Goal: Contribute content: Contribute content

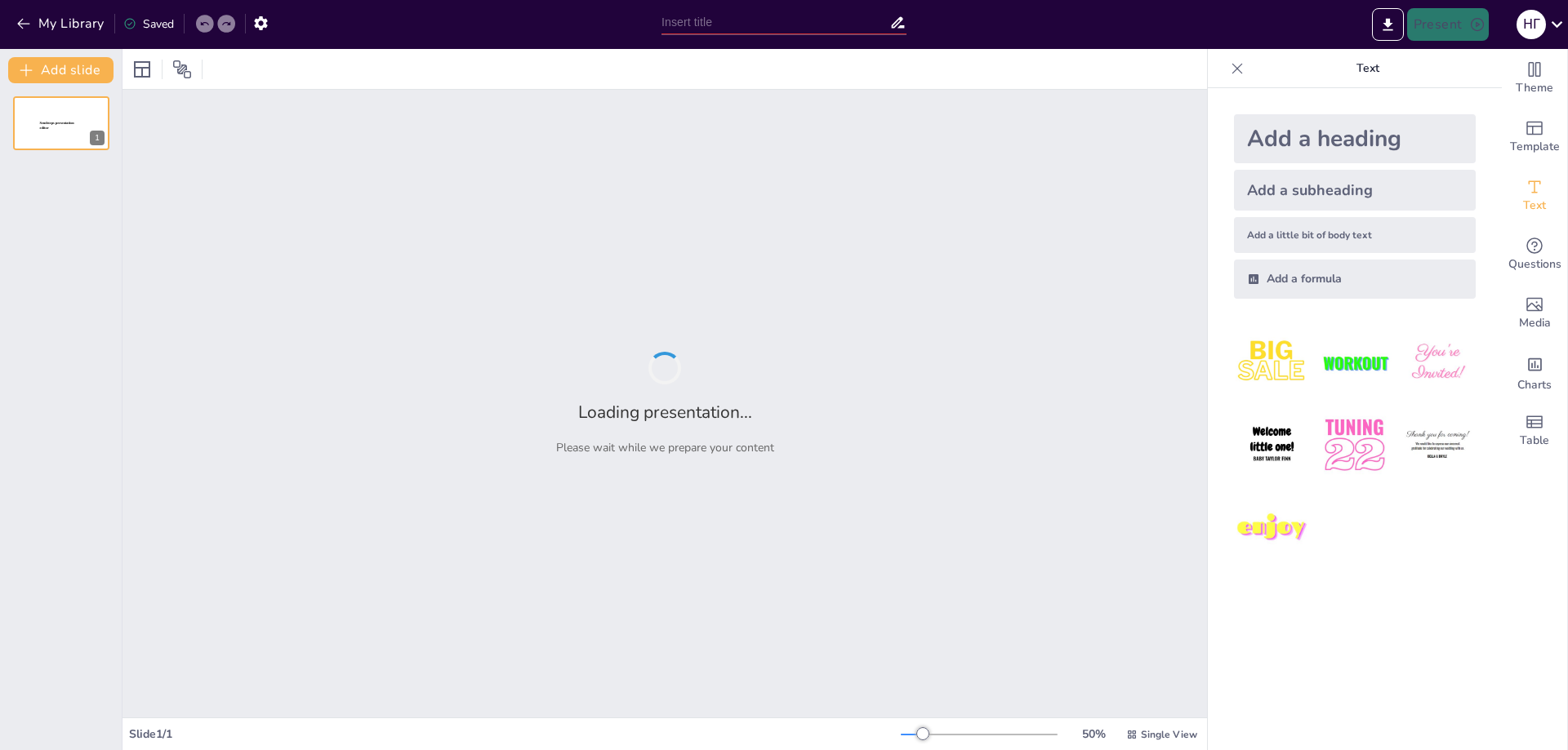
type input "Влияние структуры почвы на впитываемость воды"
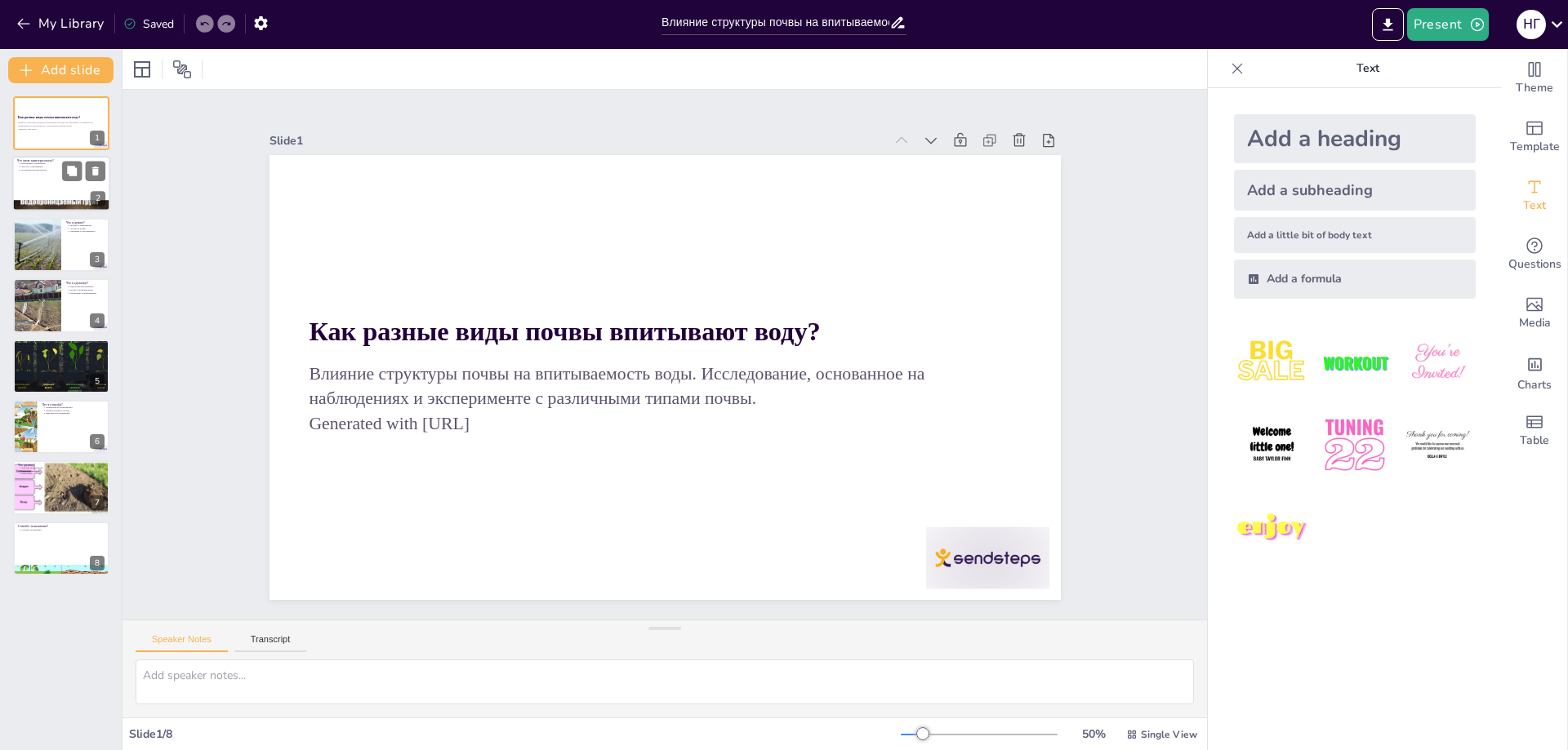
click at [14, 178] on div at bounding box center [61, 184] width 98 height 55
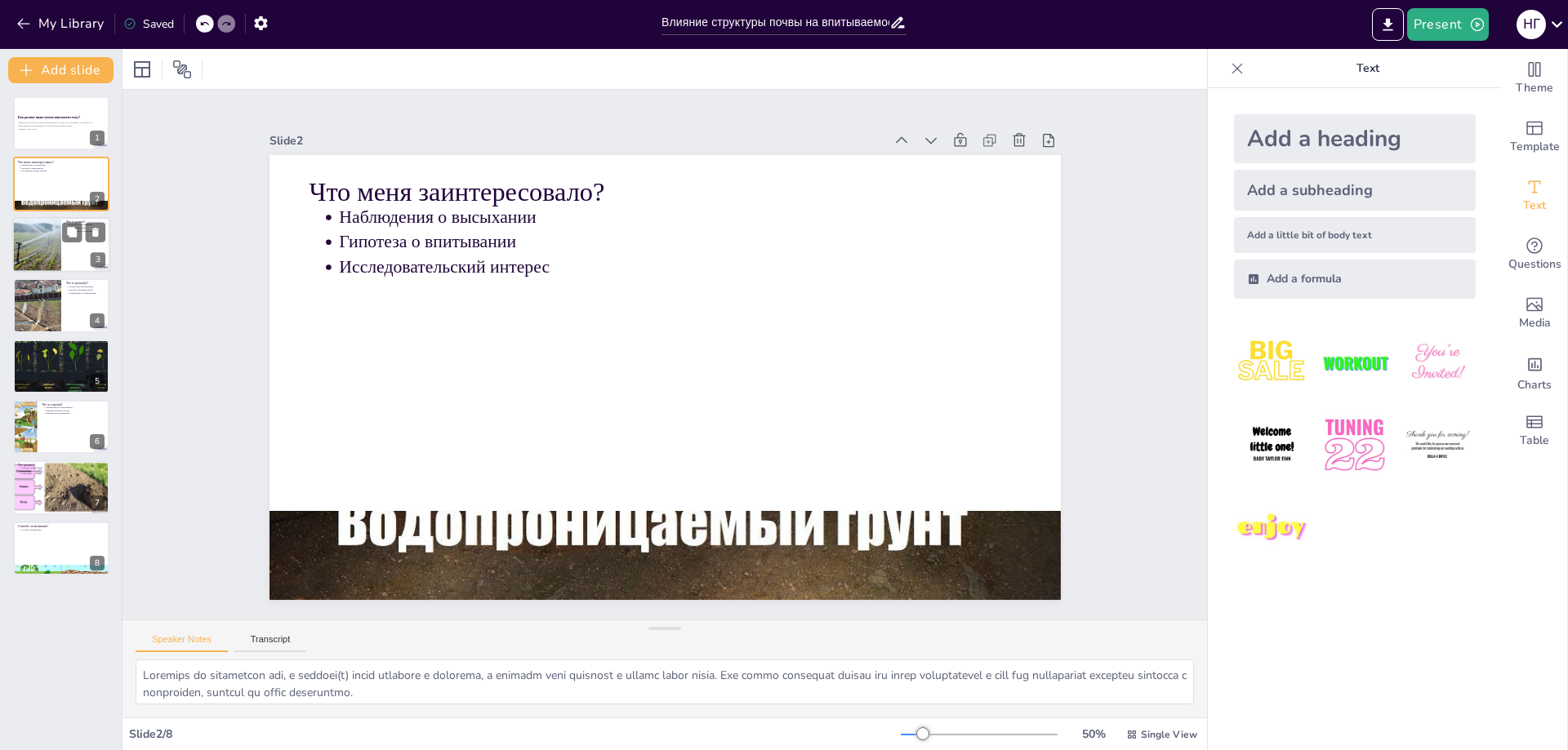
click at [41, 240] on div at bounding box center [37, 244] width 83 height 55
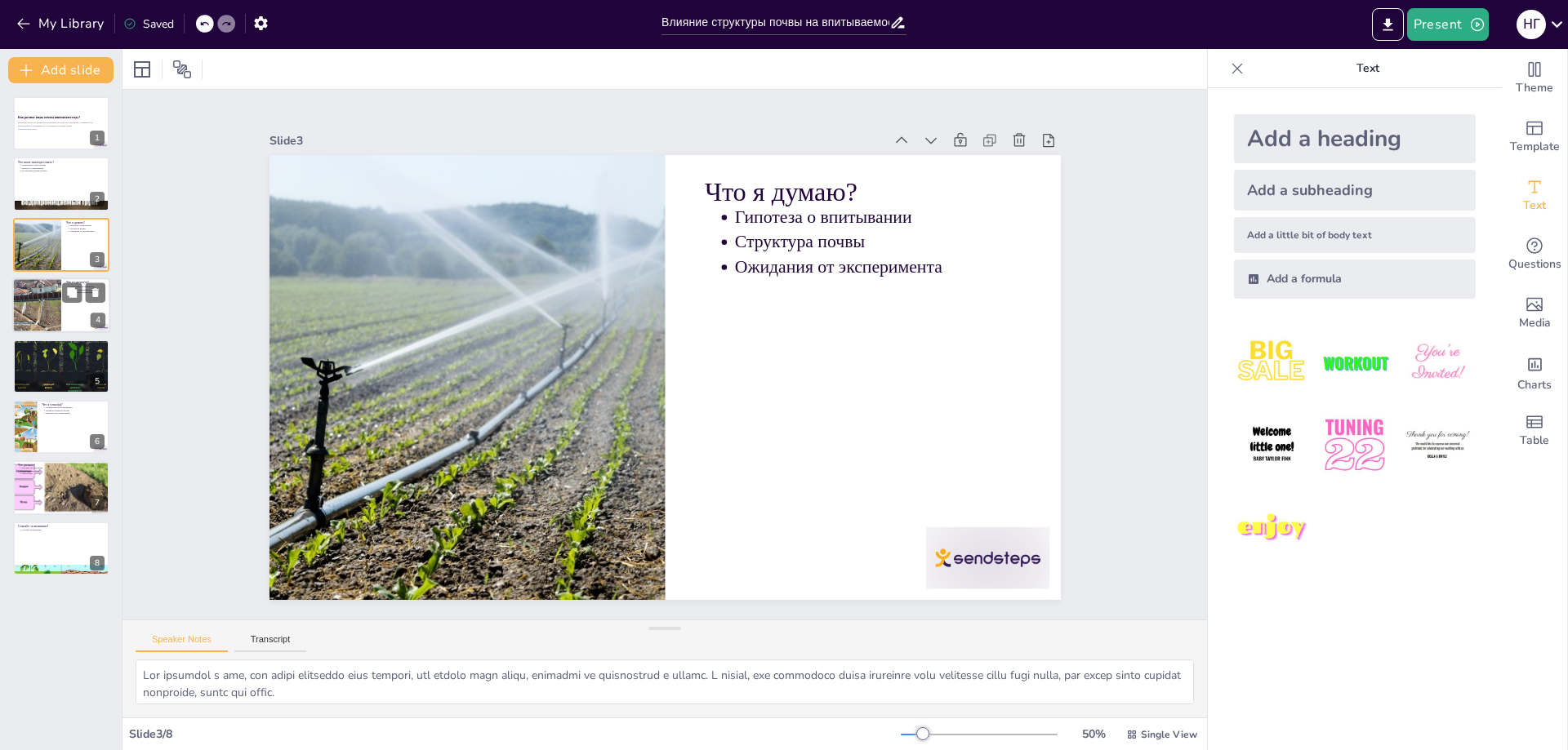
click at [53, 308] on div at bounding box center [37, 305] width 98 height 55
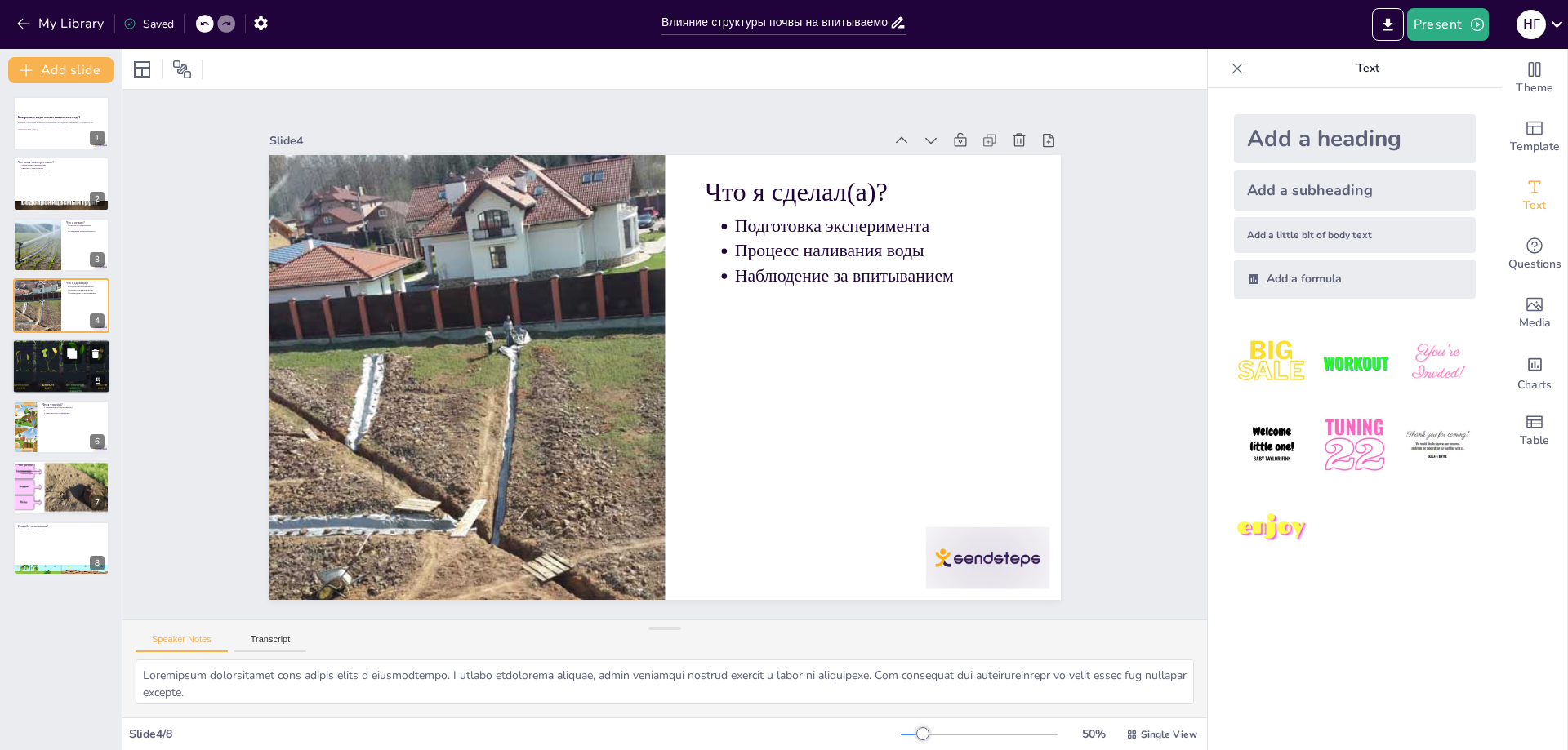
click at [53, 356] on div at bounding box center [60, 365] width 110 height 55
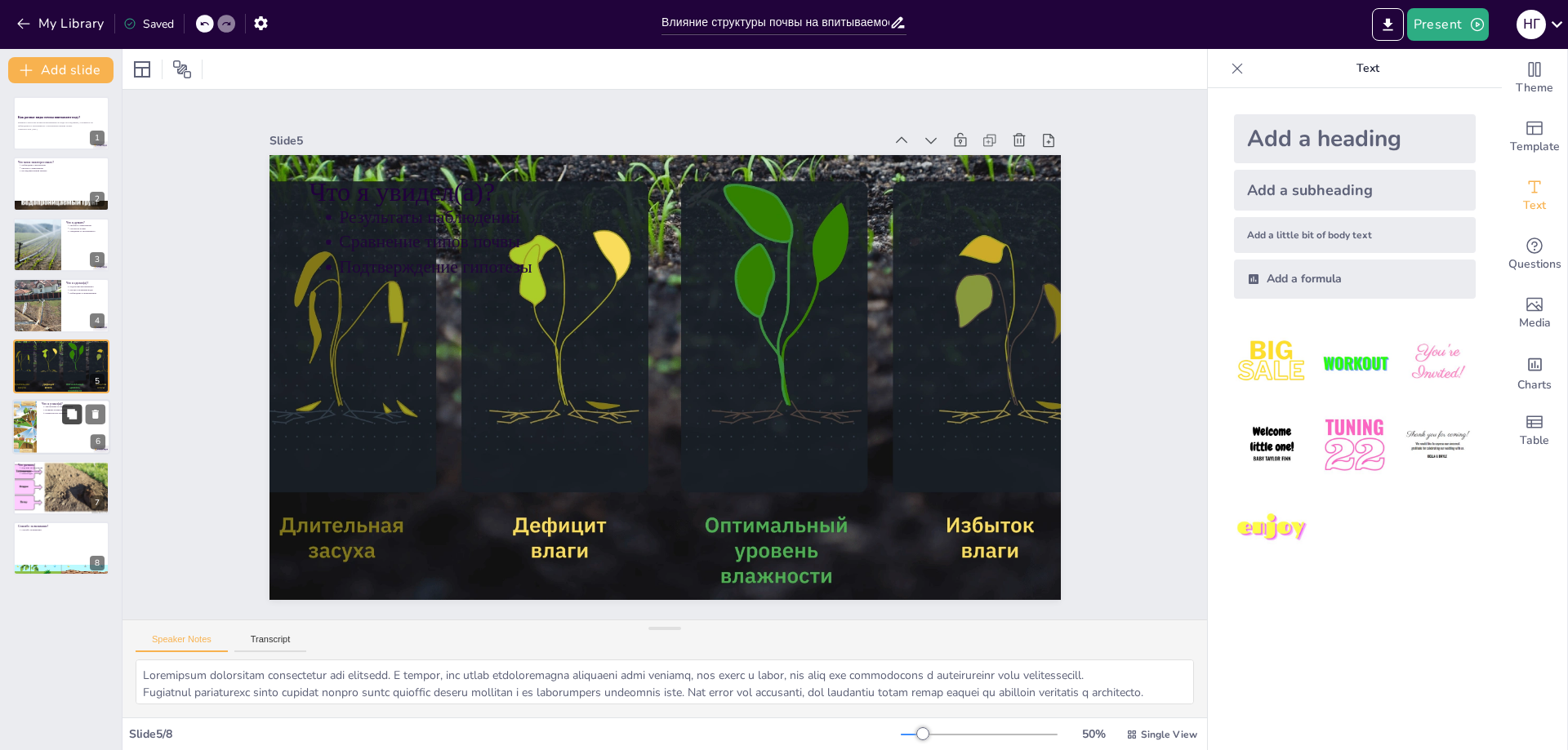
click at [77, 419] on icon at bounding box center [72, 414] width 12 height 12
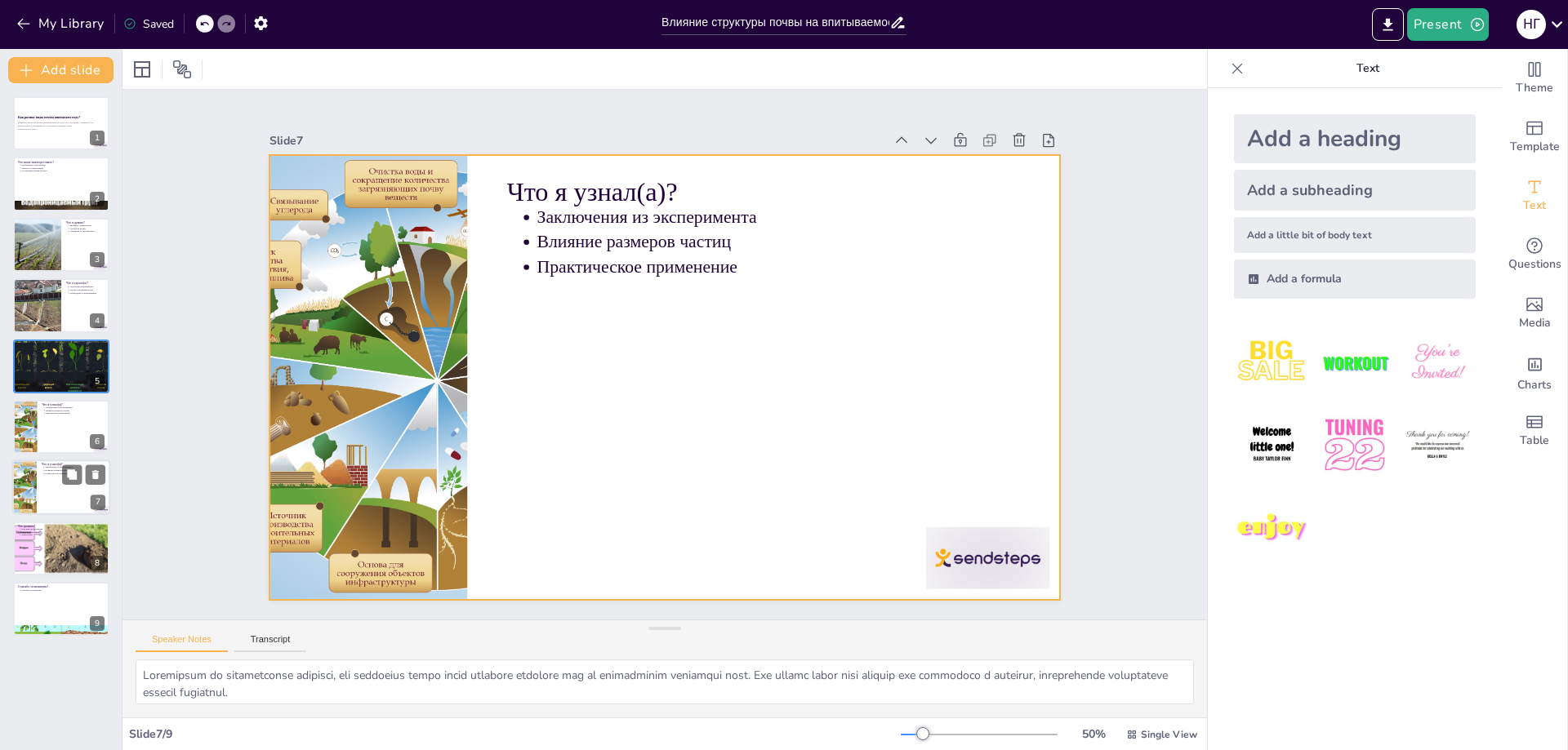
click at [49, 491] on div at bounding box center [61, 487] width 98 height 55
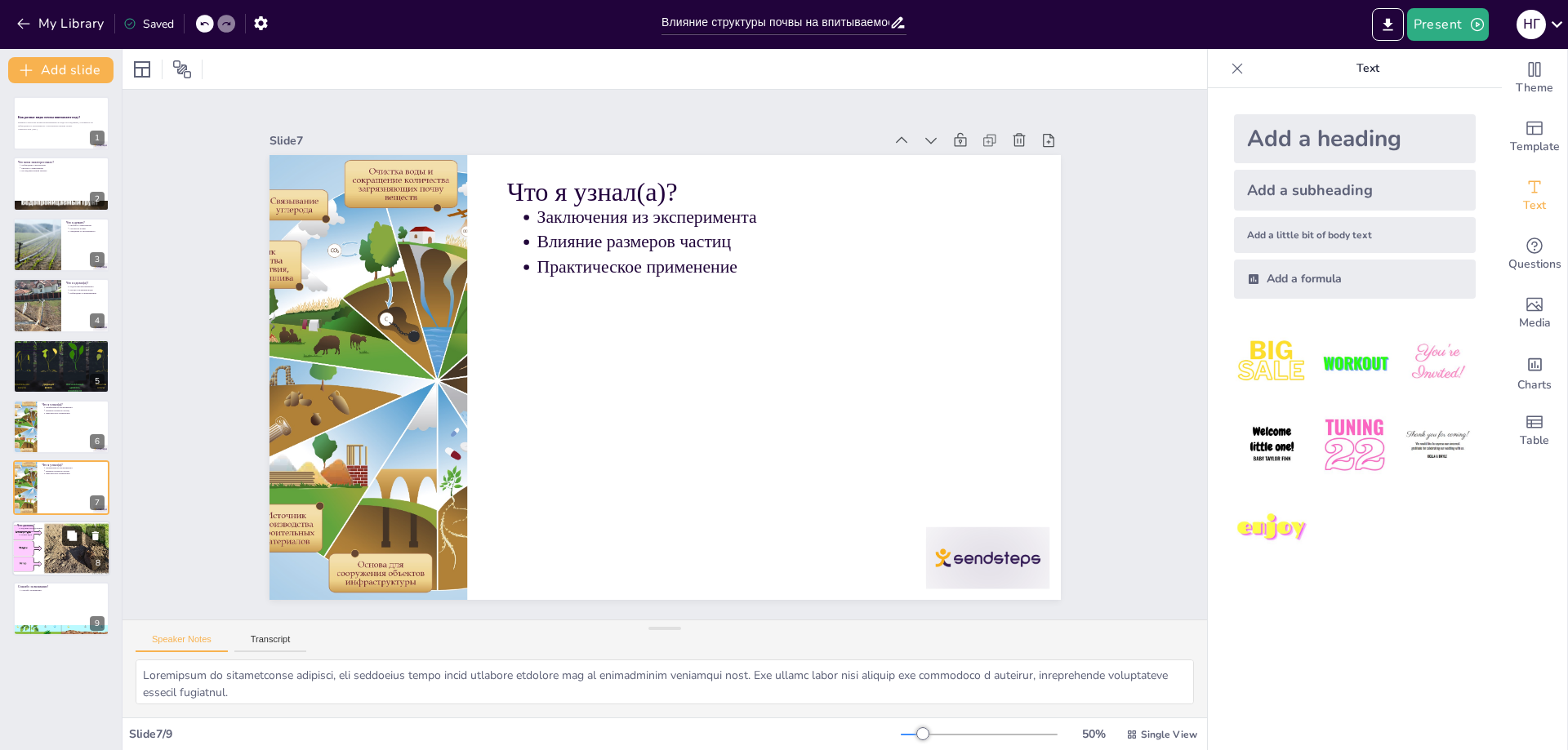
click at [64, 536] on button at bounding box center [72, 535] width 20 height 20
type textarea "Loremip dolorsitamet conse adip elitseddoe te incididu utlabor etdolorem aliqu …"
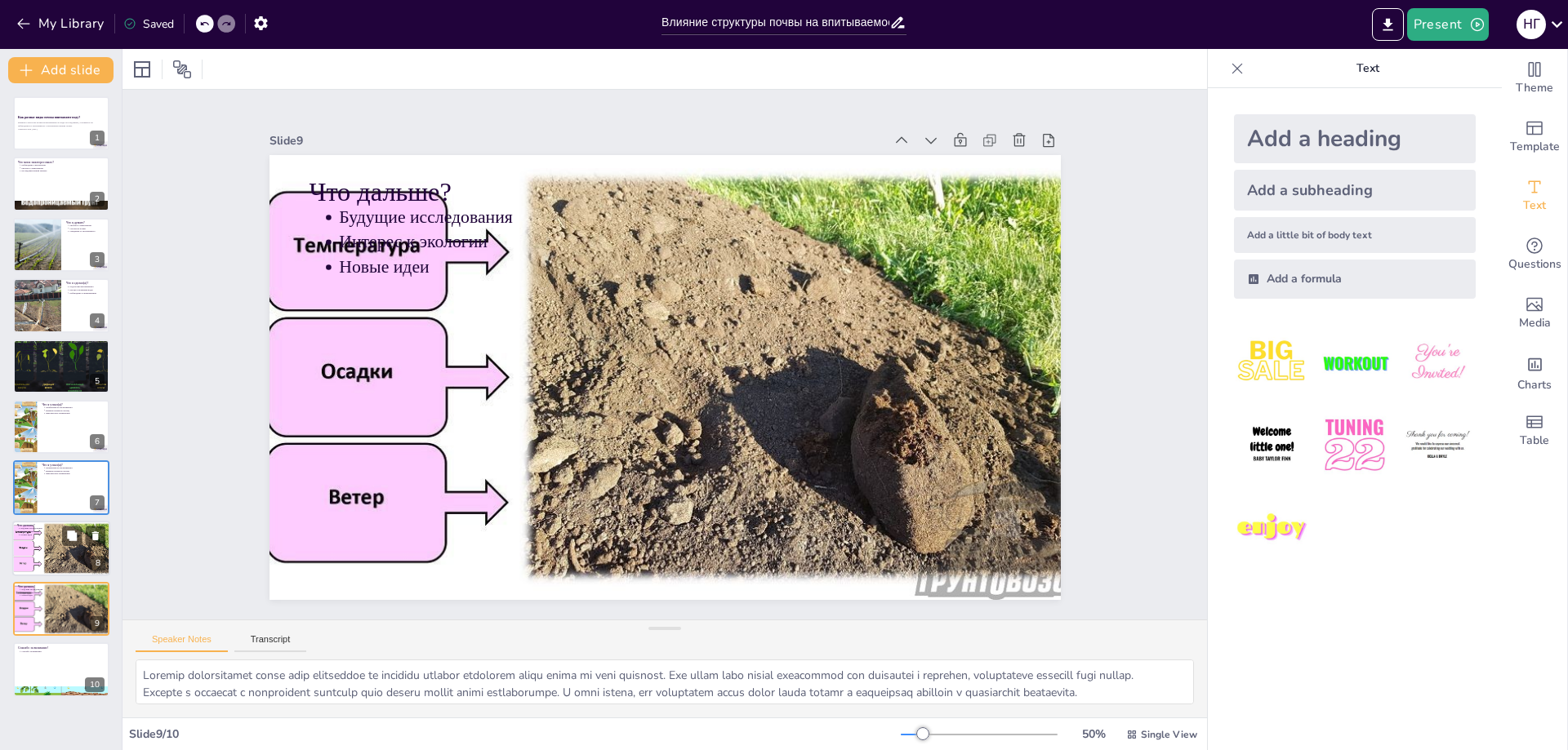
click at [36, 560] on div at bounding box center [62, 548] width 105 height 55
click at [52, 609] on div at bounding box center [62, 609] width 105 height 55
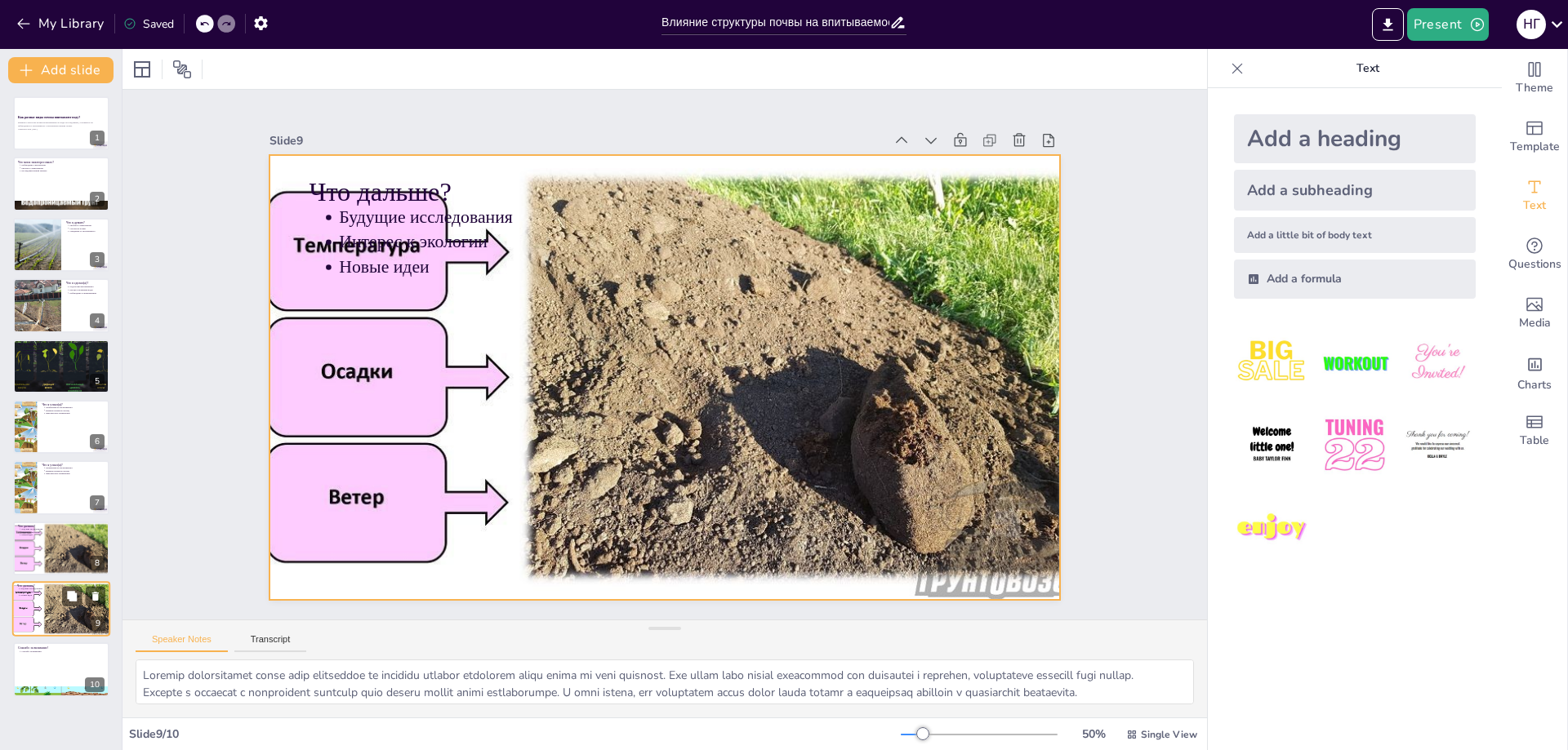
click at [28, 607] on div at bounding box center [62, 609] width 105 height 55
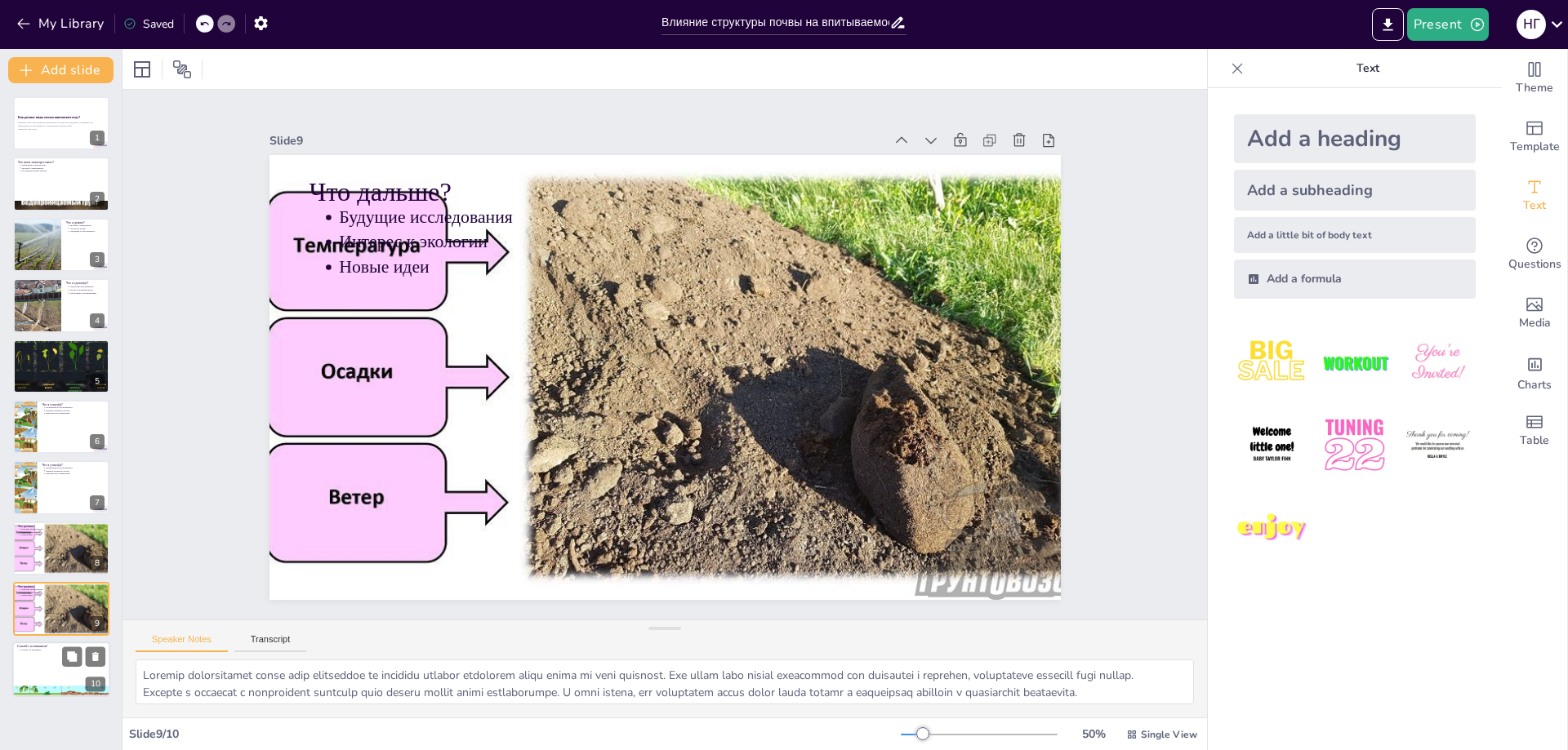
click at [45, 664] on div at bounding box center [61, 669] width 98 height 55
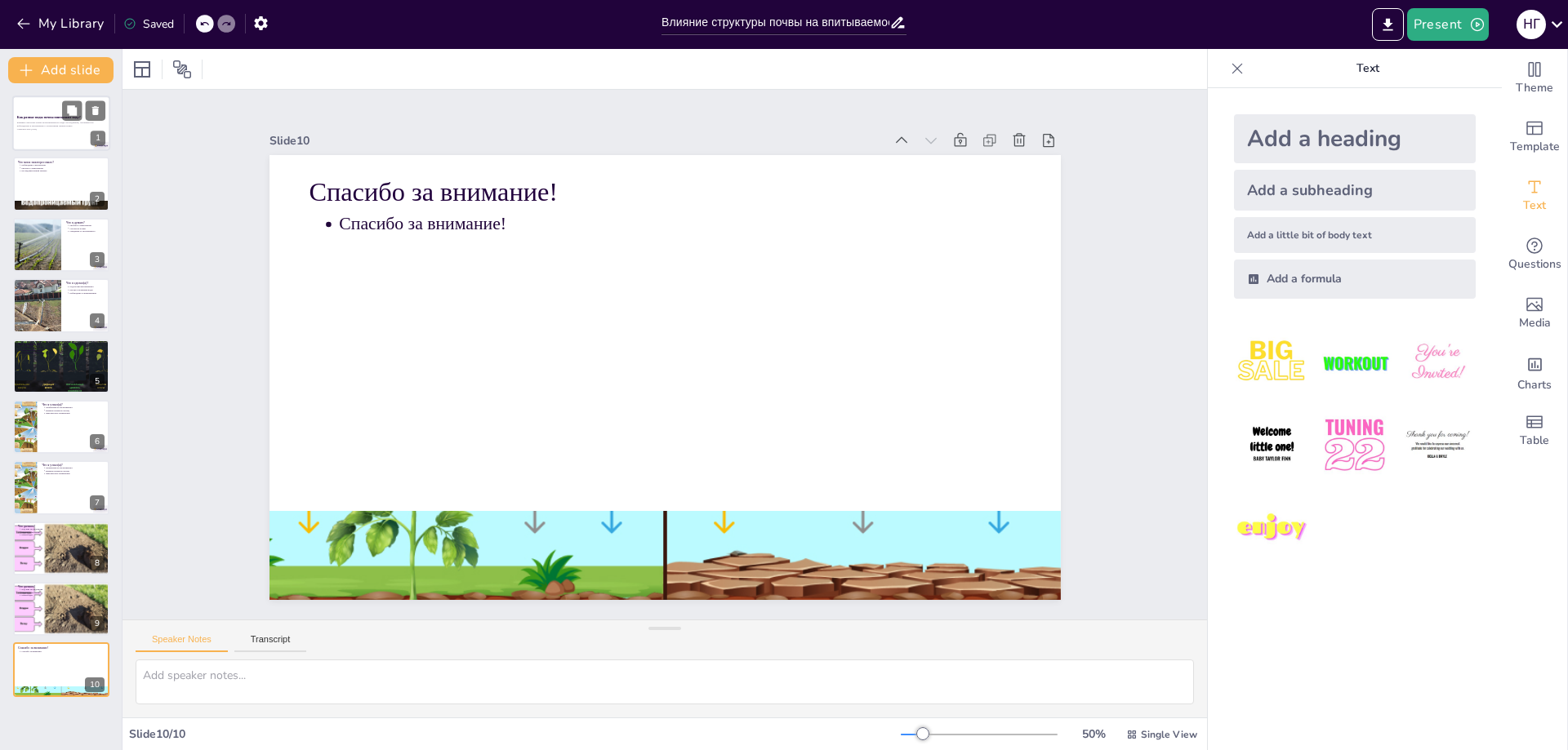
click at [63, 130] on p "Generated with [URL]" at bounding box center [61, 129] width 88 height 4
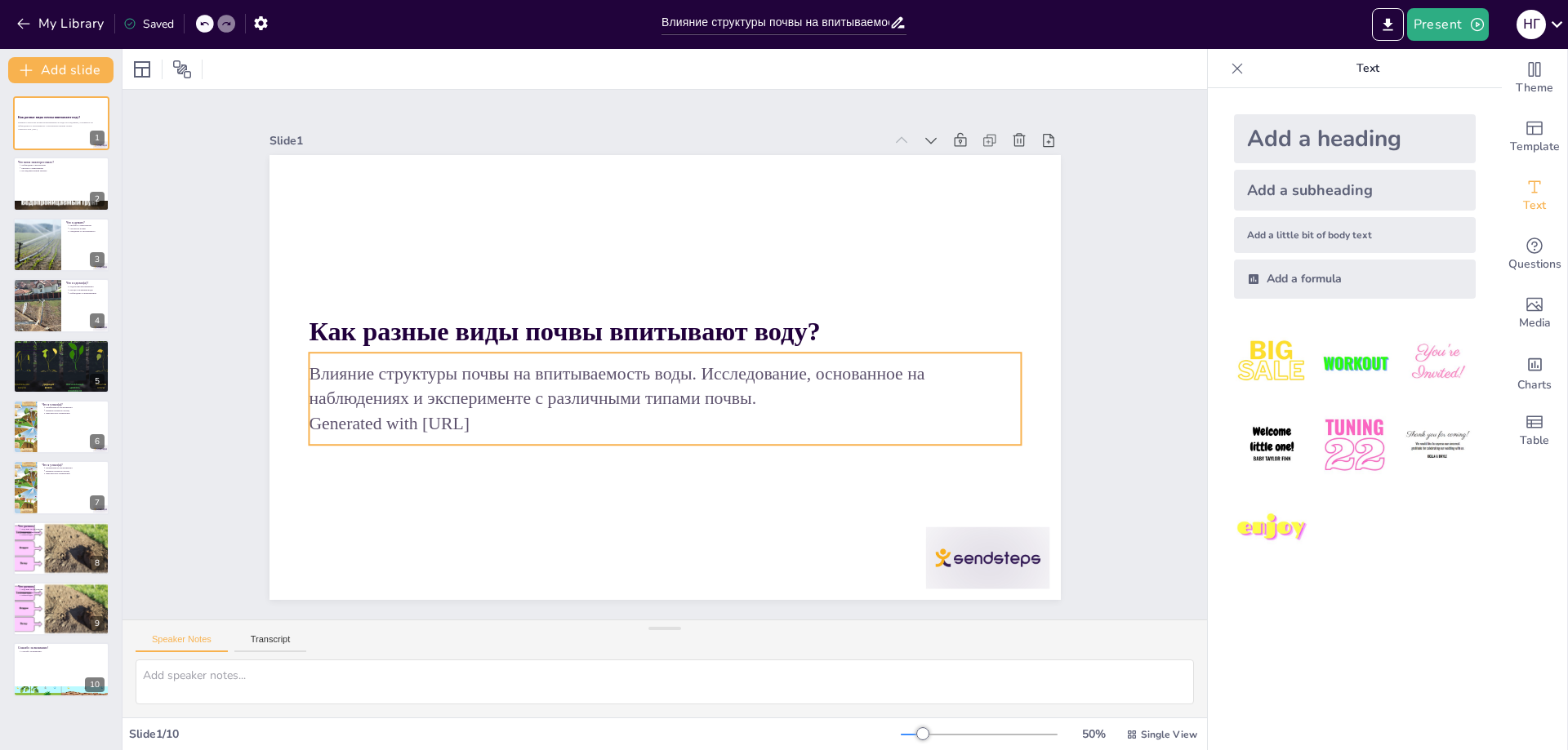
click at [490, 426] on p "Generated with [URL]" at bounding box center [657, 423] width 710 height 99
click at [490, 422] on p "Generated with [URL]" at bounding box center [650, 423] width 701 height 172
drag, startPoint x: 75, startPoint y: 167, endPoint x: 61, endPoint y: 172, distance: 14.9
click at [75, 169] on icon at bounding box center [72, 171] width 12 height 12
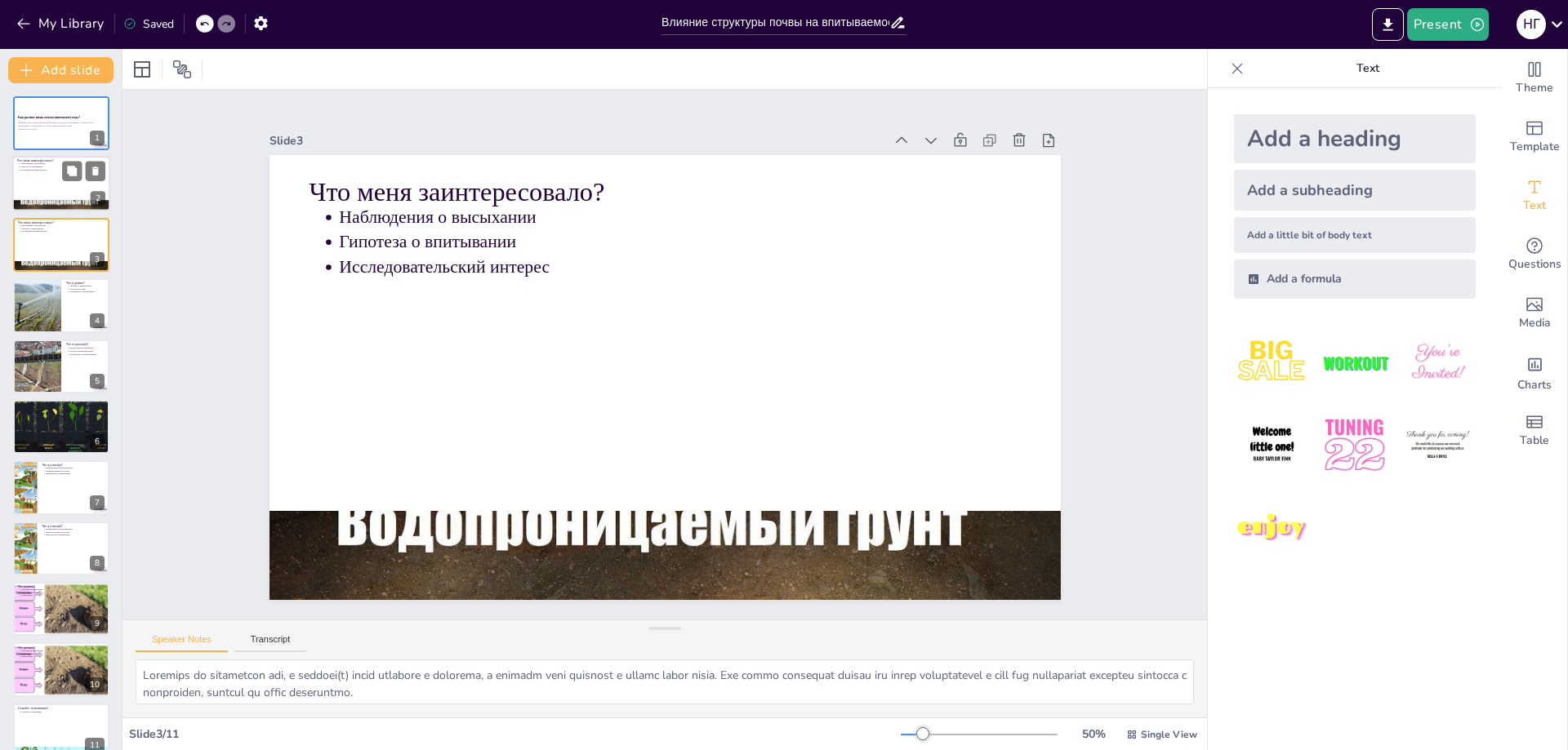
click at [21, 185] on div at bounding box center [61, 184] width 98 height 55
click at [40, 239] on div at bounding box center [61, 244] width 98 height 55
click at [40, 242] on div at bounding box center [61, 244] width 98 height 55
click at [52, 175] on div at bounding box center [61, 184] width 98 height 55
click at [49, 312] on div at bounding box center [37, 305] width 83 height 55
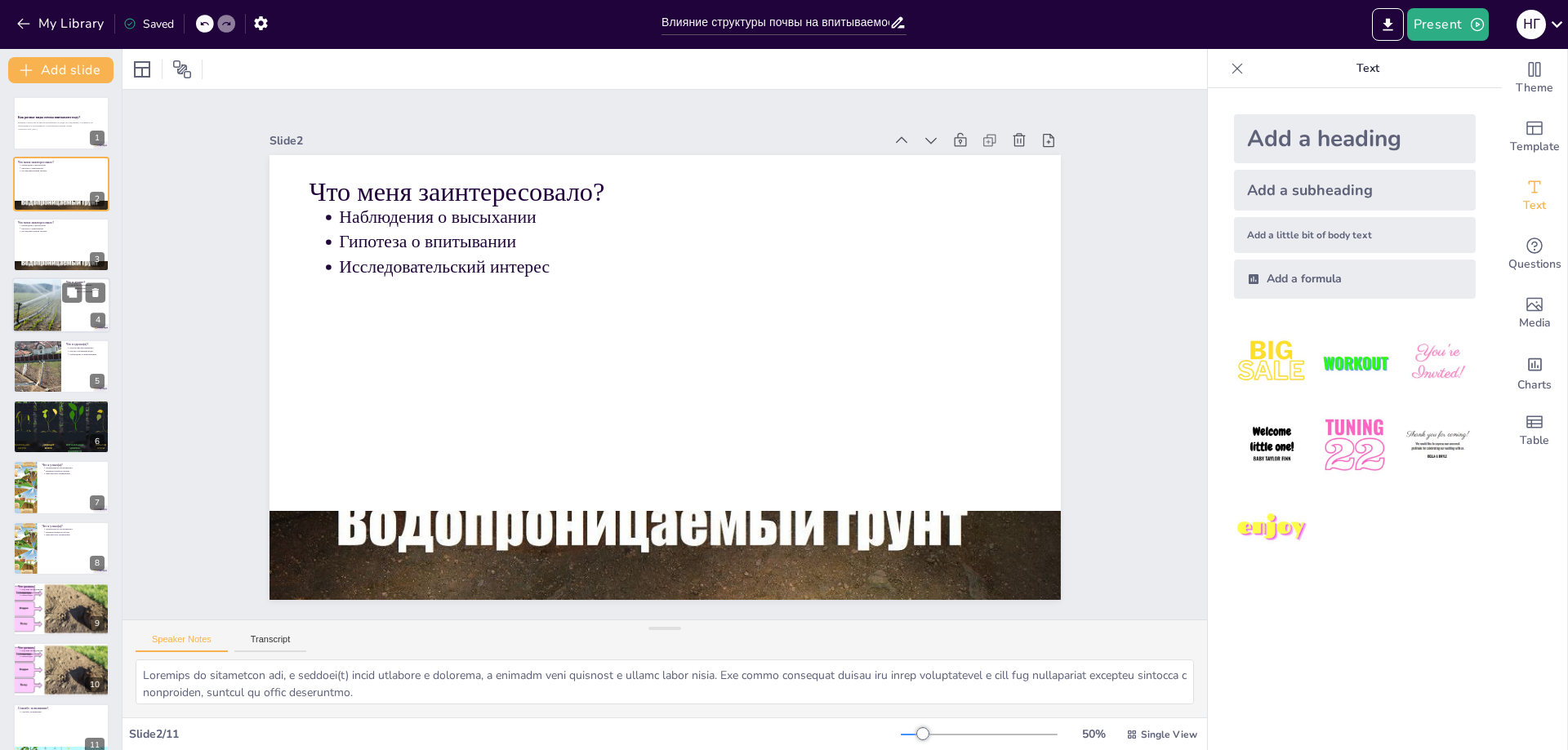
type textarea "Lor ipsumdol s ame, con adipi elitseddo eius tempori, utl etdolo magn aliqu, en…"
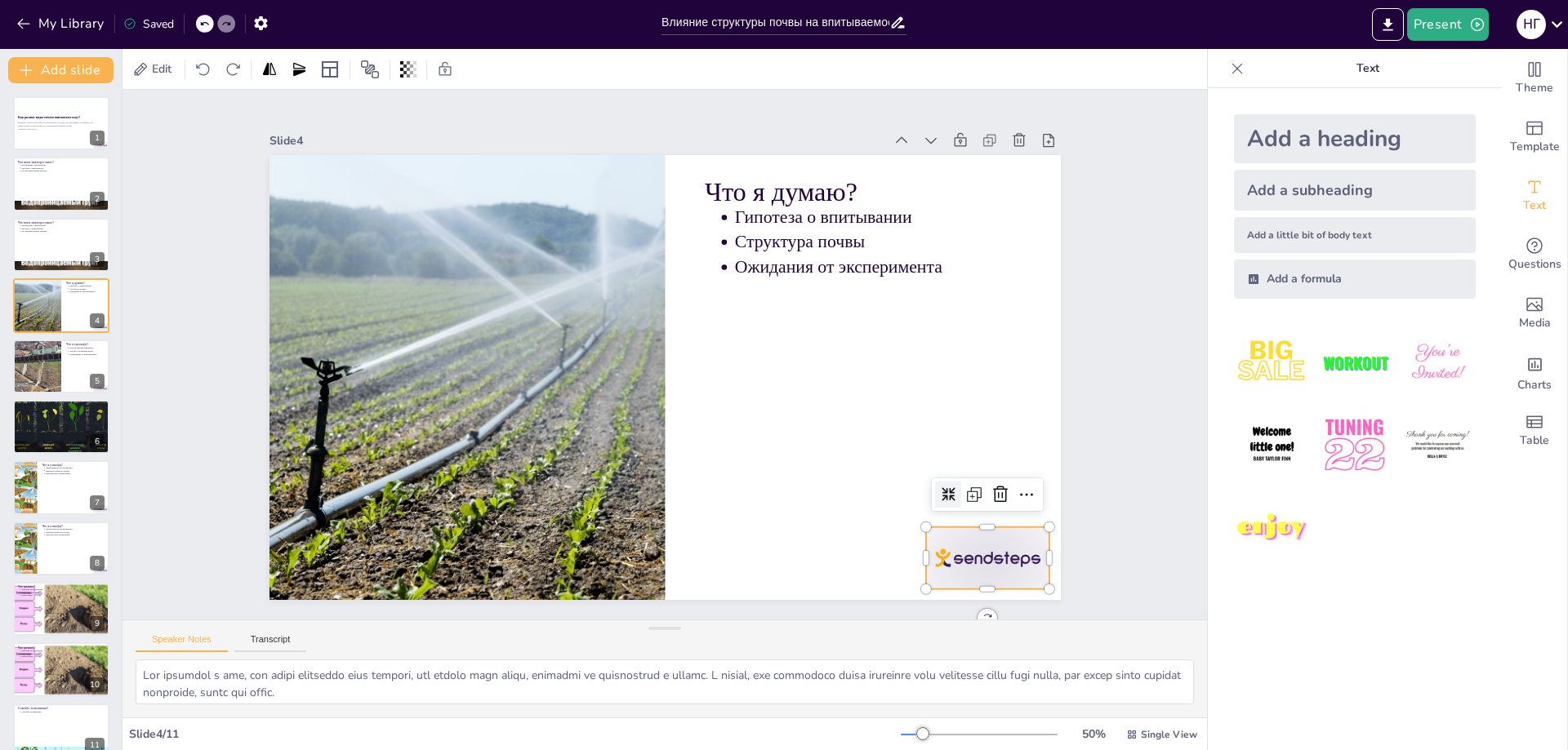
click at [965, 578] on div at bounding box center [938, 620] width 134 height 86
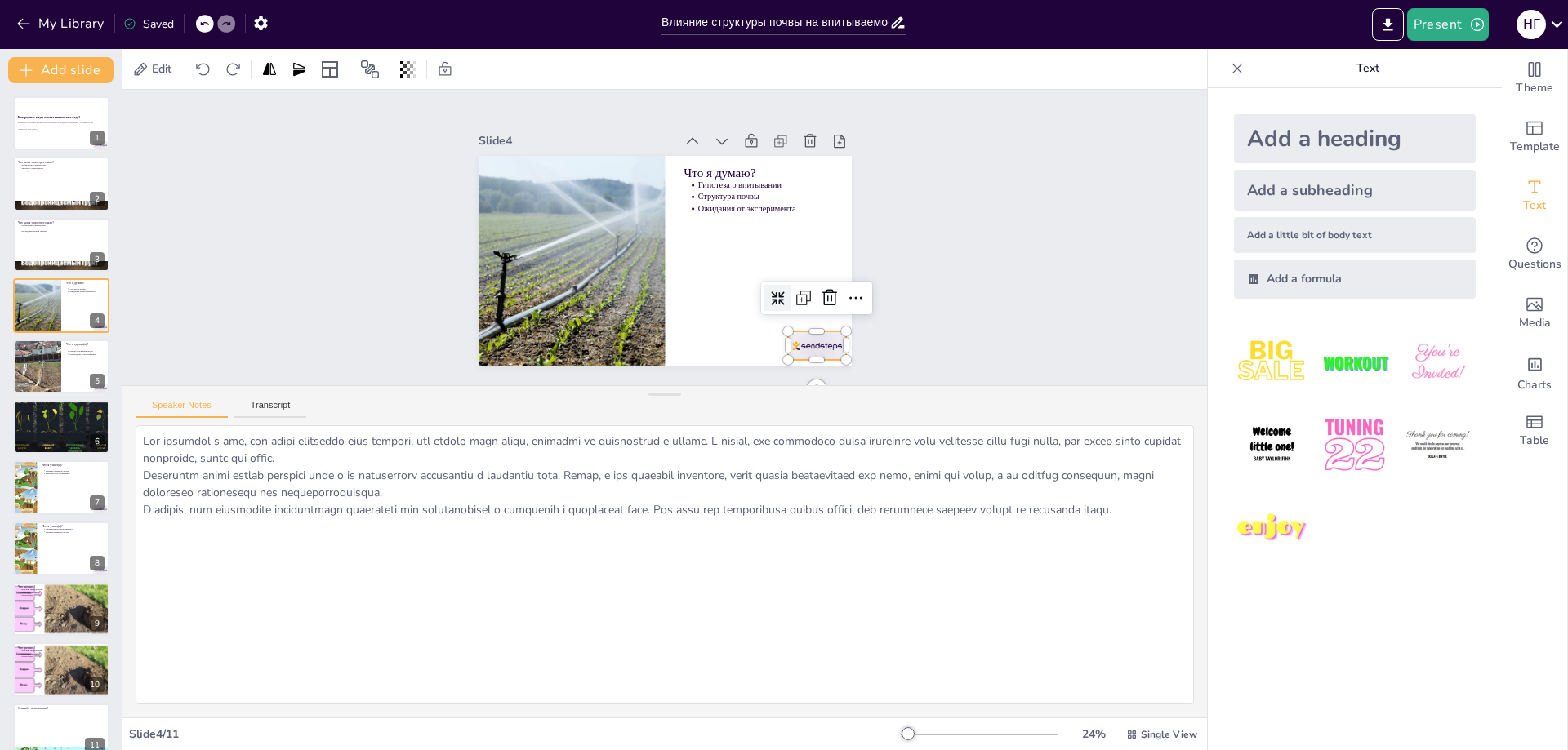
drag, startPoint x: 657, startPoint y: 630, endPoint x: 663, endPoint y: 383, distance: 247.1
click at [701, 396] on div "Speaker Notes Transcript" at bounding box center [664, 551] width 1084 height 332
click at [51, 122] on p "Влияние структуры почвы на впитываемость воды. Исследование, основанное на набл…" at bounding box center [61, 124] width 88 height 6
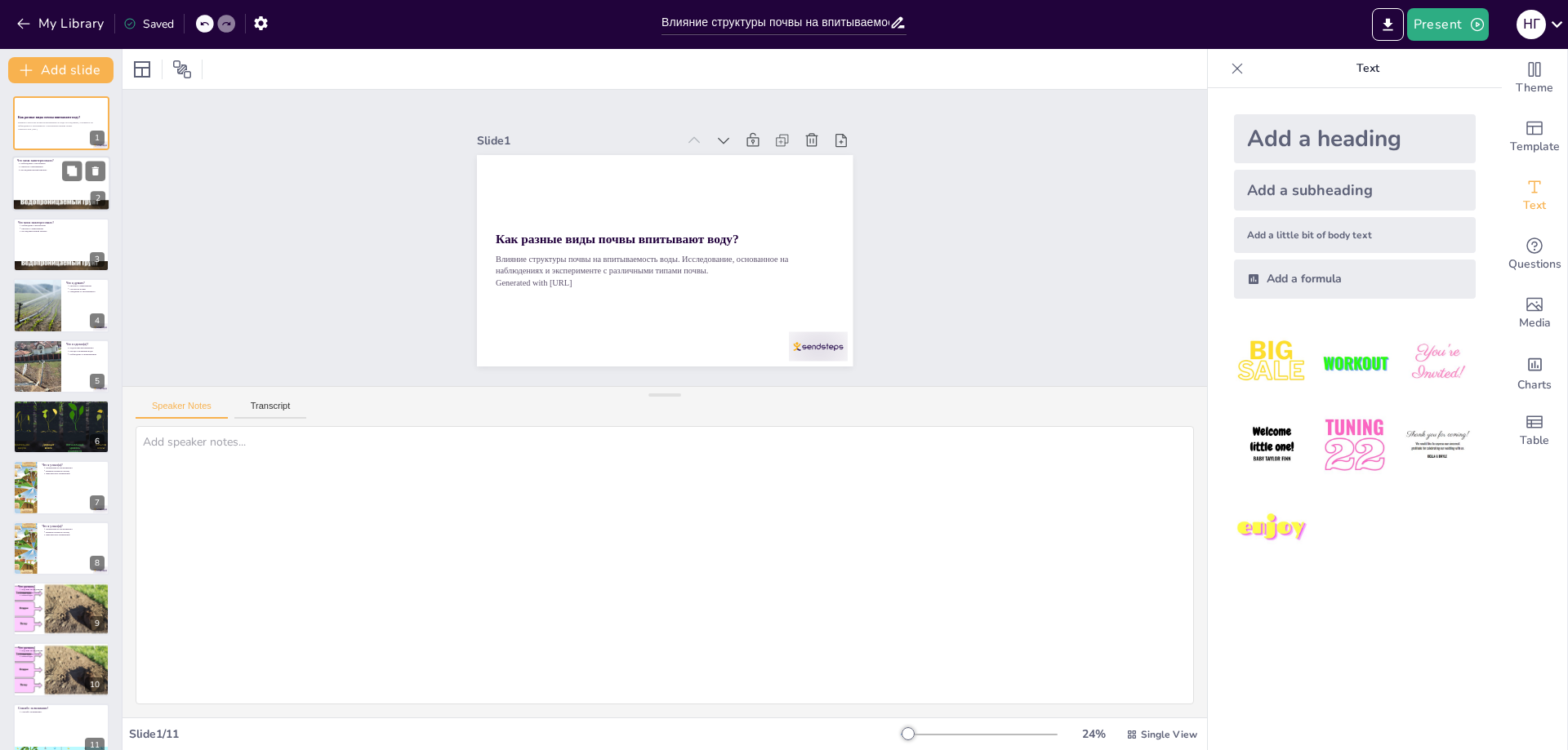
click at [49, 181] on div at bounding box center [61, 184] width 98 height 55
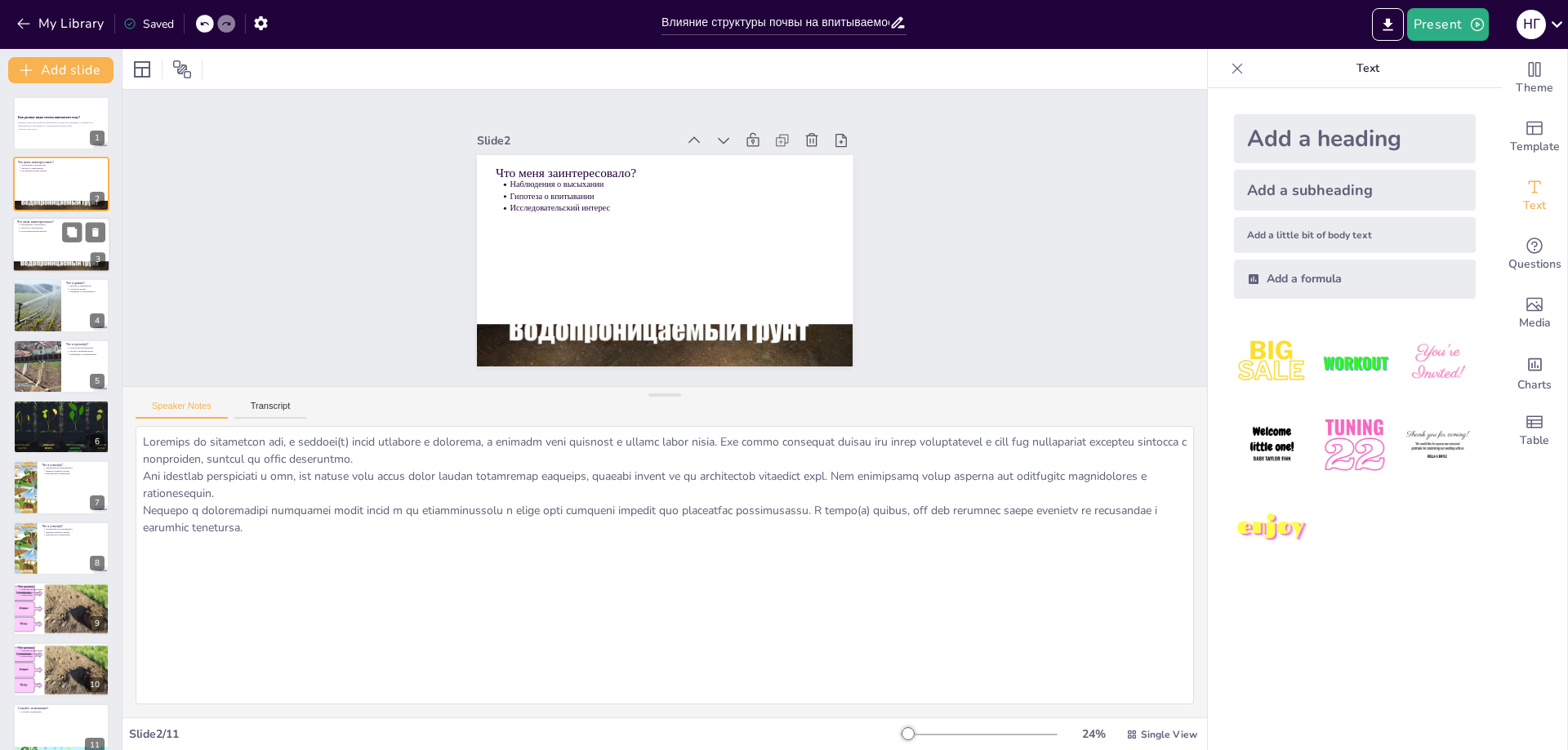
click at [47, 248] on div at bounding box center [61, 244] width 98 height 55
click at [40, 245] on div at bounding box center [61, 244] width 98 height 55
click at [44, 302] on div at bounding box center [37, 305] width 83 height 55
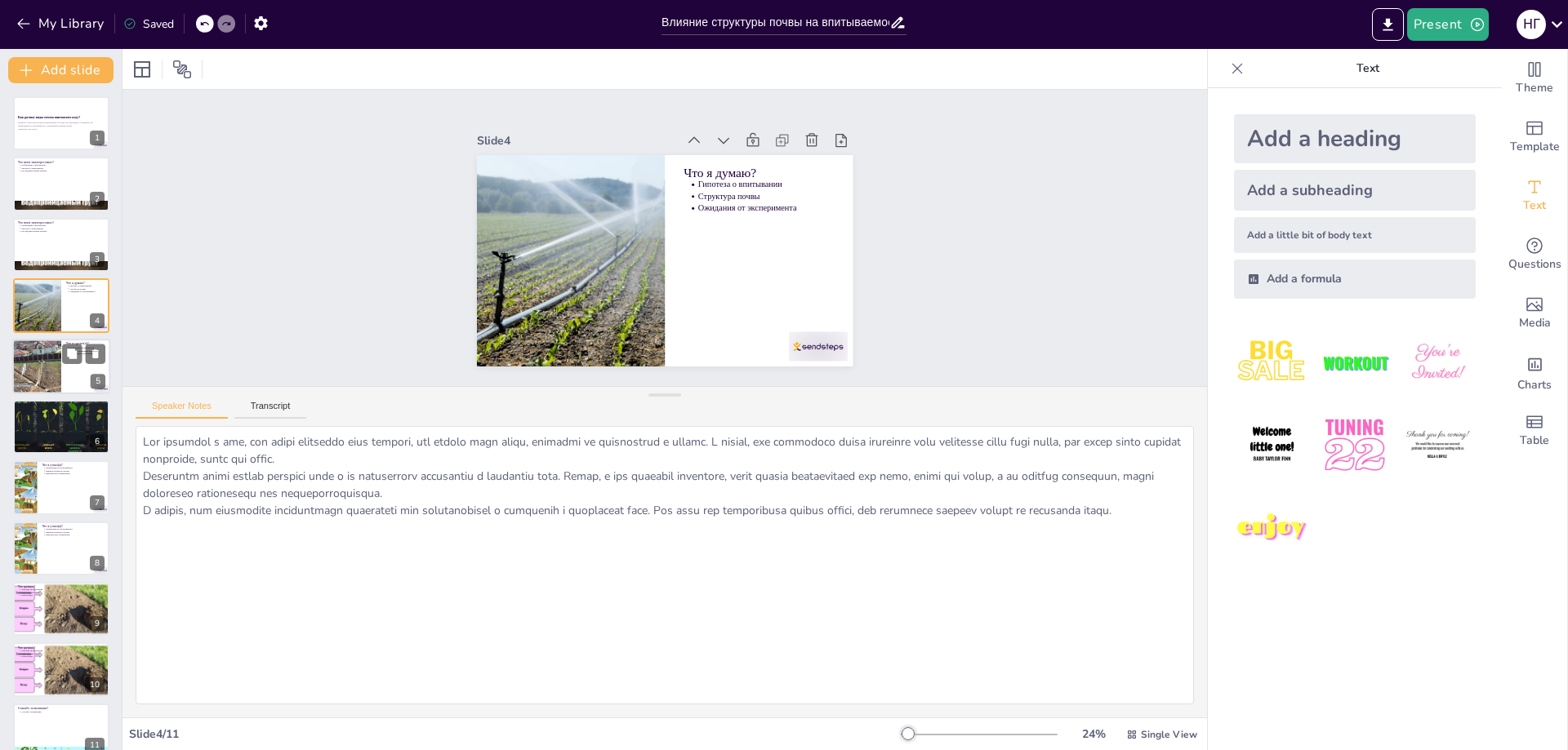
click at [27, 363] on div at bounding box center [37, 365] width 98 height 55
type textarea "Loremipsum dolorsitamet cons adipis elits d eiusmodtempo. I utlabo etdolorema a…"
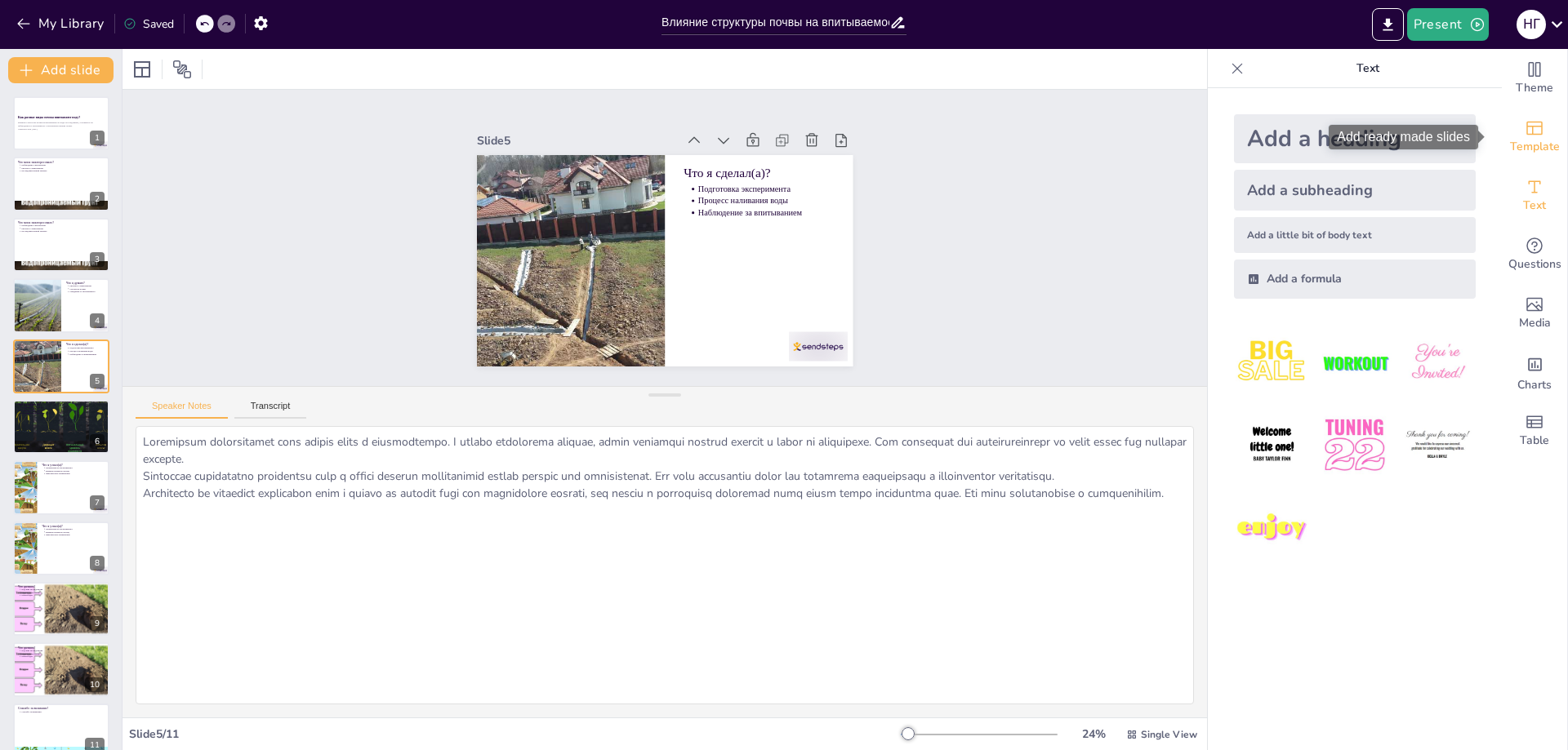
click at [1522, 138] on span "Template" at bounding box center [1534, 147] width 50 height 18
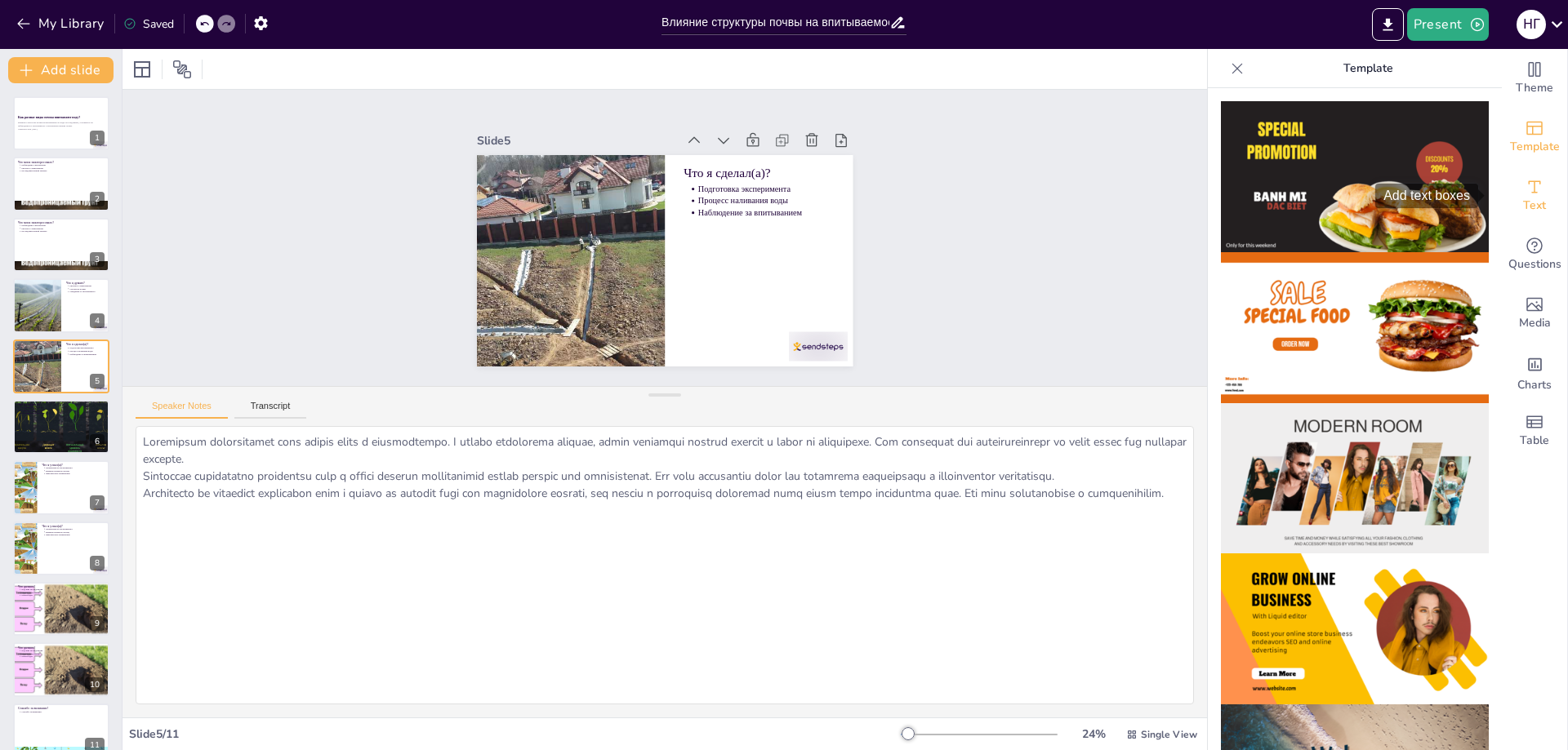
click at [1528, 188] on icon "Add text boxes" at bounding box center [1534, 187] width 20 height 20
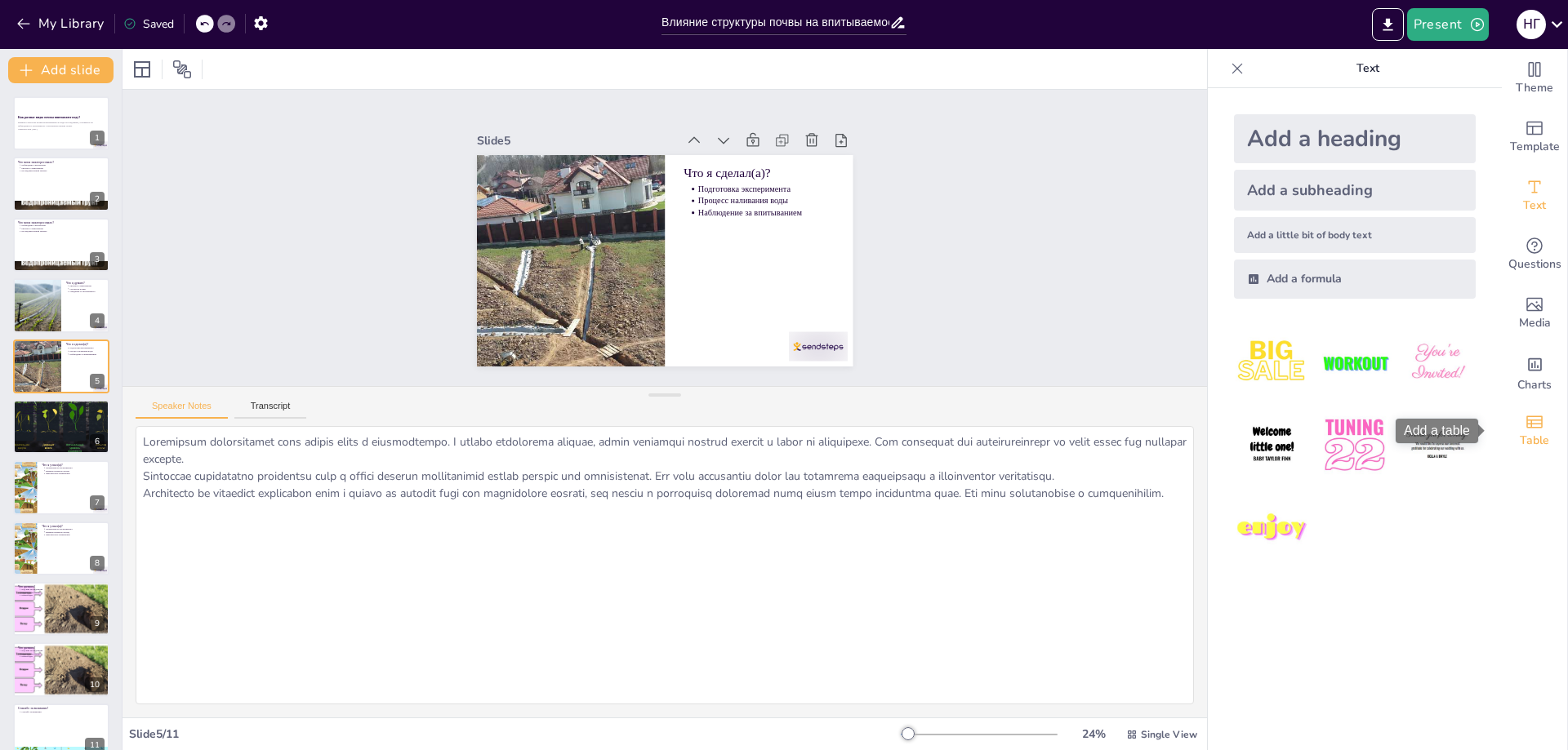
click at [1520, 435] on span "Table" at bounding box center [1534, 441] width 29 height 18
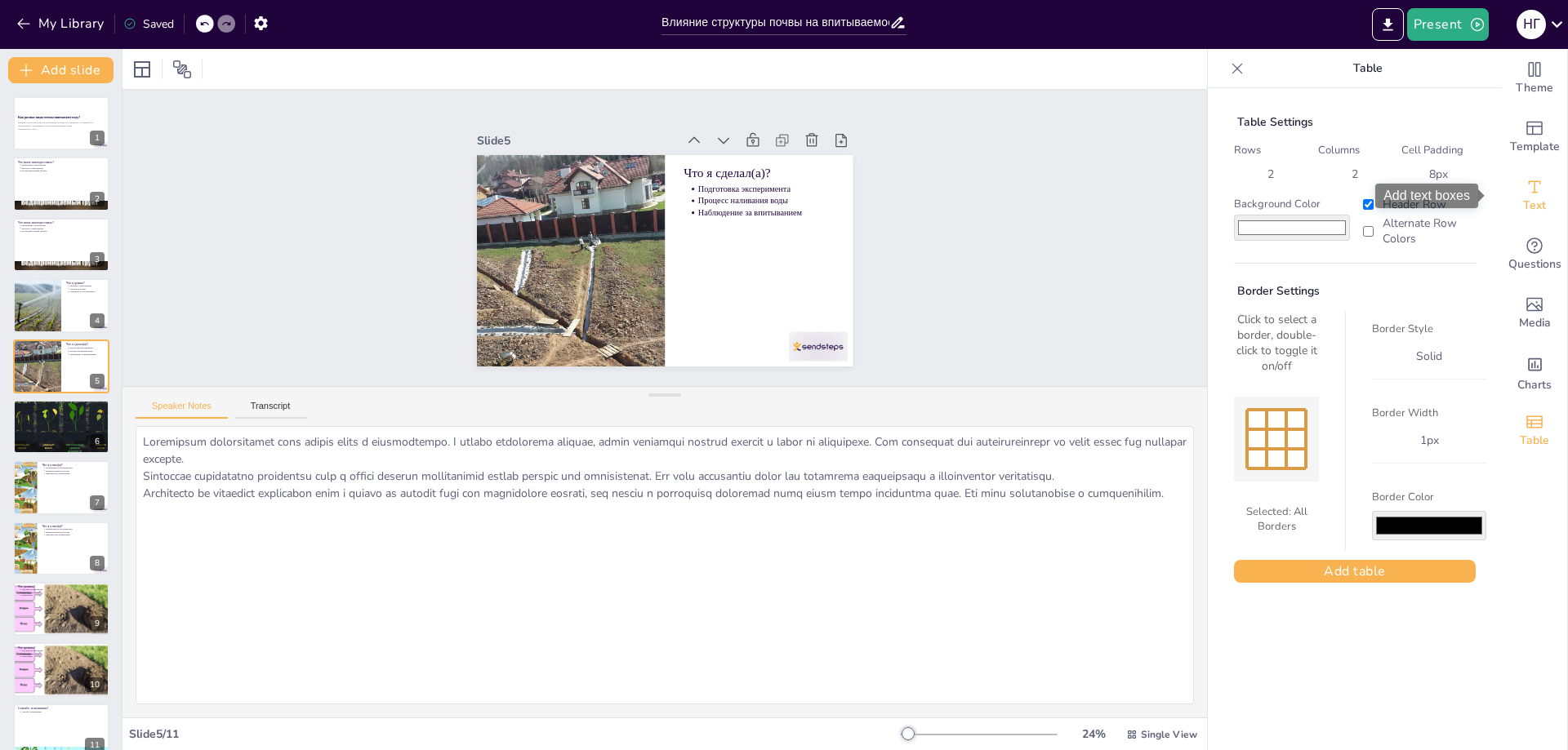
click at [1524, 184] on icon "Add text boxes" at bounding box center [1534, 187] width 20 height 20
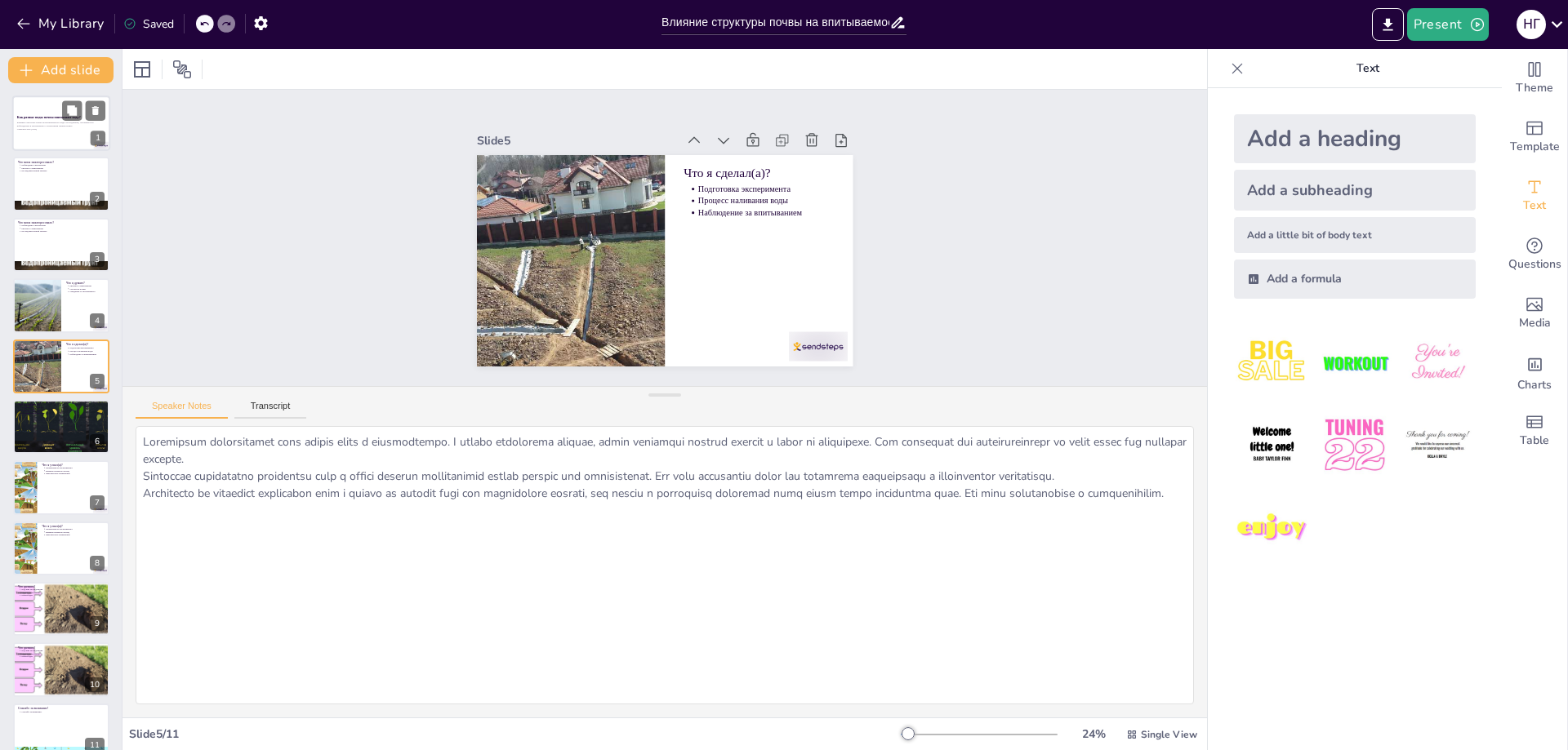
click at [59, 122] on p "Влияние структуры почвы на впитываемость воды. Исследование, основанное на набл…" at bounding box center [61, 124] width 88 height 6
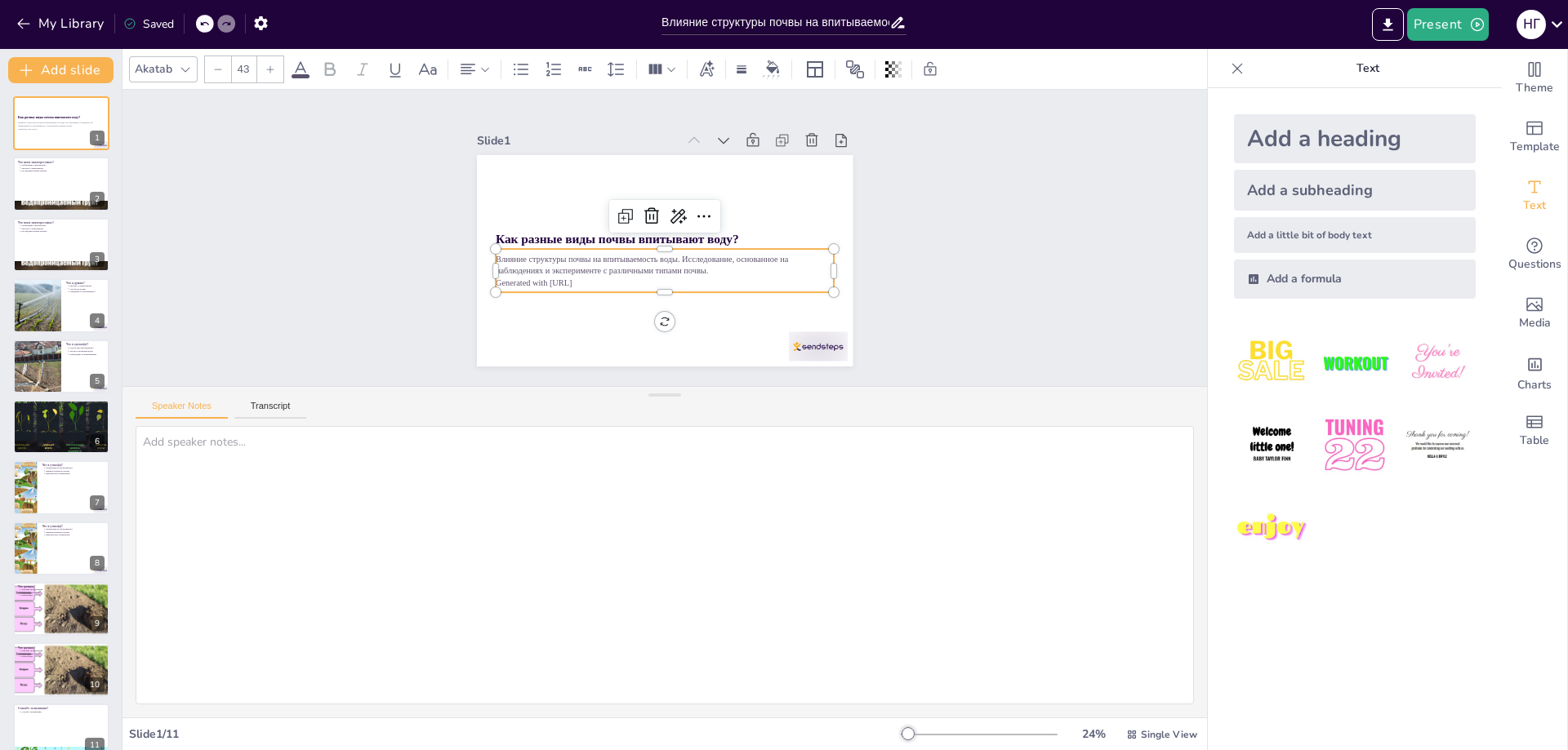
drag, startPoint x: 591, startPoint y: 281, endPoint x: 582, endPoint y: 282, distance: 9.1
click at [591, 281] on p "Generated with [URL]" at bounding box center [651, 281] width 326 height 116
click at [583, 278] on p "Generated with [URL]" at bounding box center [655, 278] width 333 height 82
click at [676, 212] on icon at bounding box center [690, 226] width 28 height 28
click at [564, 270] on p "Generated with [URL]" at bounding box center [655, 278] width 333 height 82
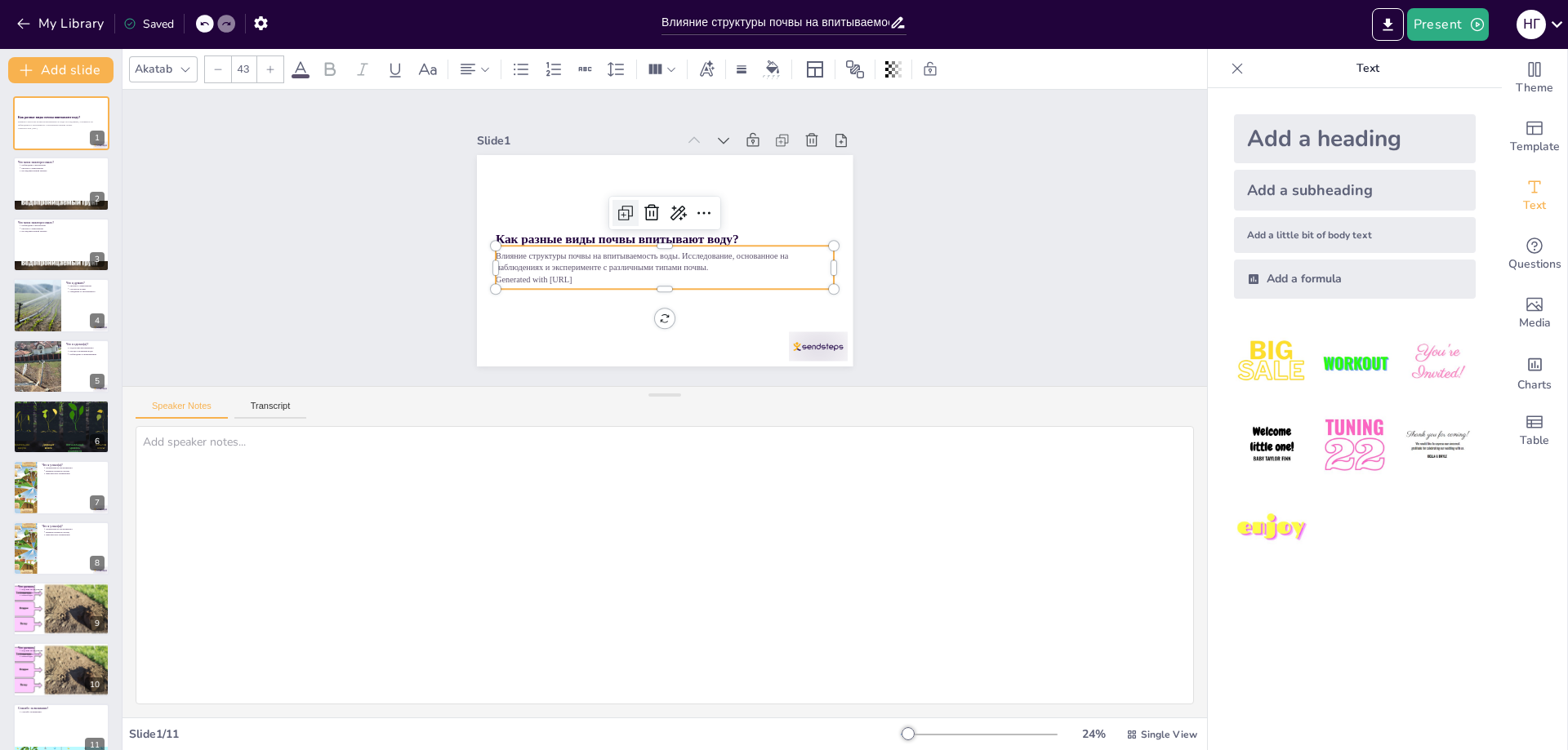
click at [626, 210] on icon at bounding box center [629, 207] width 6 height 6
click at [619, 210] on icon at bounding box center [629, 210] width 21 height 21
click at [621, 210] on icon at bounding box center [631, 213] width 21 height 21
type input "43"
click at [701, 213] on icon at bounding box center [710, 223] width 21 height 21
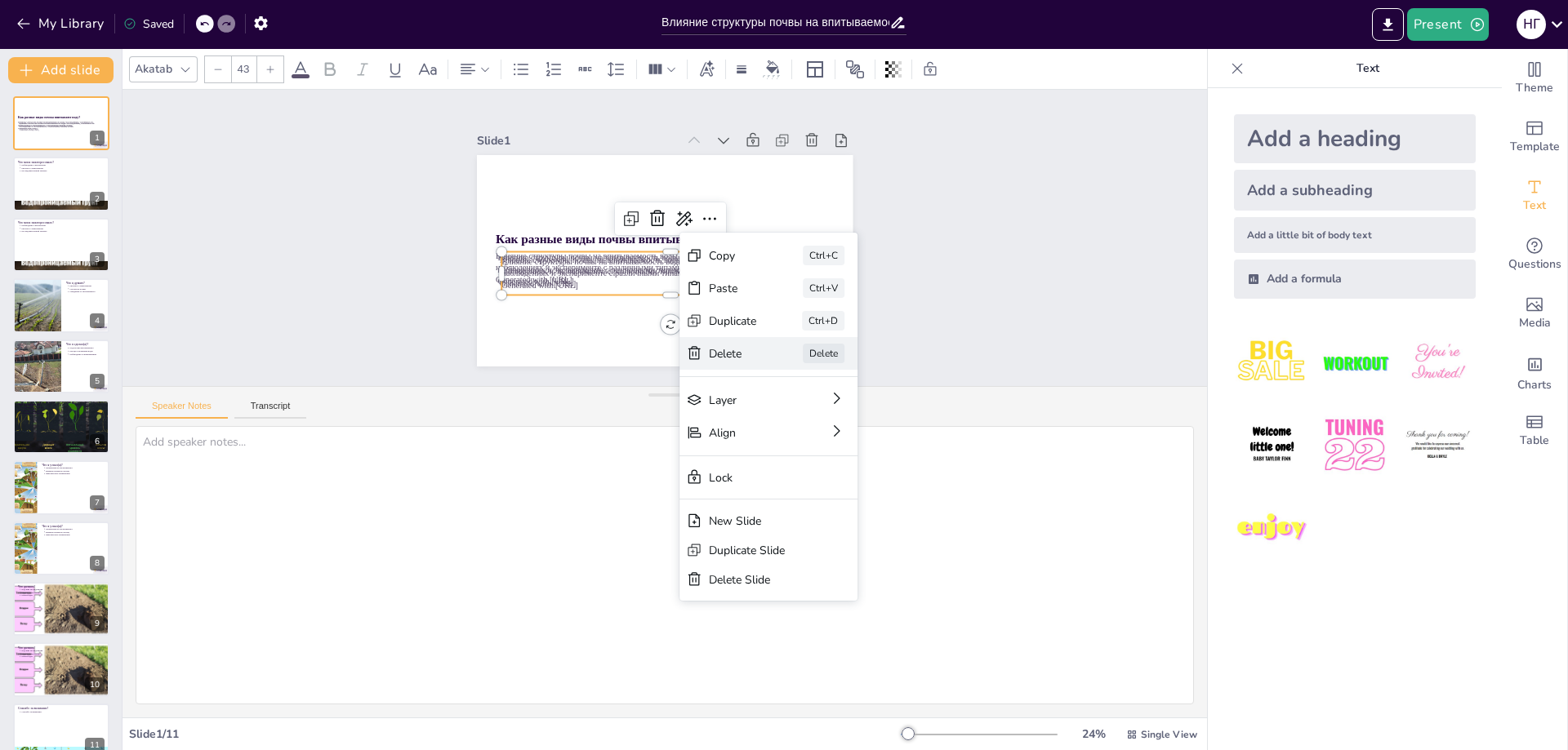
click at [783, 466] on div "Delete" at bounding box center [808, 479] width 51 height 25
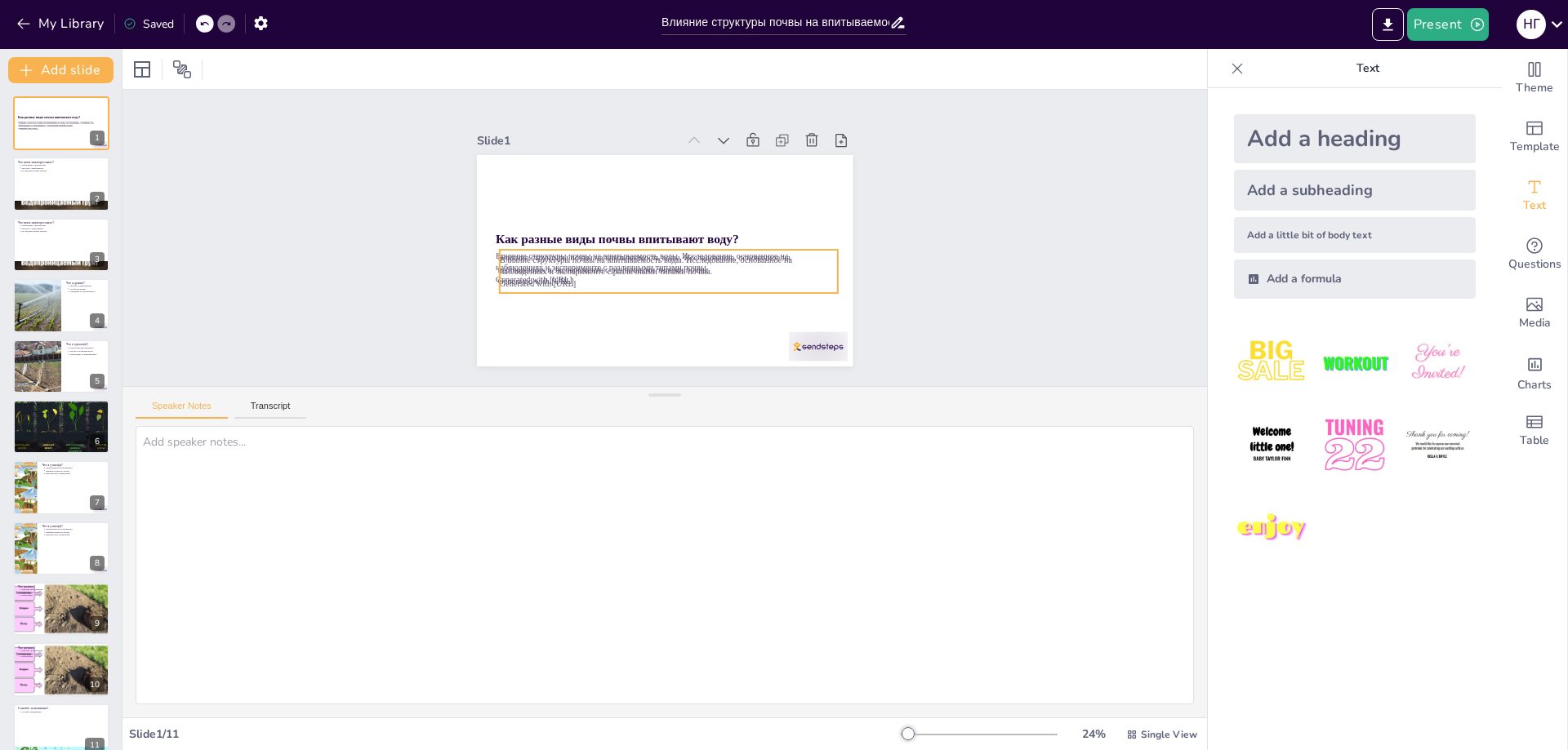
click at [701, 255] on p "Влияние структуры почвы на впитываемость воды. Исследование, основанное на набл…" at bounding box center [662, 266] width 336 height 93
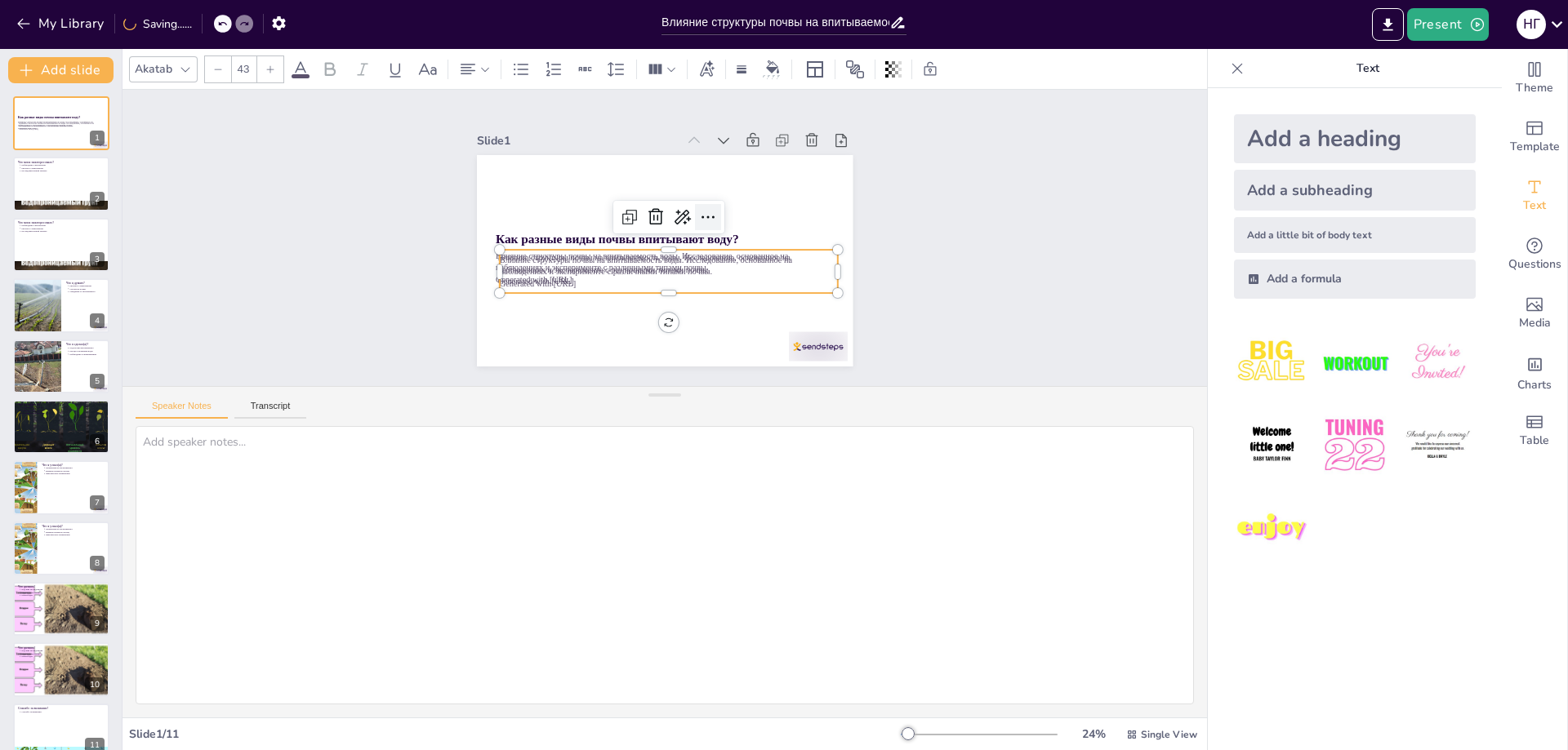
click at [698, 213] on icon at bounding box center [708, 218] width 20 height 20
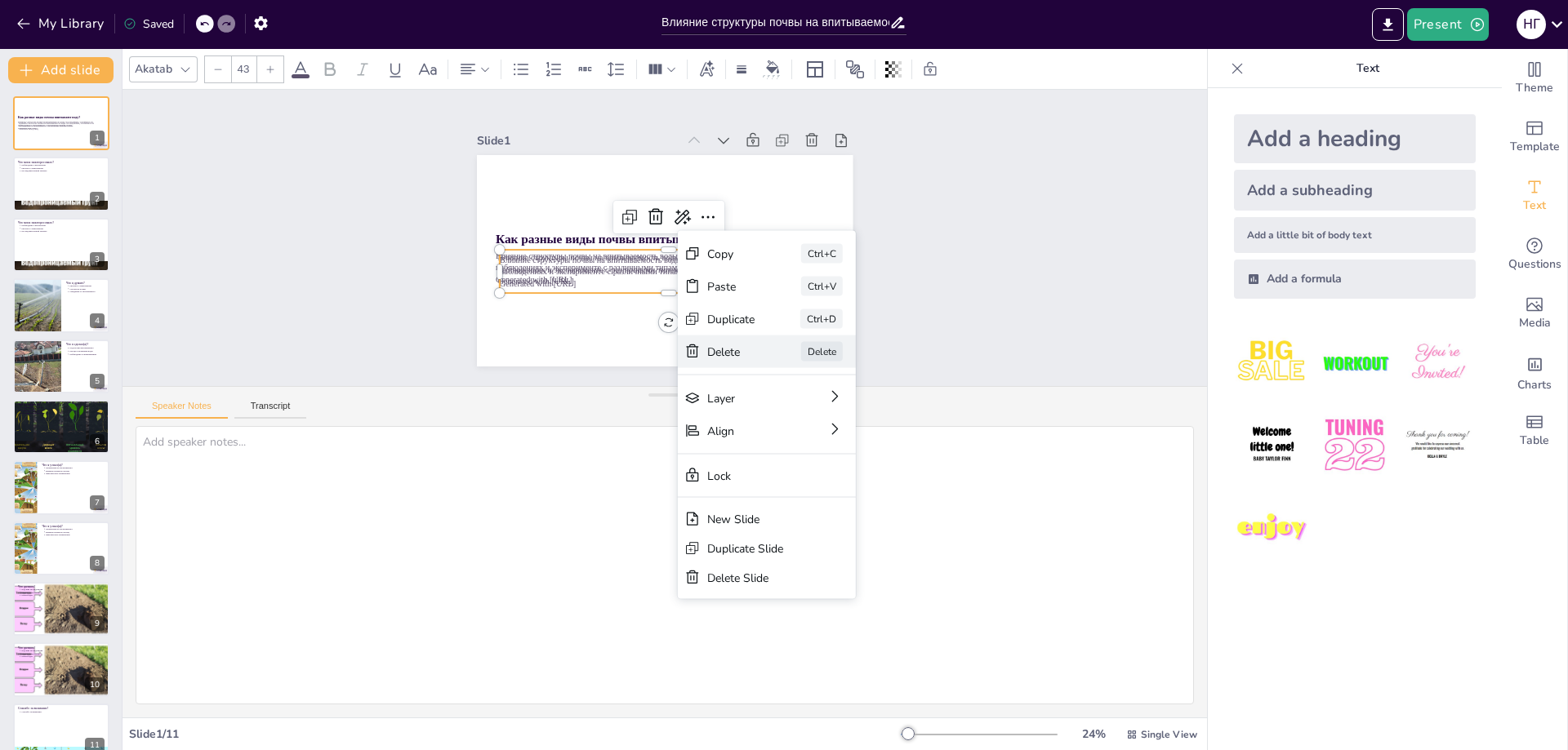
click at [807, 450] on div "Delete" at bounding box center [831, 460] width 50 height 20
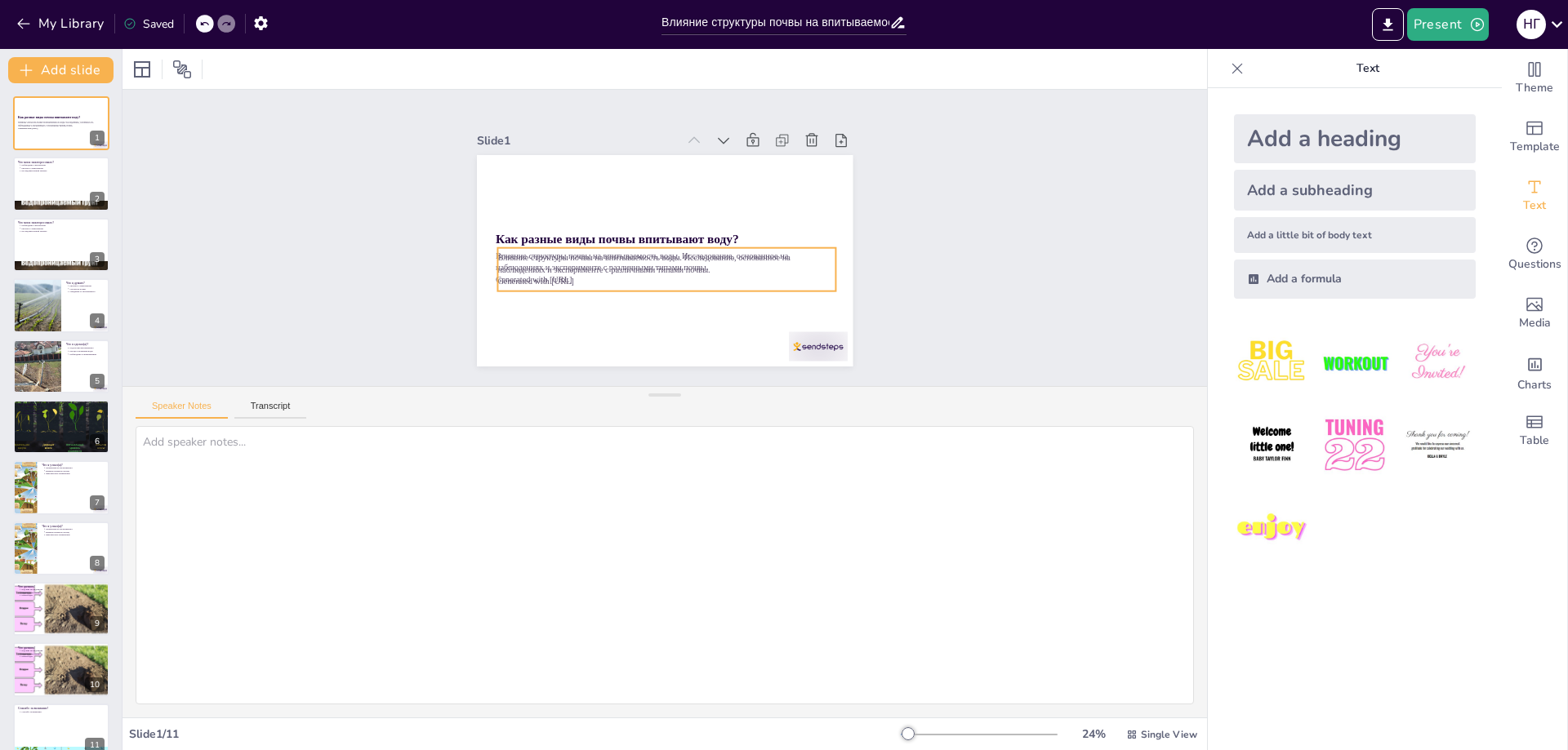
click at [694, 252] on p "Влияние структуры почвы на впитываемость воды. Исследование, основанное на набл…" at bounding box center [653, 261] width 305 height 190
click at [699, 216] on icon at bounding box center [710, 228] width 24 height 24
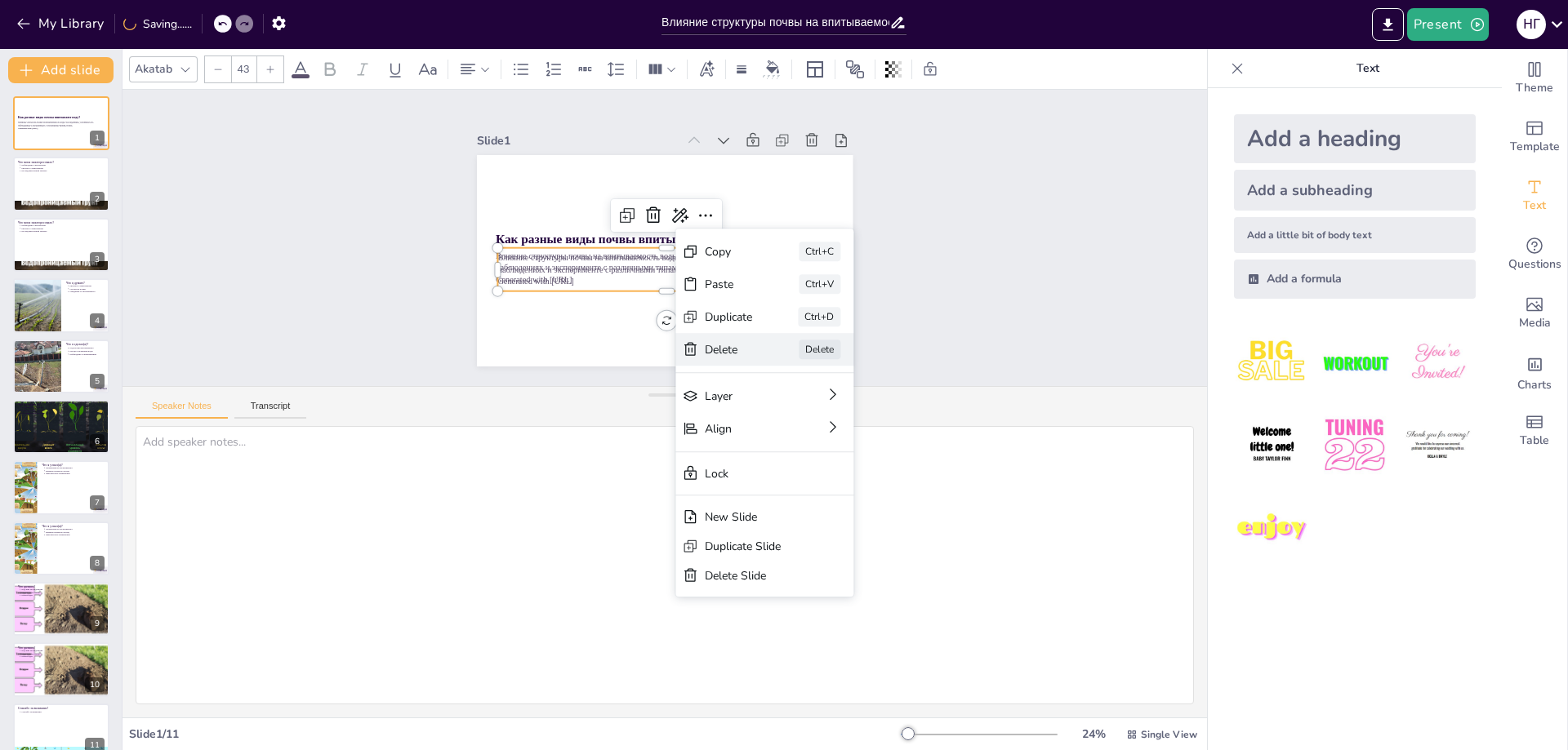
click at [780, 461] on div "Delete" at bounding box center [806, 473] width 51 height 25
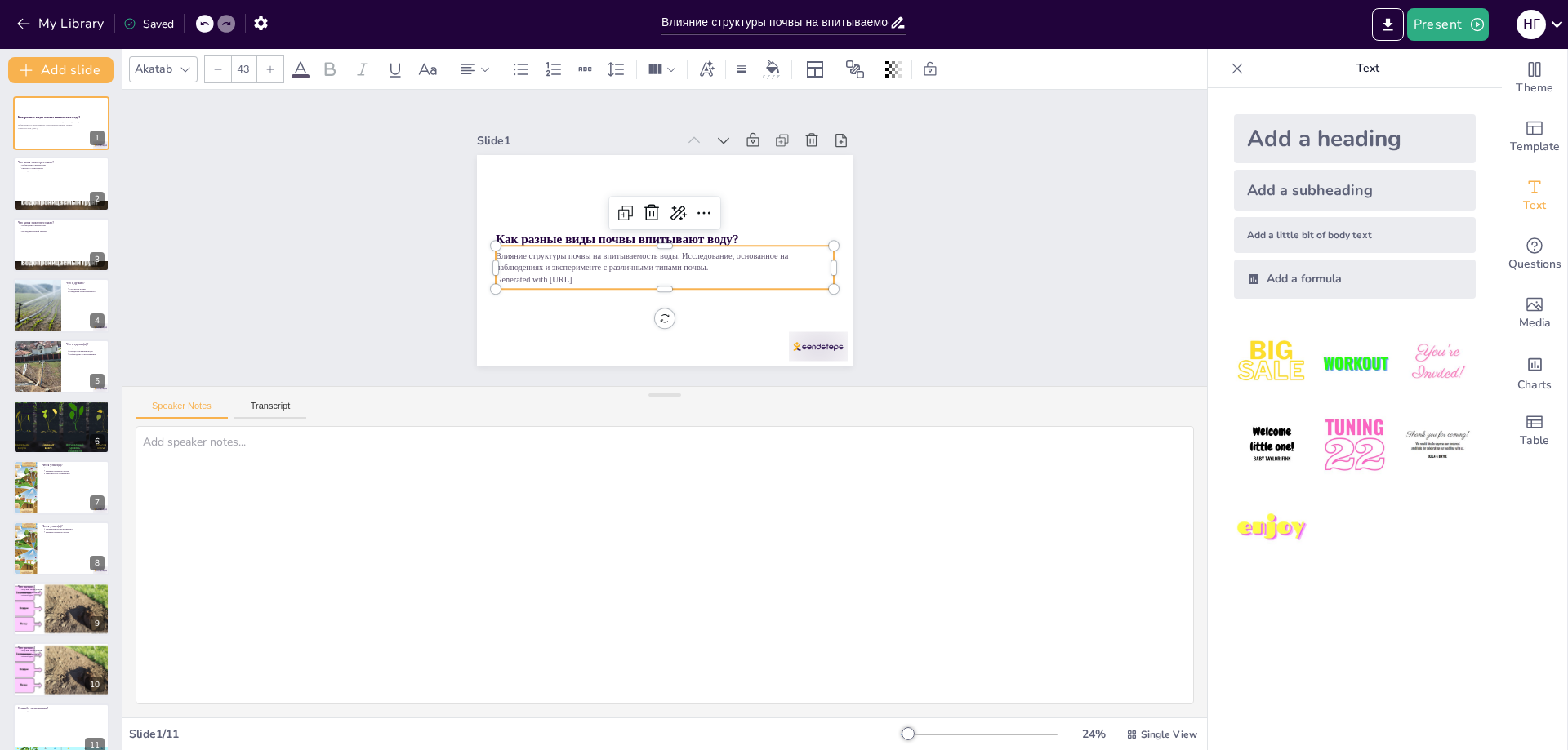
click at [709, 257] on p "Влияние структуры почвы на впитываемость воды. Исследование, основанное на набл…" at bounding box center [660, 261] width 336 height 93
click at [697, 214] on icon at bounding box center [708, 221] width 23 height 23
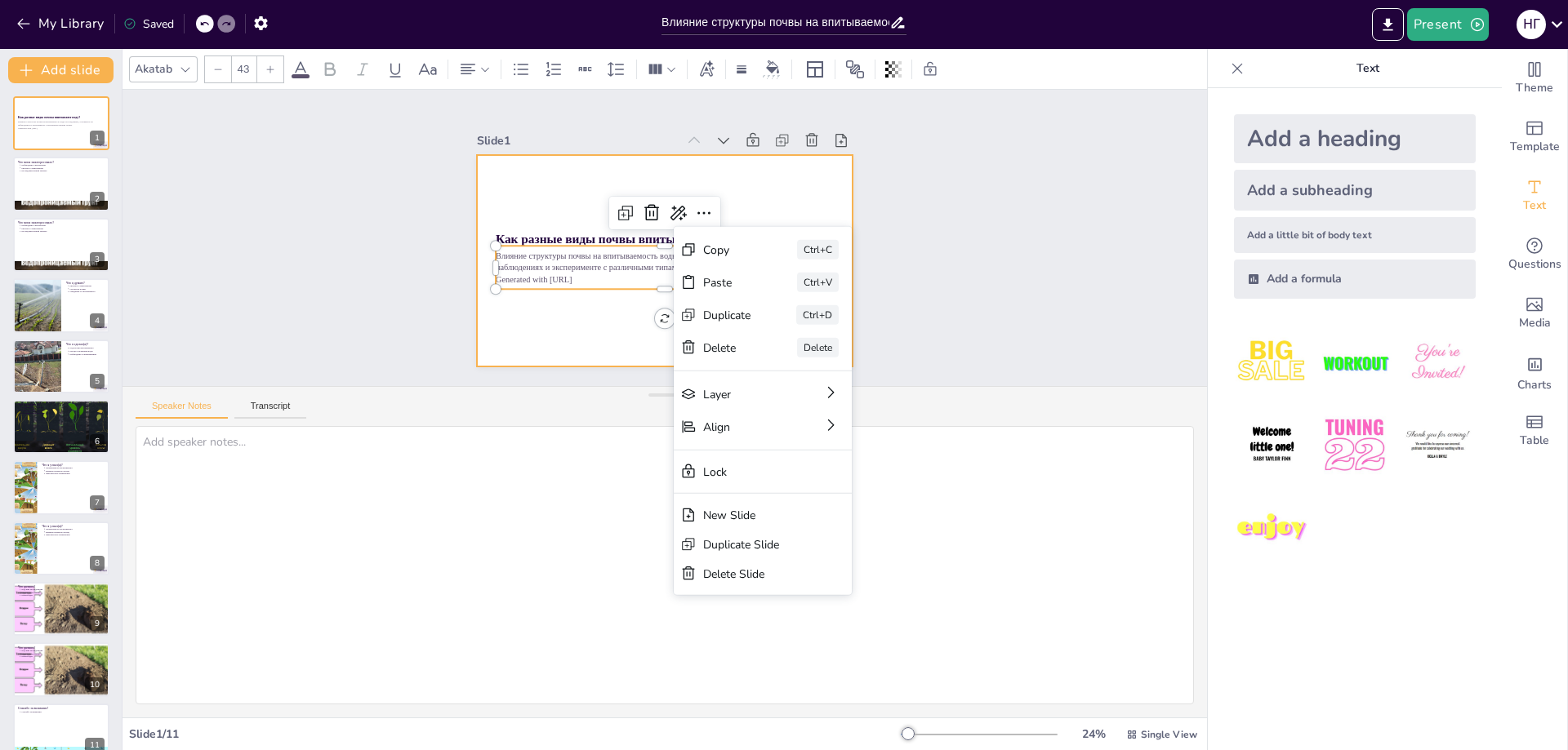
click at [556, 315] on div at bounding box center [662, 259] width 396 height 249
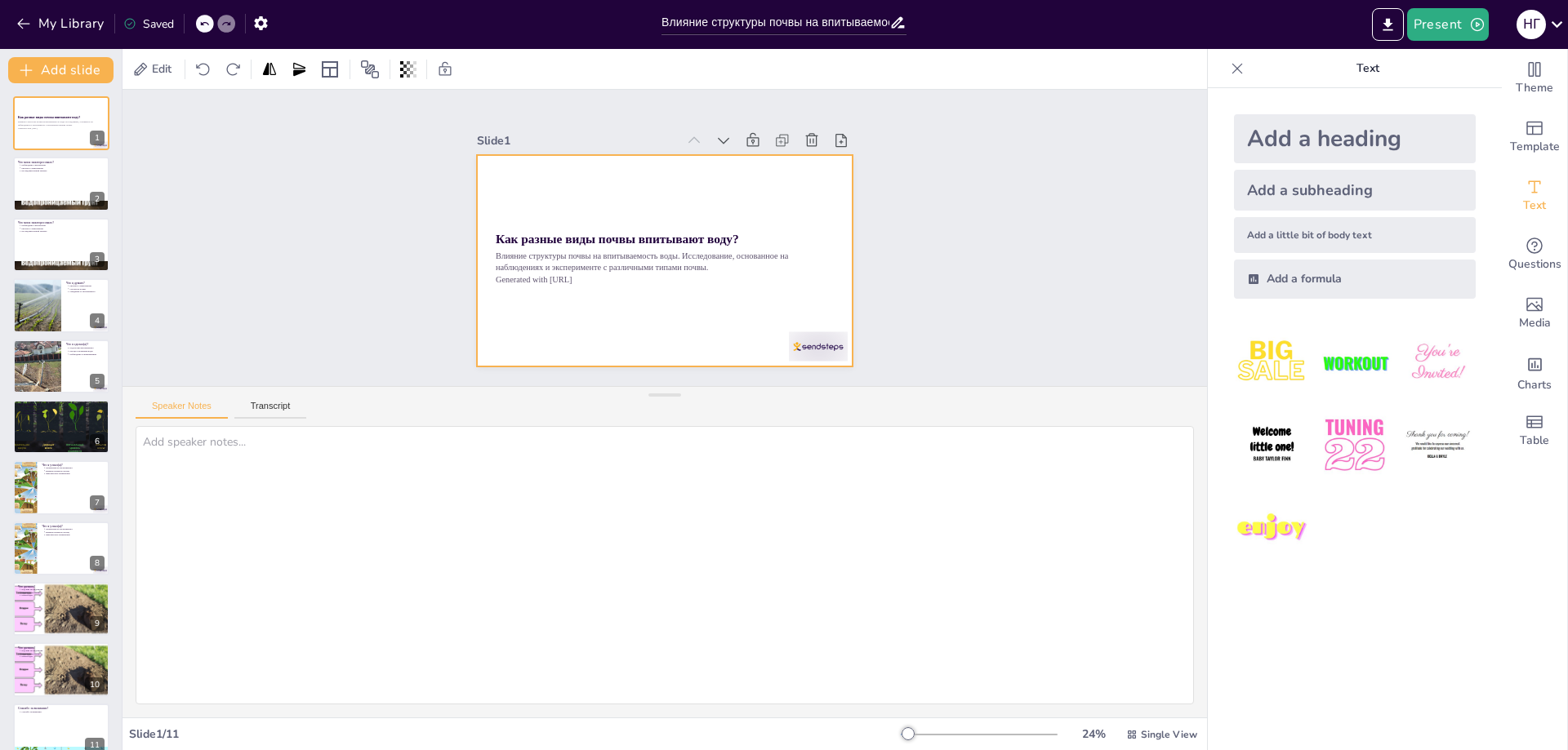
click at [691, 326] on div at bounding box center [659, 260] width 411 height 285
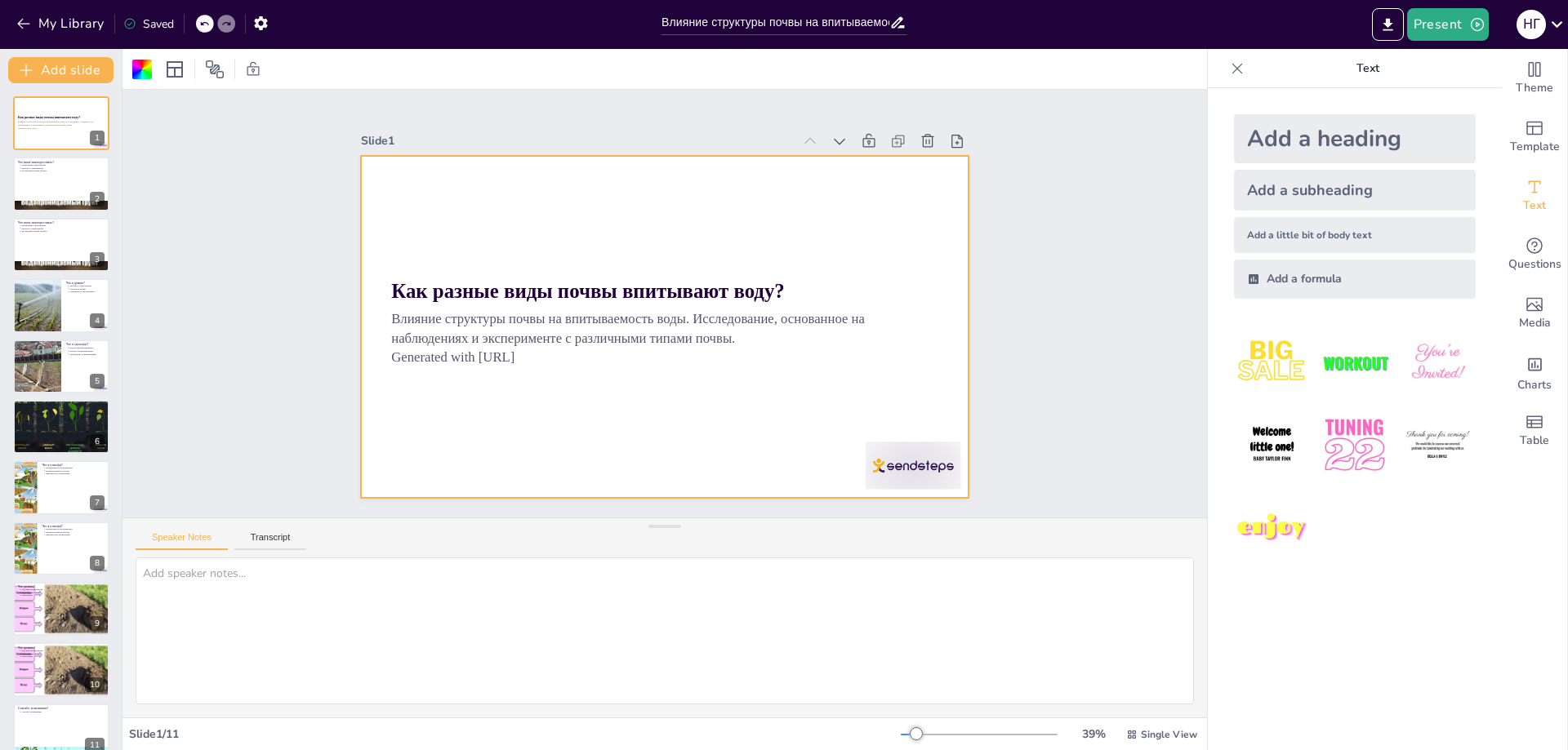
drag, startPoint x: 664, startPoint y: 394, endPoint x: 633, endPoint y: 454, distance: 67.5
click at [670, 520] on div at bounding box center [664, 526] width 33 height 16
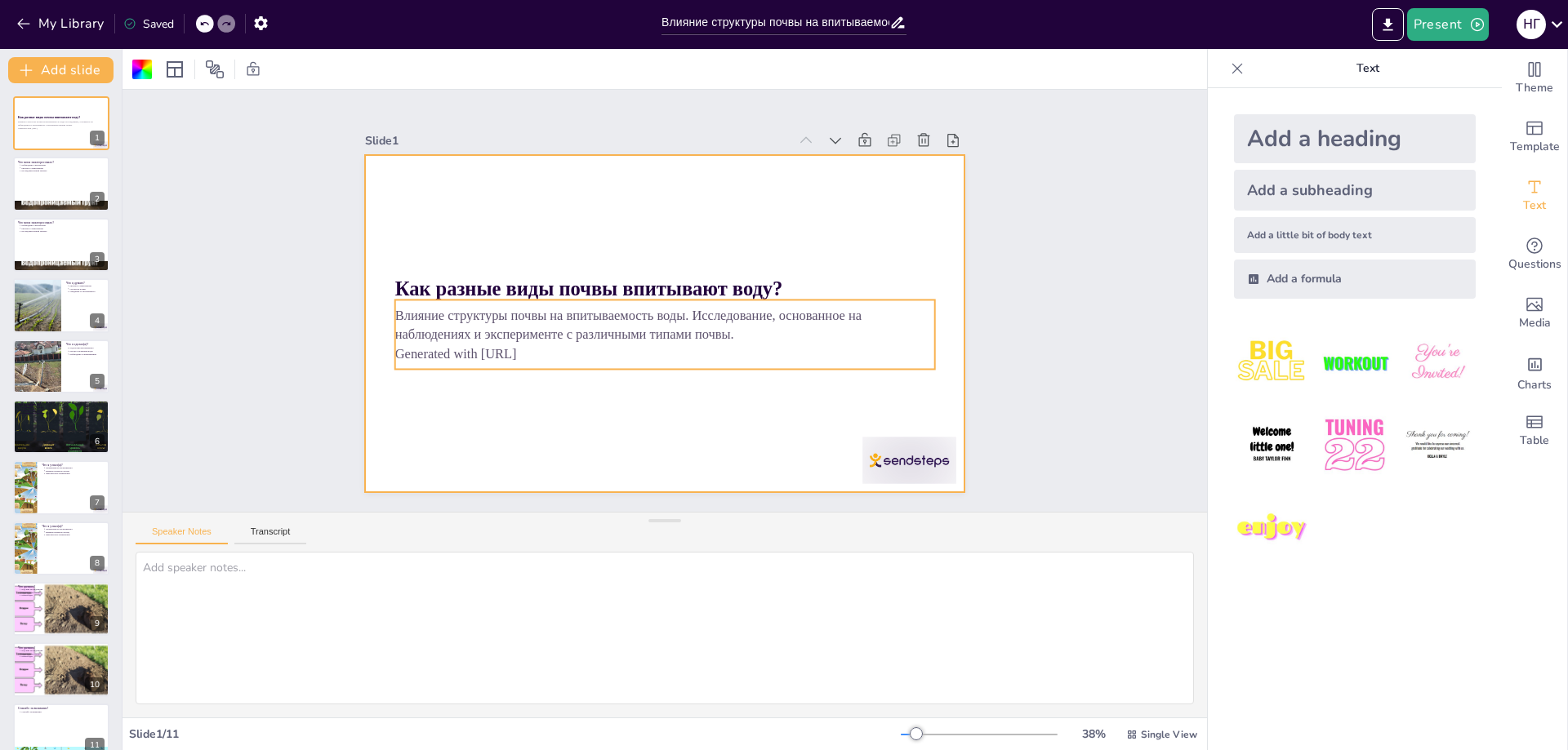
click at [610, 336] on p "Влияние структуры почвы на впитываемость воды. Исследование, основанное на набл…" at bounding box center [657, 324] width 525 height 202
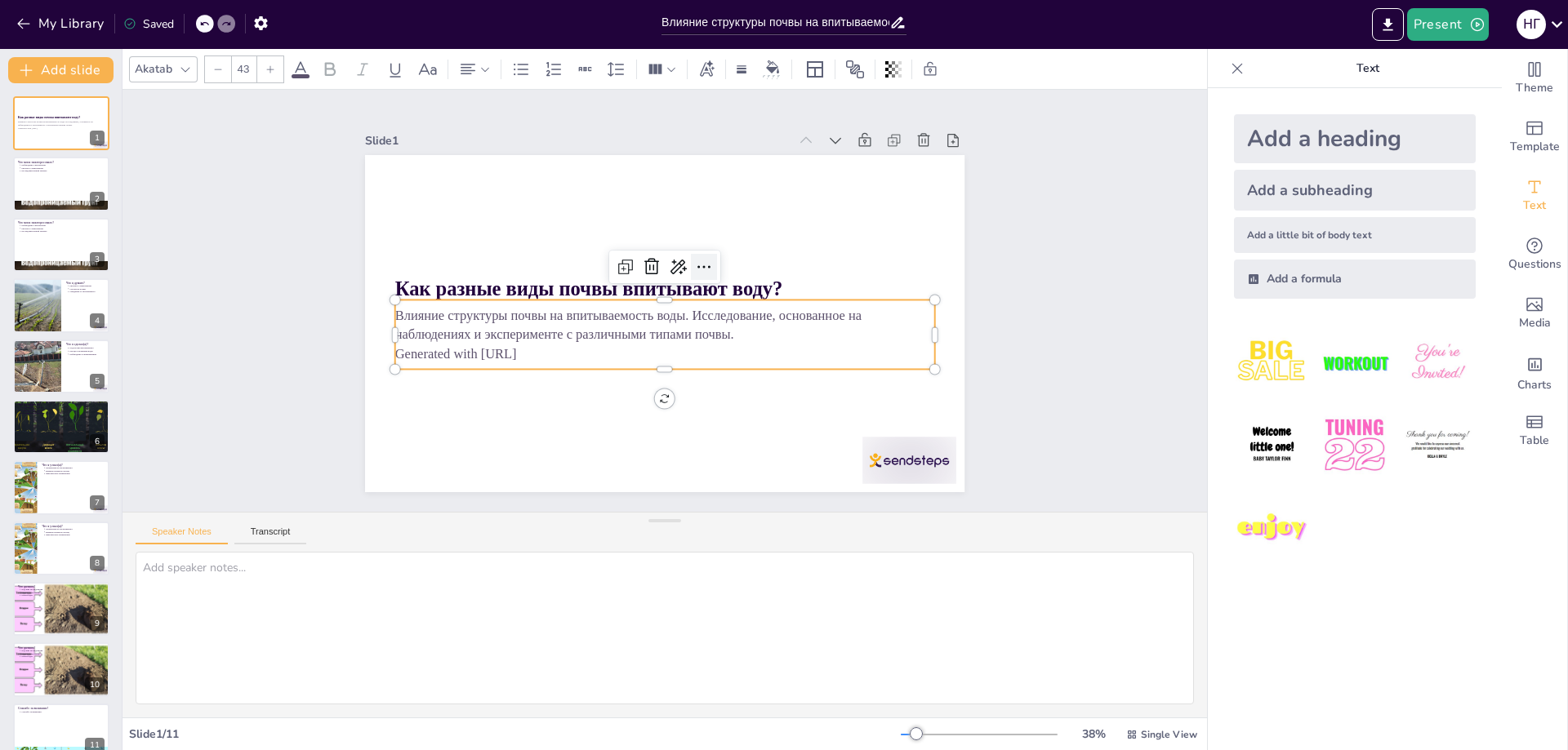
click at [703, 273] on icon at bounding box center [710, 275] width 13 height 5
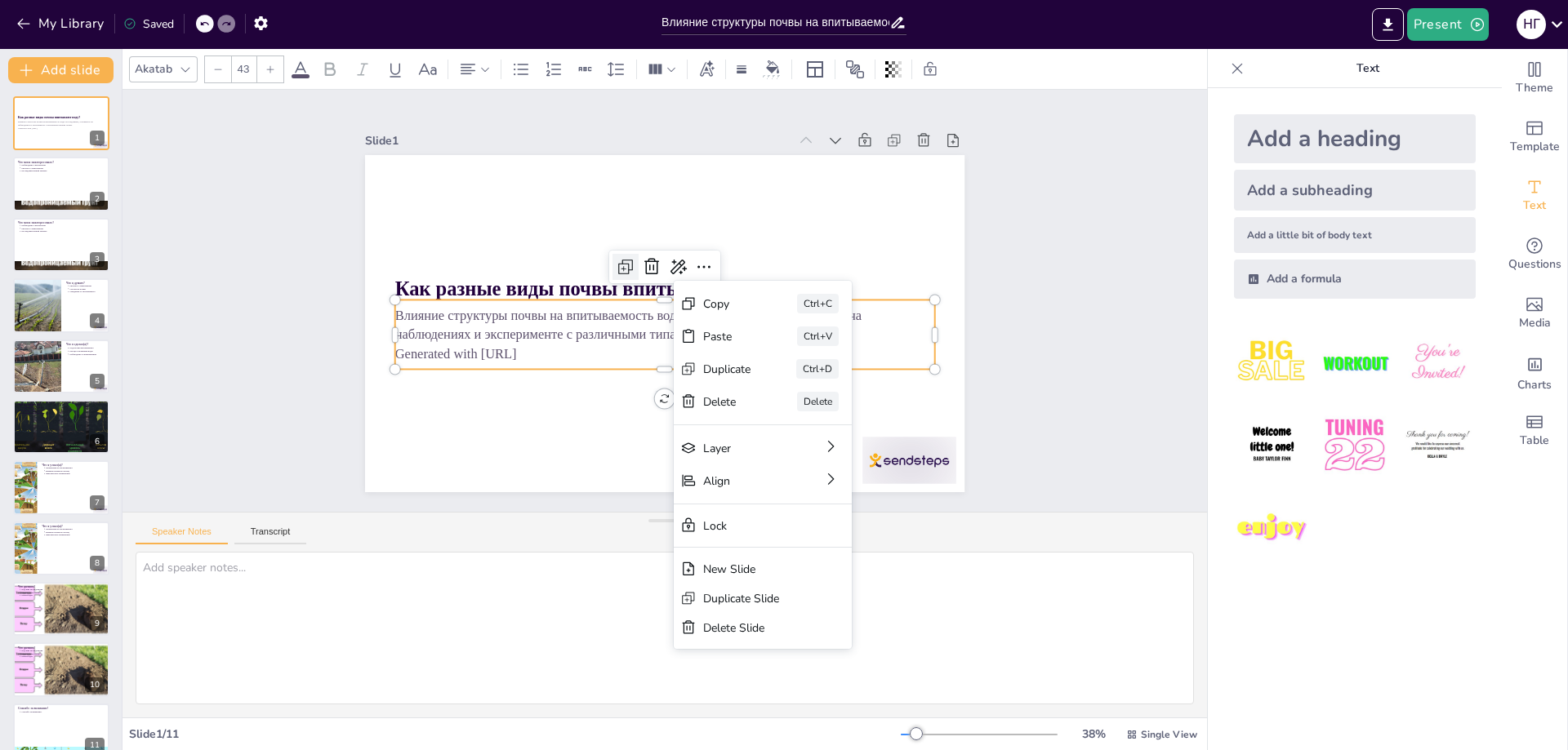
click at [618, 264] on icon at bounding box center [628, 262] width 21 height 21
type input "43"
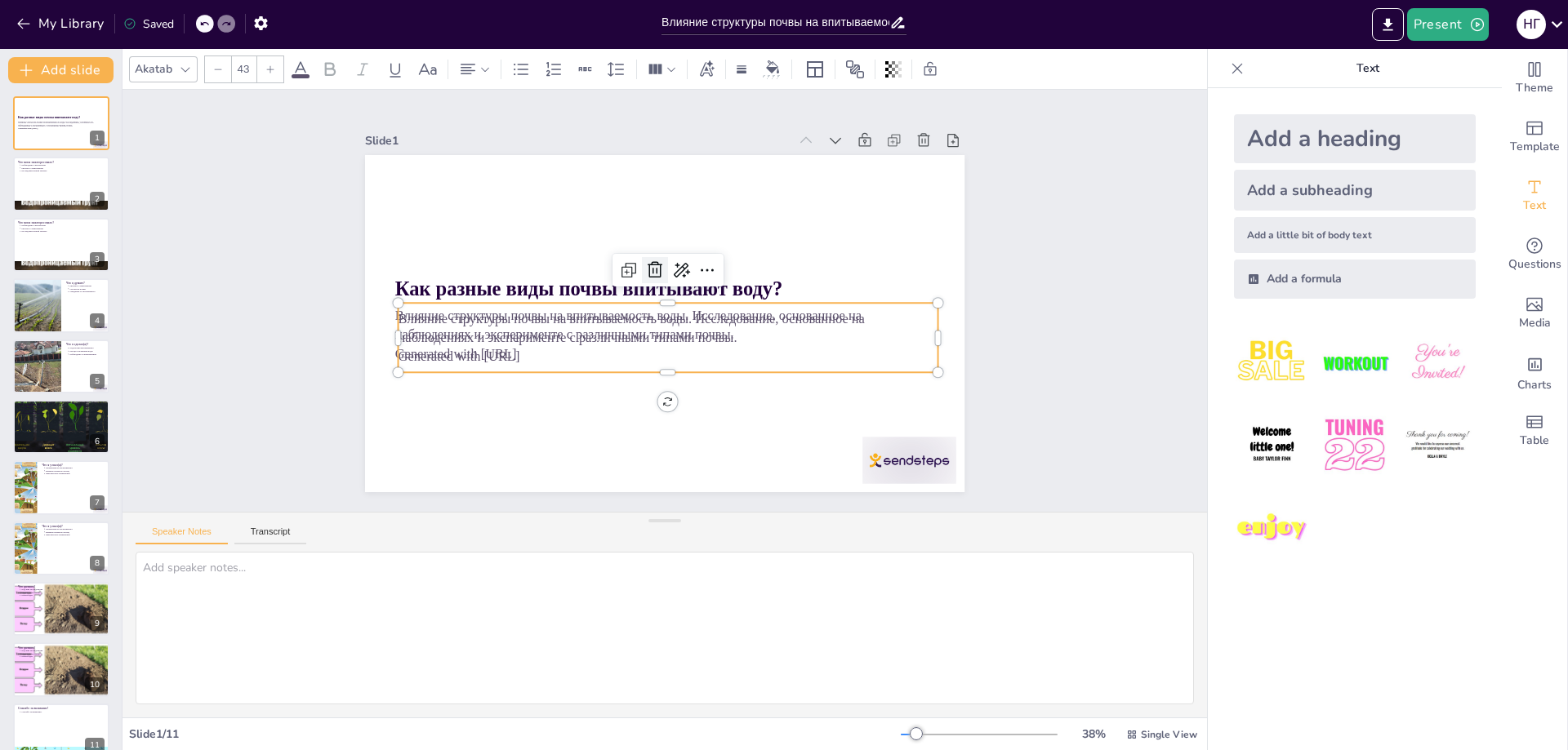
click at [652, 262] on icon at bounding box center [662, 268] width 18 height 19
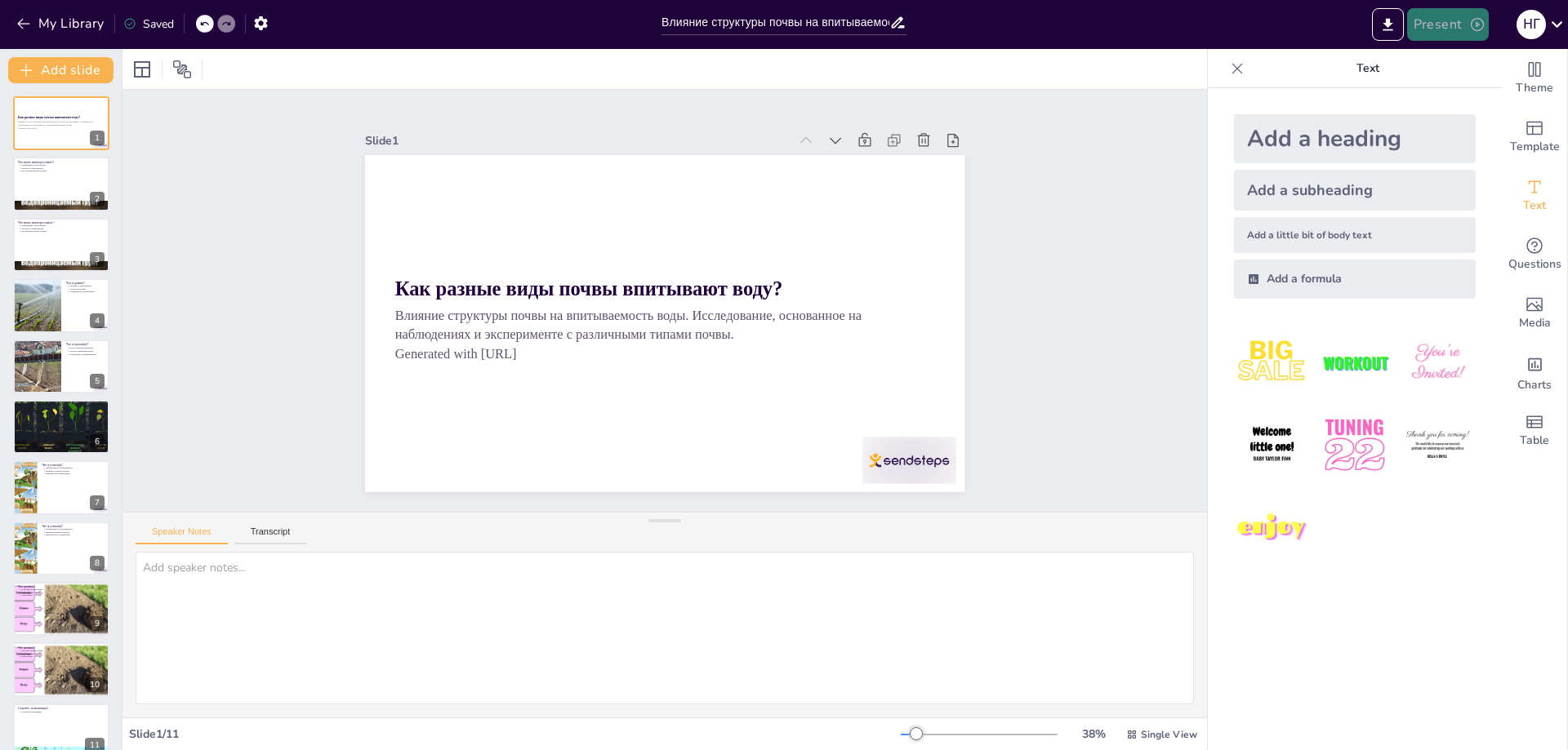
click at [1471, 21] on icon "button" at bounding box center [1477, 24] width 16 height 16
click at [1384, 28] on div at bounding box center [784, 375] width 1568 height 750
click at [1387, 25] on icon "Export to PowerPoint" at bounding box center [1387, 24] width 10 height 12
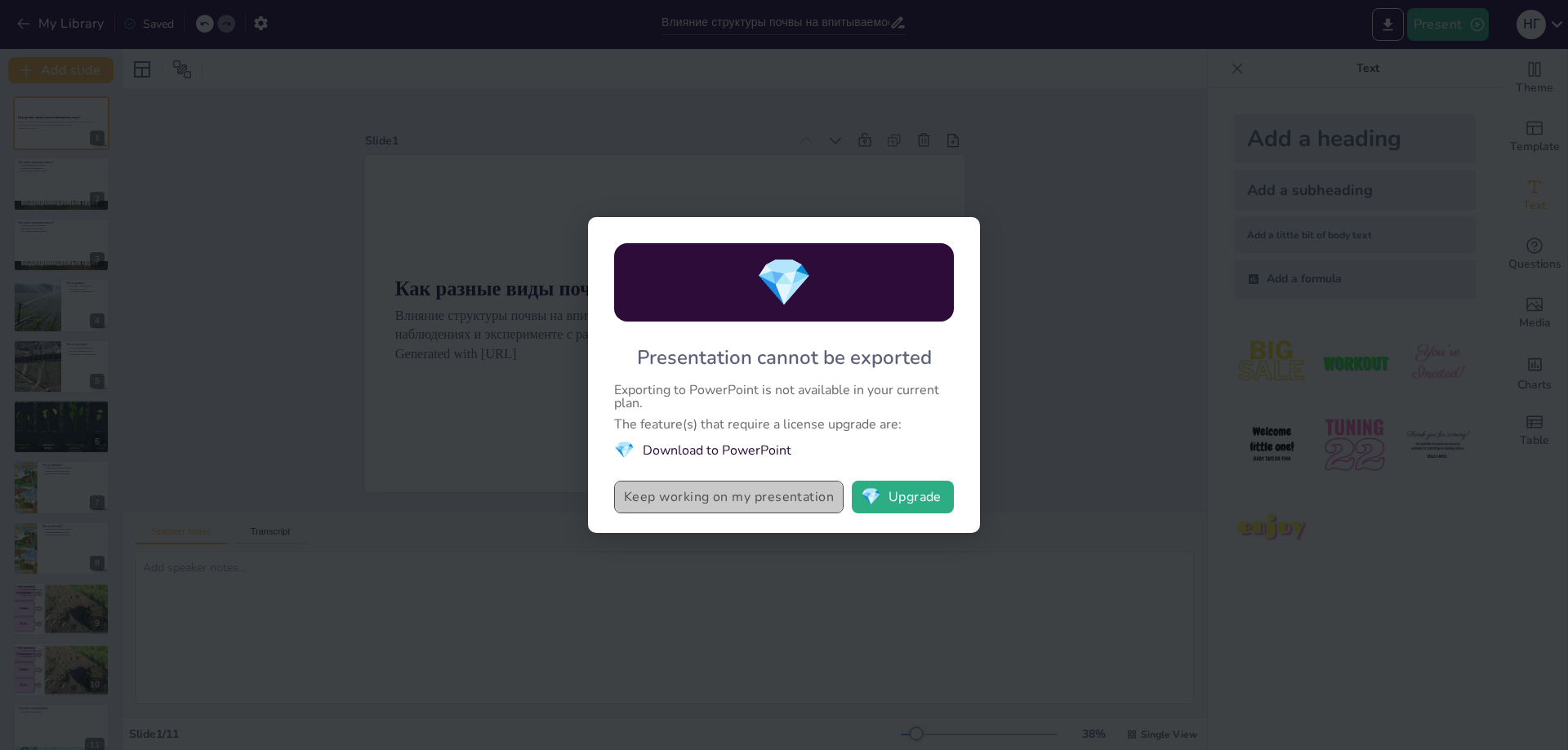
click at [770, 502] on button "Keep working on my presentation" at bounding box center [729, 497] width 230 height 33
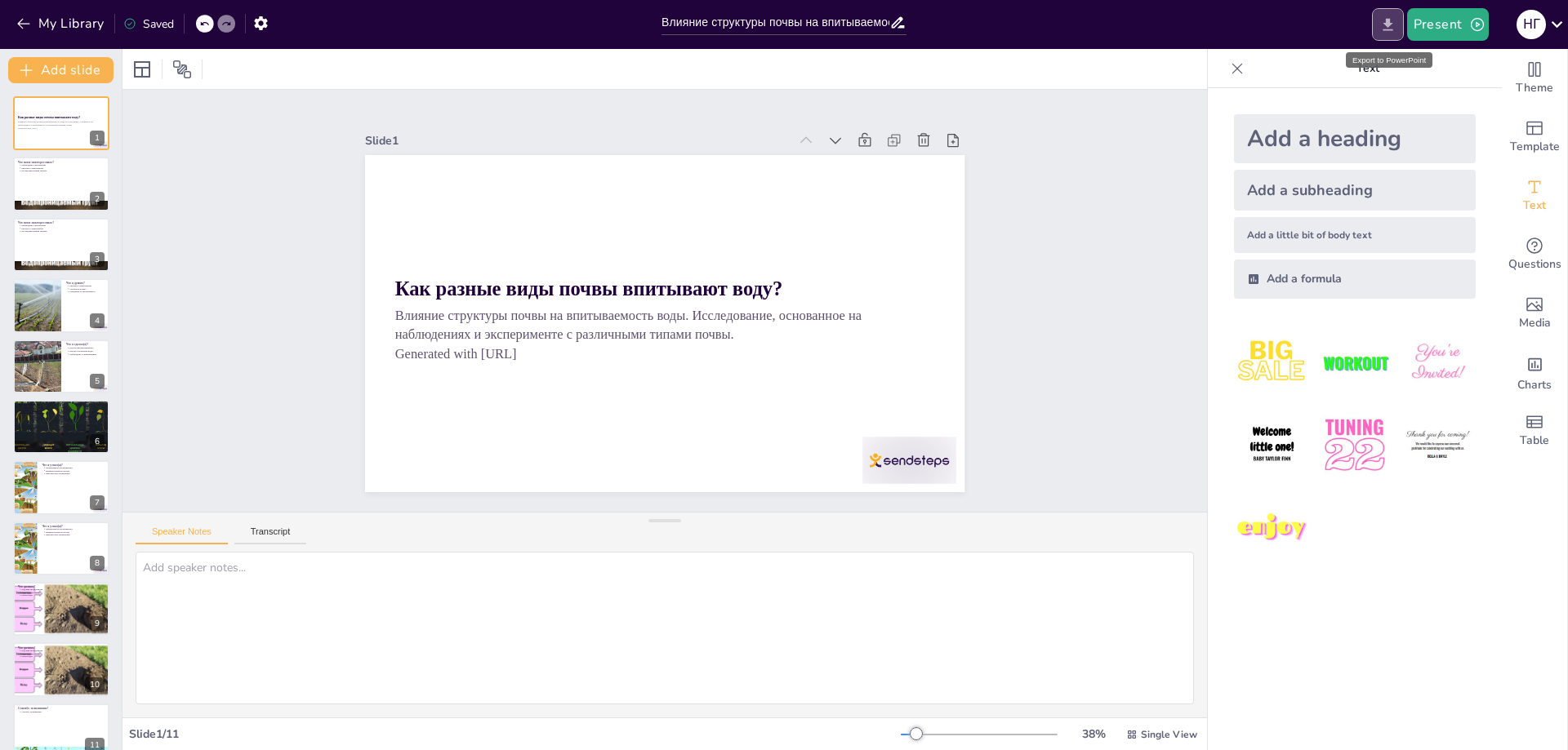
click at [1381, 20] on icon "Export to PowerPoint" at bounding box center [1387, 24] width 17 height 17
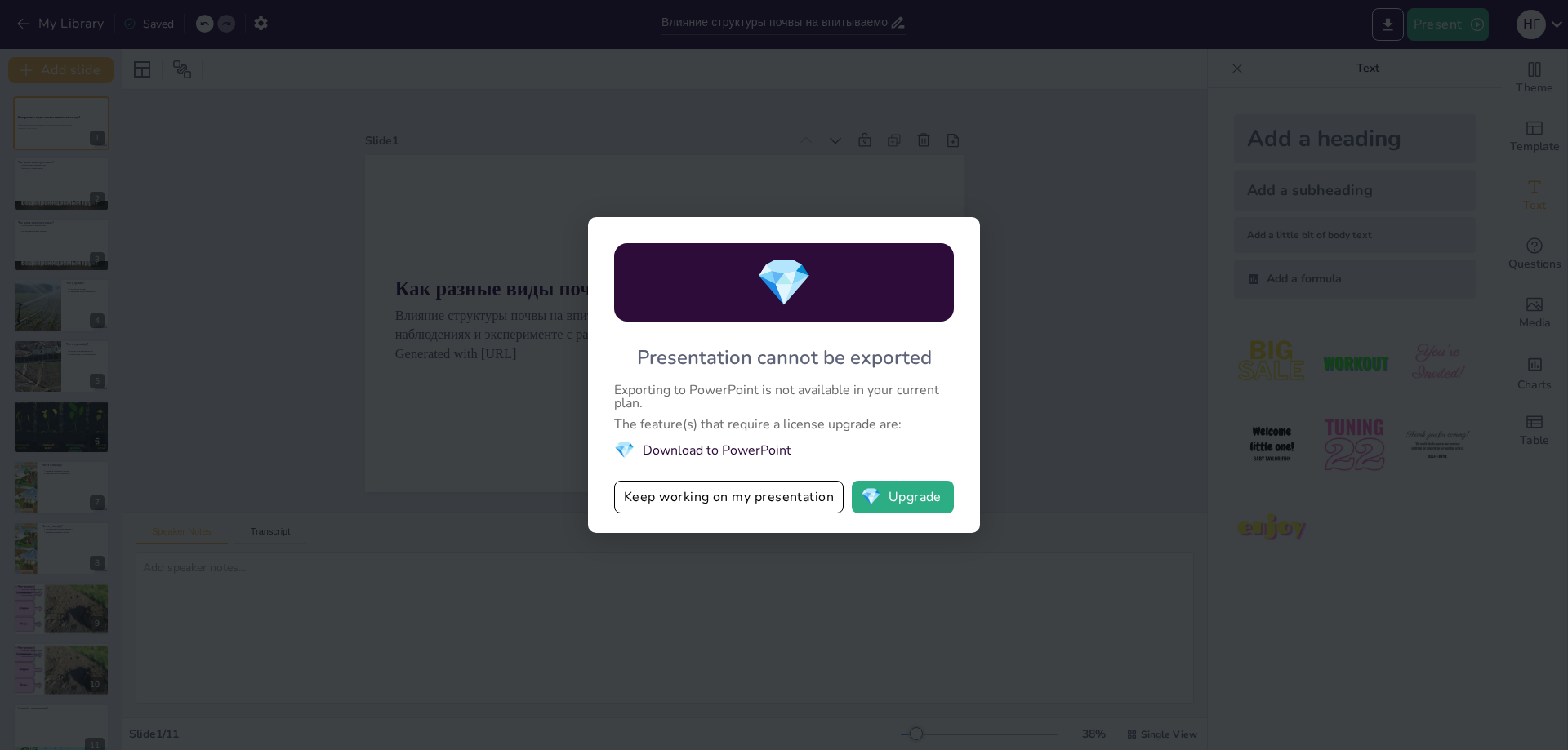
click at [726, 453] on li "💎 Download to PowerPoint" at bounding box center [784, 450] width 339 height 22
click at [894, 502] on button "💎 Upgrade" at bounding box center [902, 497] width 102 height 33
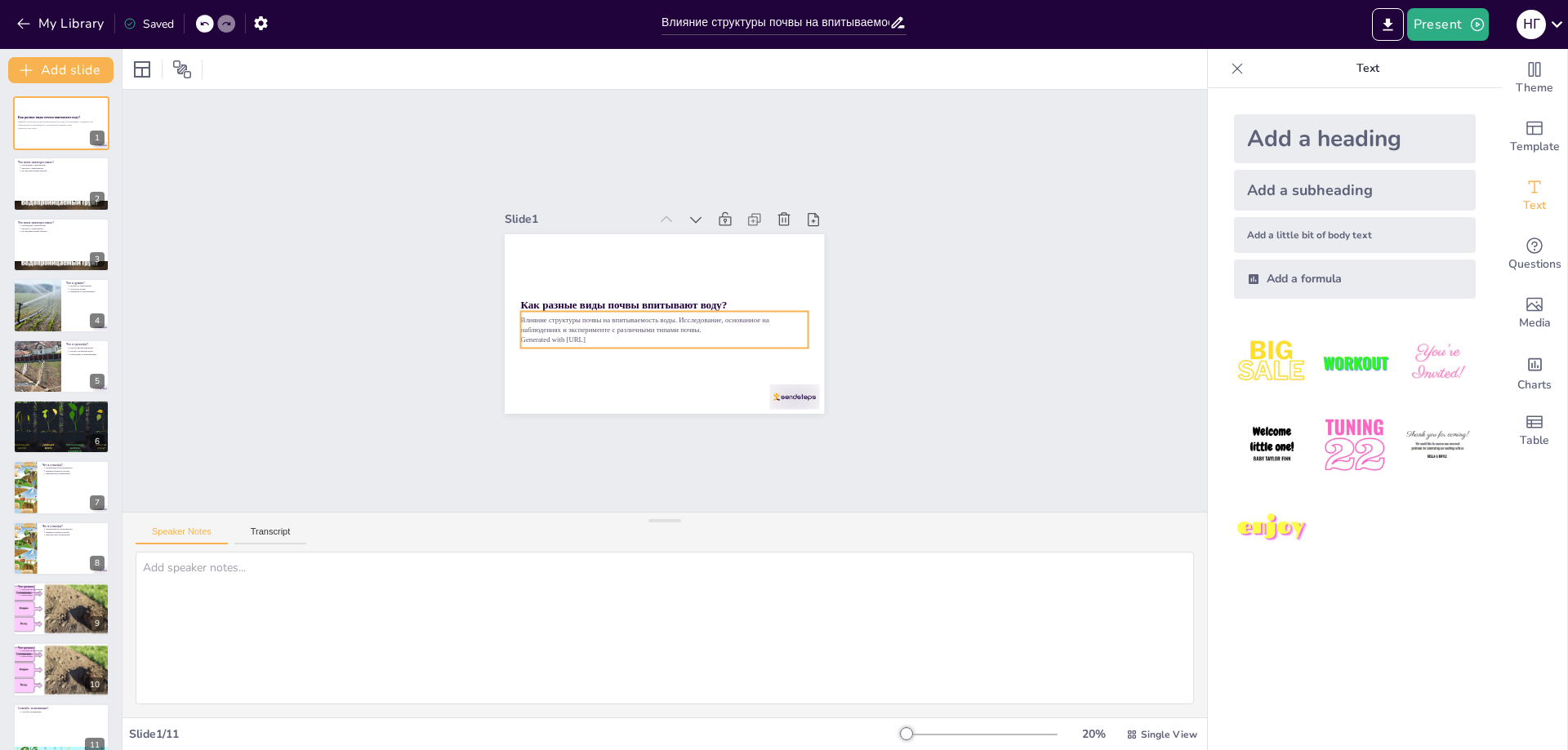
click at [645, 309] on p "Влияние структуры почвы на впитываемость воды. Исследование, основанное на набл…" at bounding box center [657, 323] width 279 height 108
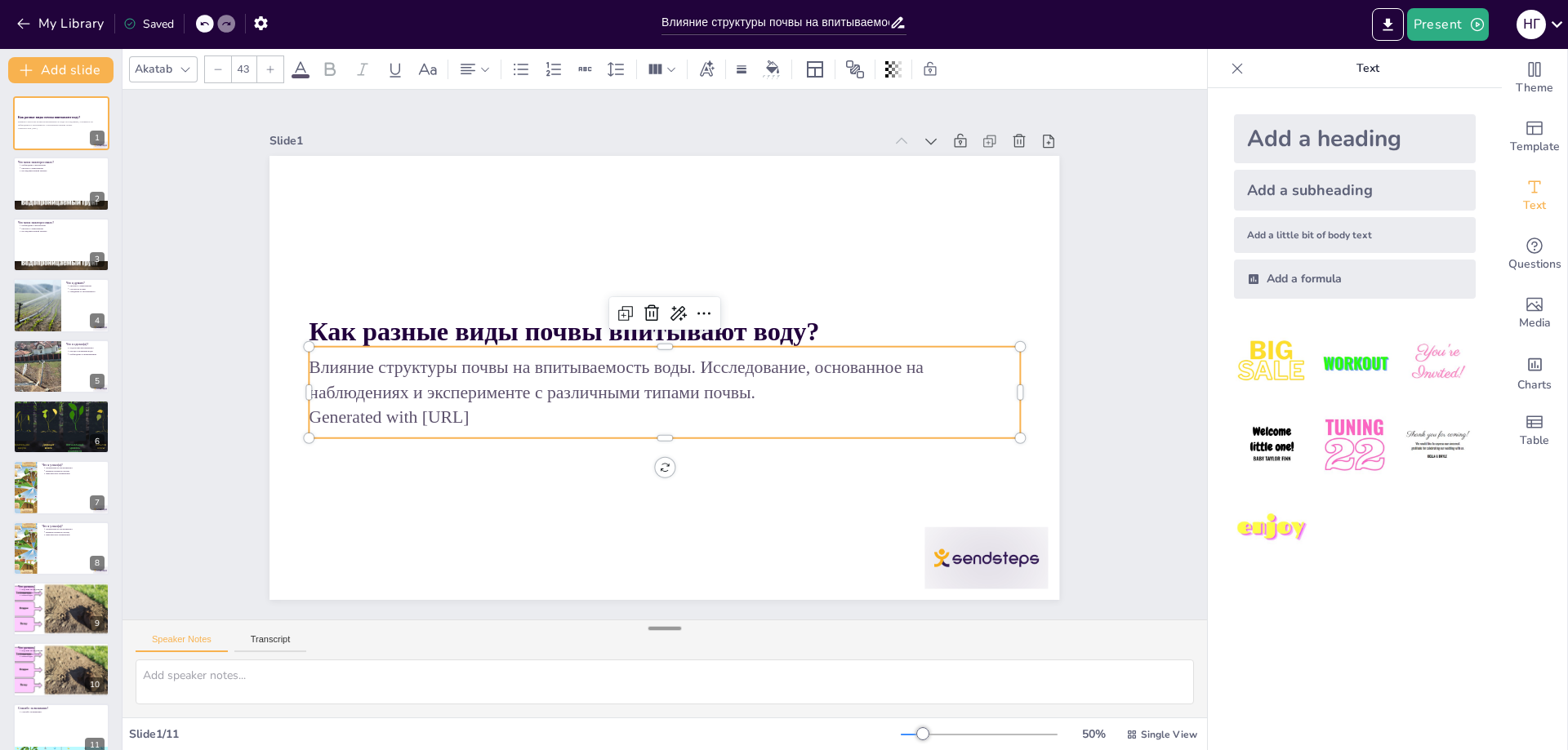
drag, startPoint x: 665, startPoint y: 582, endPoint x: 670, endPoint y: 628, distance: 46.3
click at [670, 628] on div at bounding box center [664, 628] width 33 height 16
type input "64"
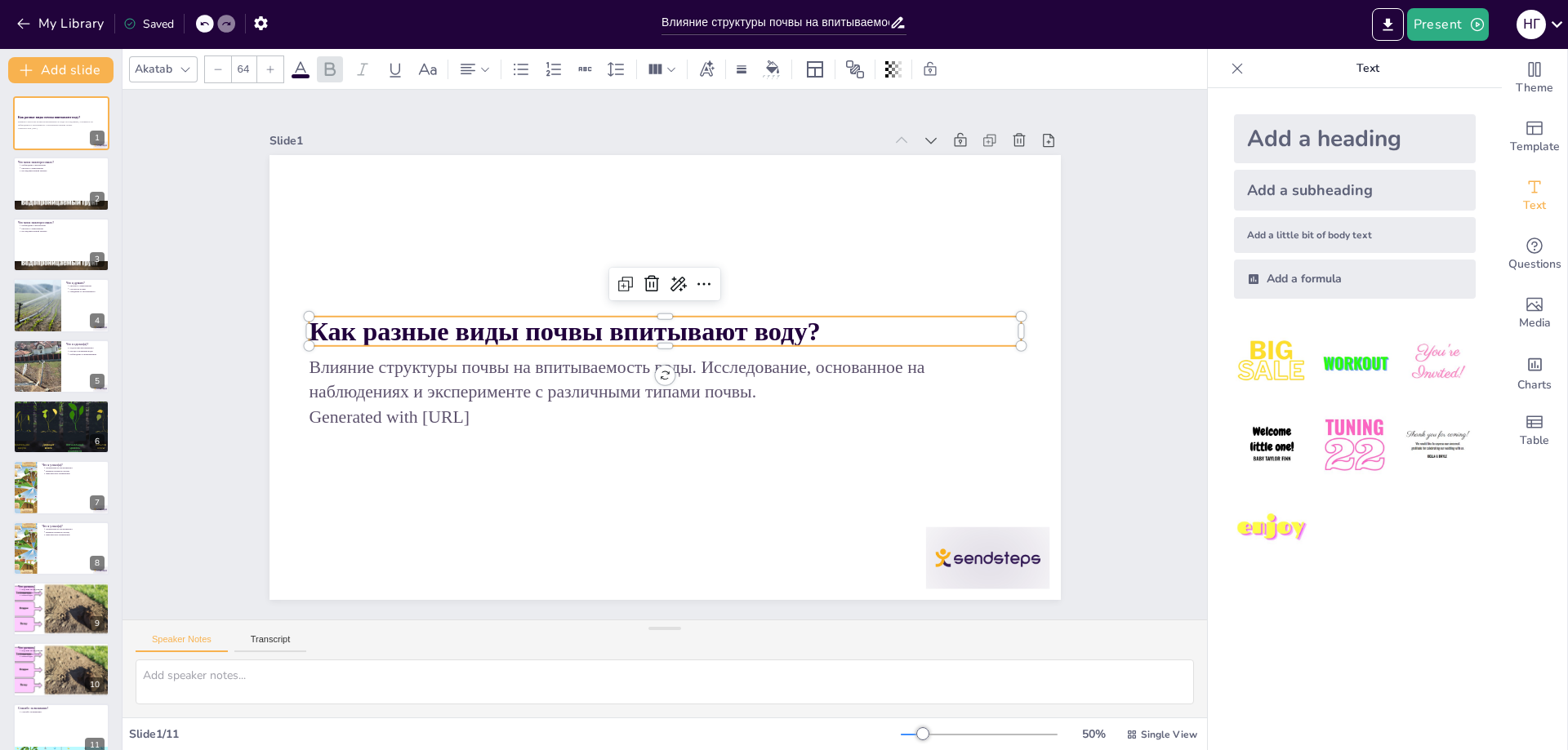
click at [823, 324] on p "Как разные виды почвы впитывают воду?" at bounding box center [667, 331] width 712 height 111
drag, startPoint x: 812, startPoint y: 325, endPoint x: 826, endPoint y: 325, distance: 14.0
click at [826, 325] on p "Как разные виды почвы впитывают воду?" at bounding box center [683, 336] width 689 height 256
click at [826, 325] on p "Как разные виды почвы впитывают воду?" at bounding box center [680, 333] width 712 height 111
click at [701, 320] on strong "Как разные виды почвы впитывают воду?" at bounding box center [589, 305] width 495 height 186
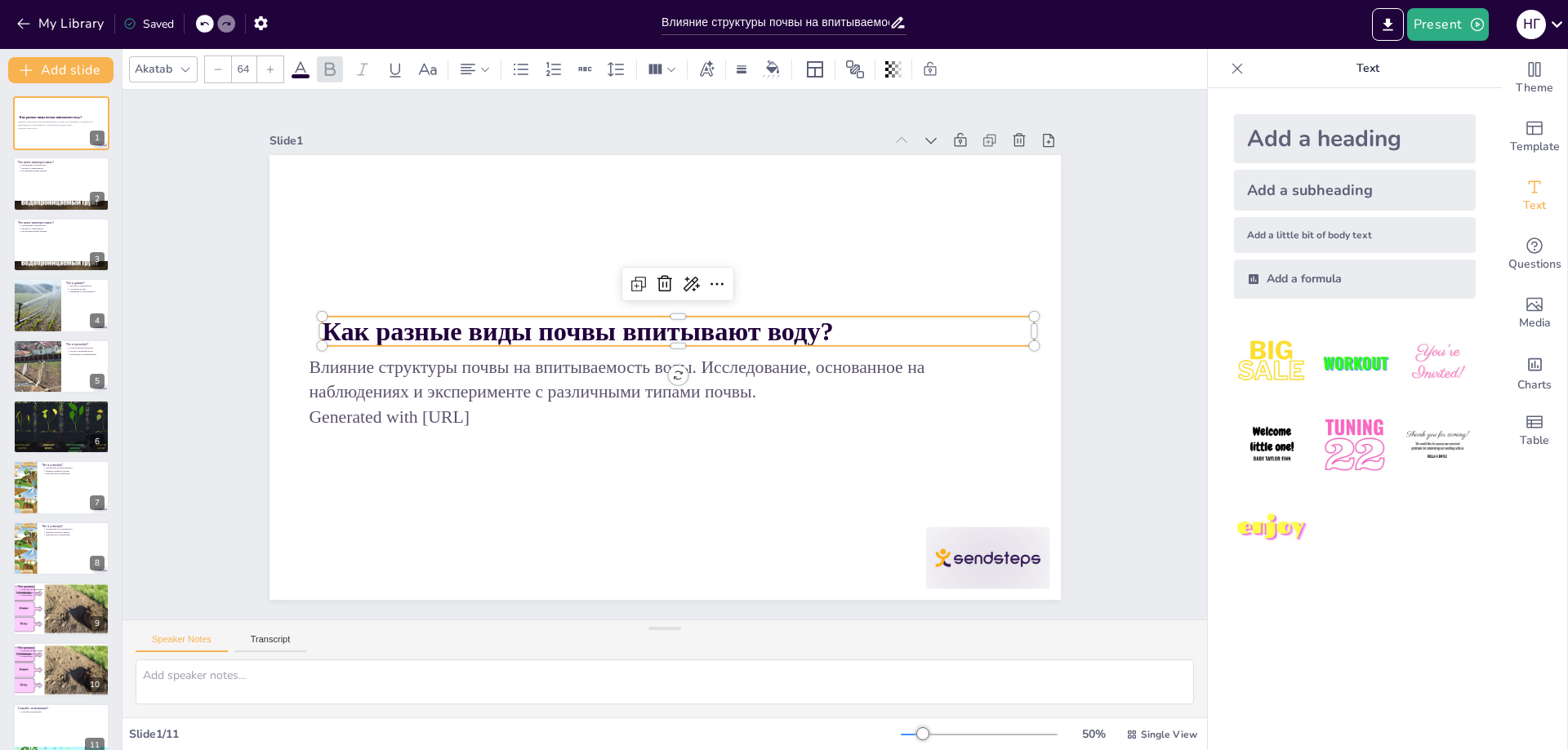
click at [701, 320] on strong "Как разные виды почвы впитывают воду?" at bounding box center [615, 278] width 399 height 364
click at [760, 320] on strong "Как разные виды почвы впитывают воду?" at bounding box center [583, 314] width 506 height 134
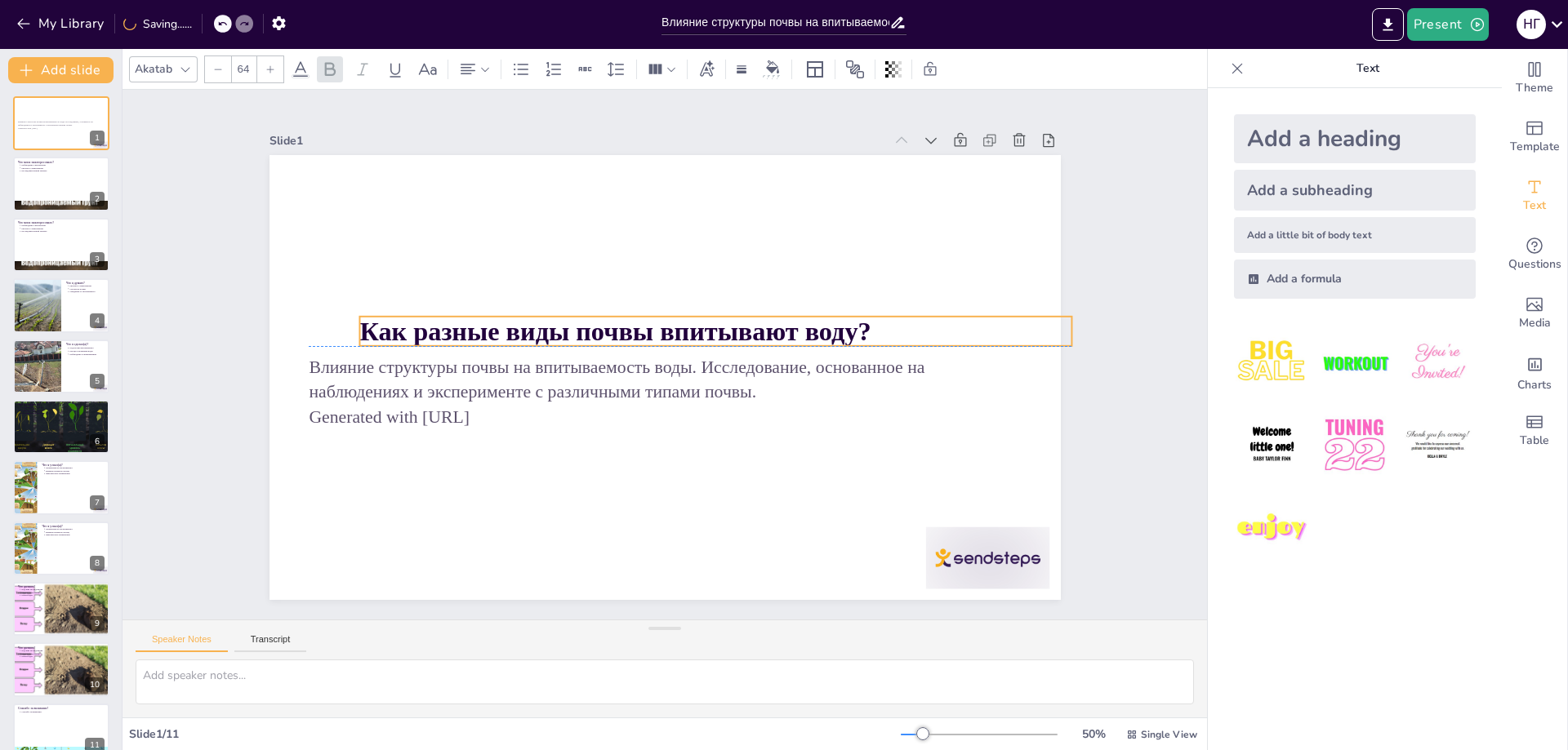
drag, startPoint x: 822, startPoint y: 321, endPoint x: 859, endPoint y: 321, distance: 37.0
click at [859, 321] on p "Как разные виды почвы впитывают воду?" at bounding box center [719, 342] width 704 height 184
drag, startPoint x: 854, startPoint y: 323, endPoint x: 864, endPoint y: 323, distance: 10.0
click at [864, 323] on strong "Как разные виды почвы впитывают воду?" at bounding box center [627, 326] width 512 height 83
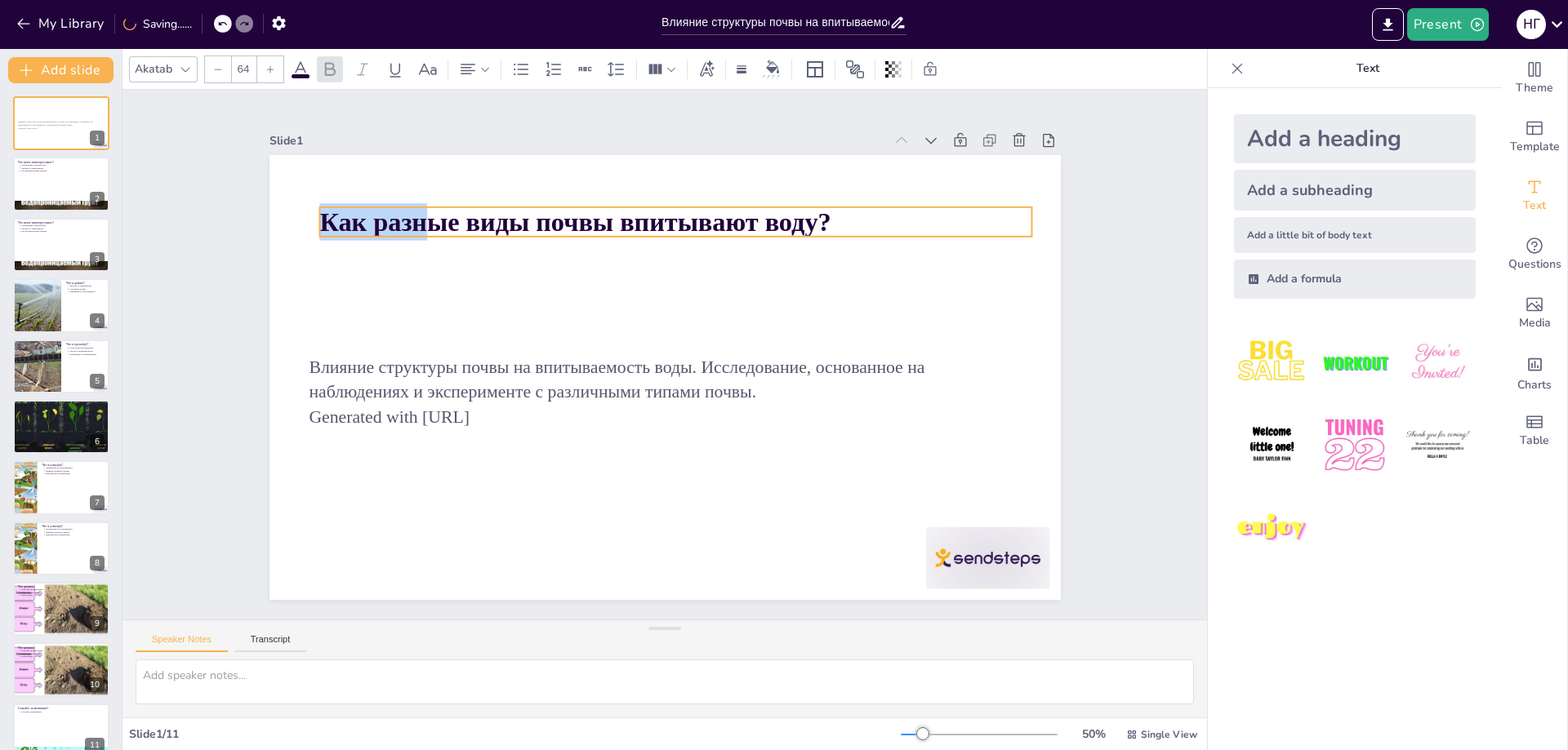
drag, startPoint x: 363, startPoint y: 322, endPoint x: 314, endPoint y: 212, distance: 120.4
click at [397, 212] on strong "Как разные виды почвы впитывают воду?" at bounding box center [636, 196] width 479 height 235
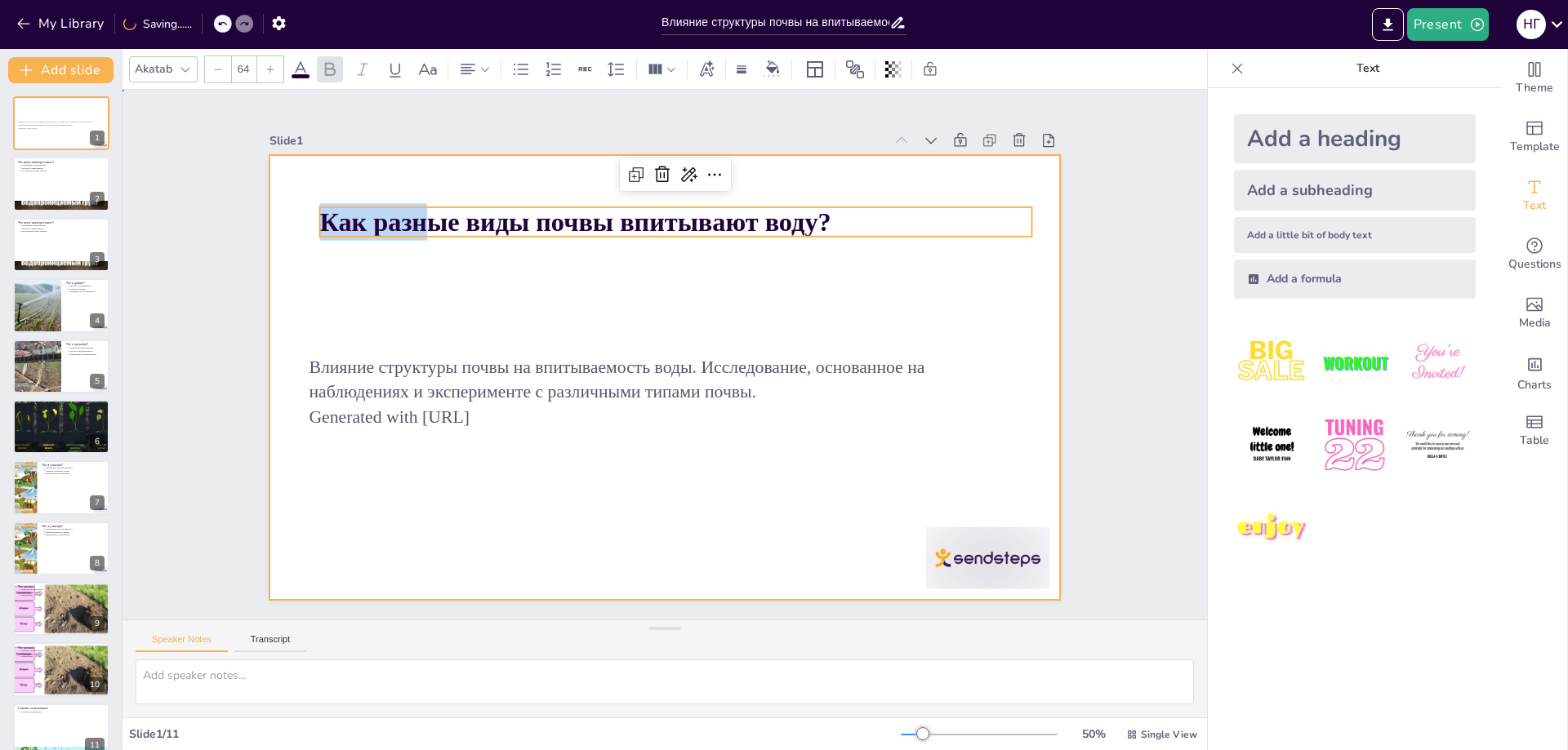
click at [808, 261] on div at bounding box center [662, 377] width 833 height 525
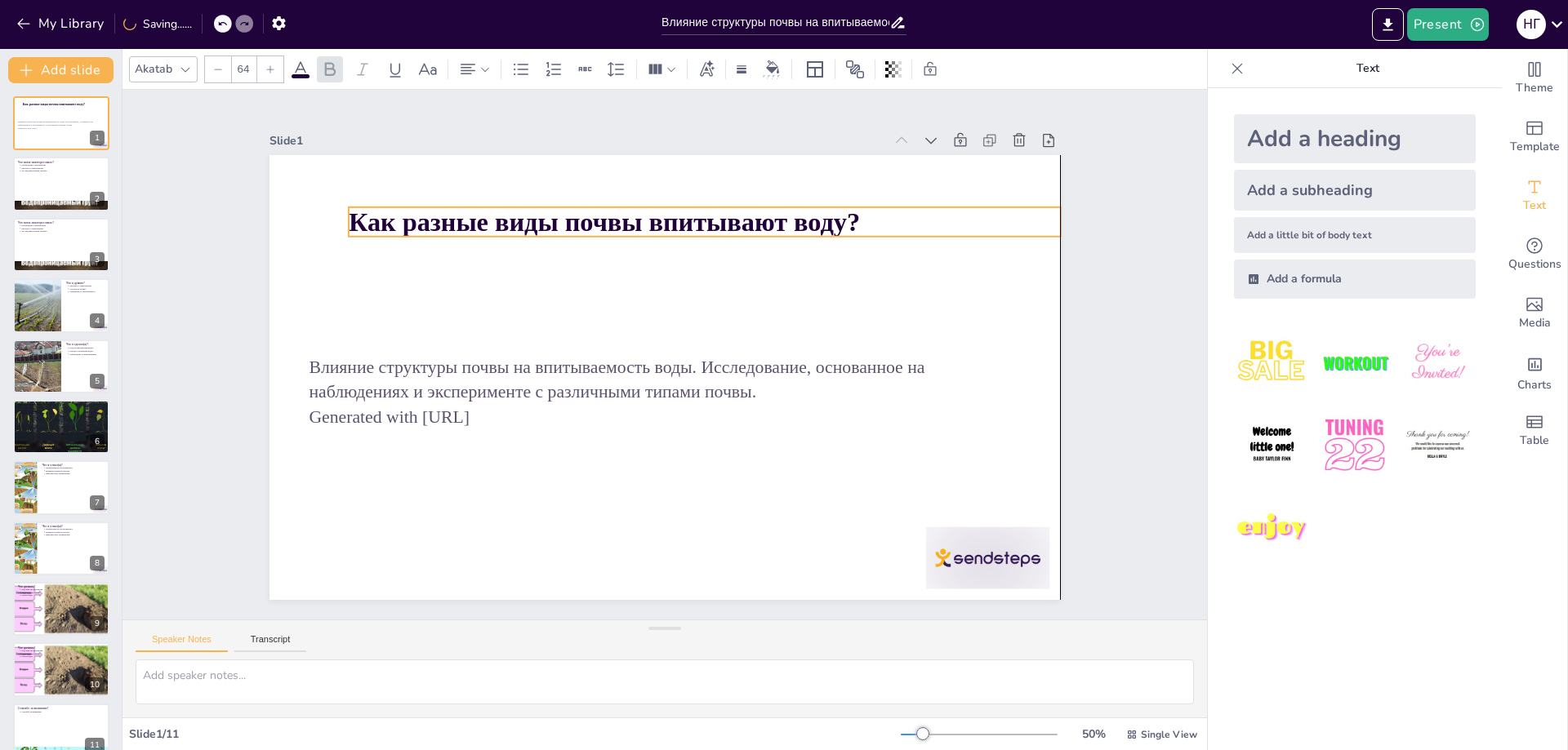
drag, startPoint x: 780, startPoint y: 220, endPoint x: 854, endPoint y: 220, distance: 74.0
click at [854, 220] on p "Как разные виды почвы впитывают воду?" at bounding box center [718, 227] width 712 height 111
click at [786, 213] on strong "Как разные виды почвы впитывают воду?" at bounding box center [619, 216] width 512 height 83
click at [786, 213] on strong "Как разные виды почвы впитывают воду?" at bounding box center [632, 211] width 506 height 134
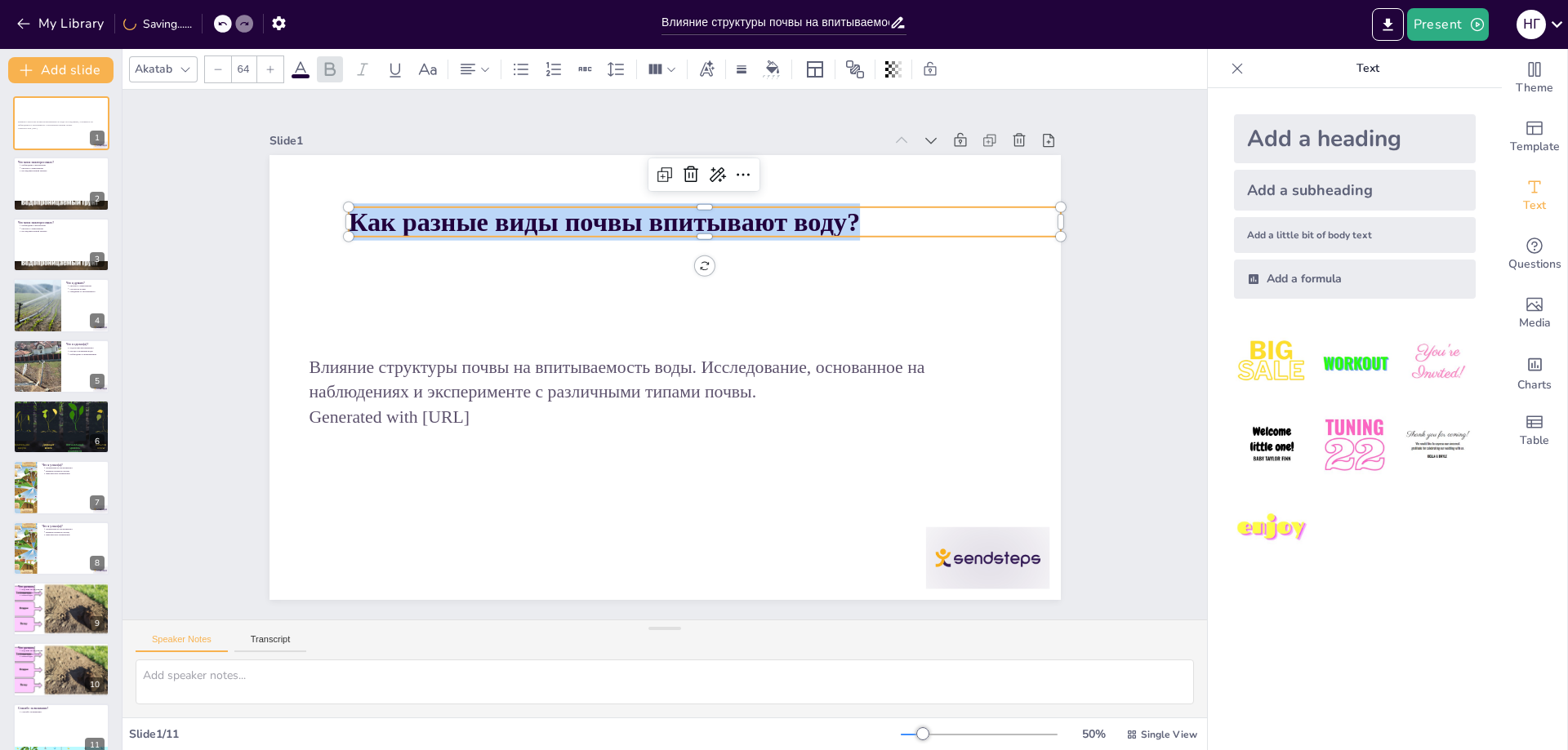
click at [786, 213] on strong "Как разные виды почвы впитывают воду?" at bounding box center [663, 209] width 479 height 235
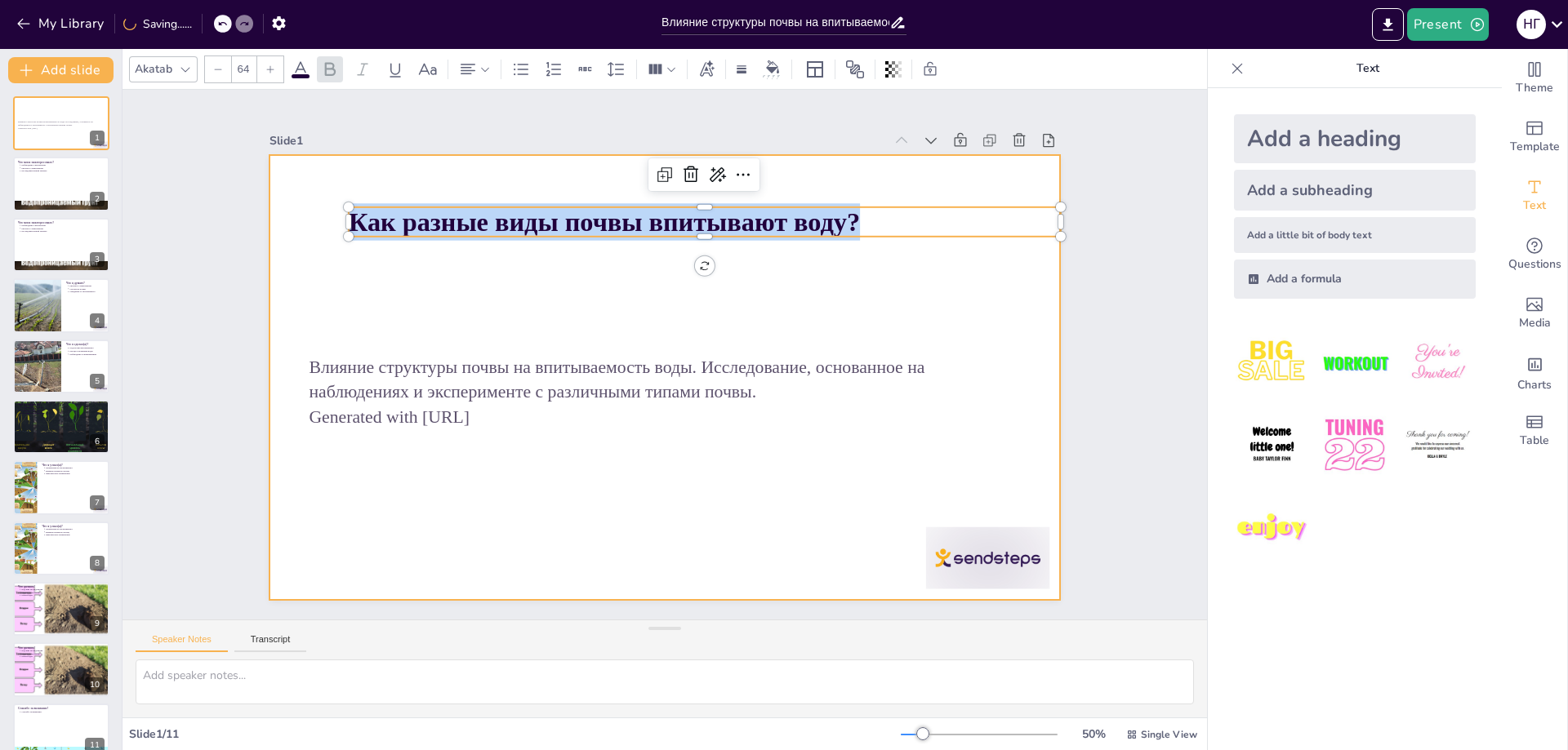
copy strong "Как разные виды почвы впитывают воду?"
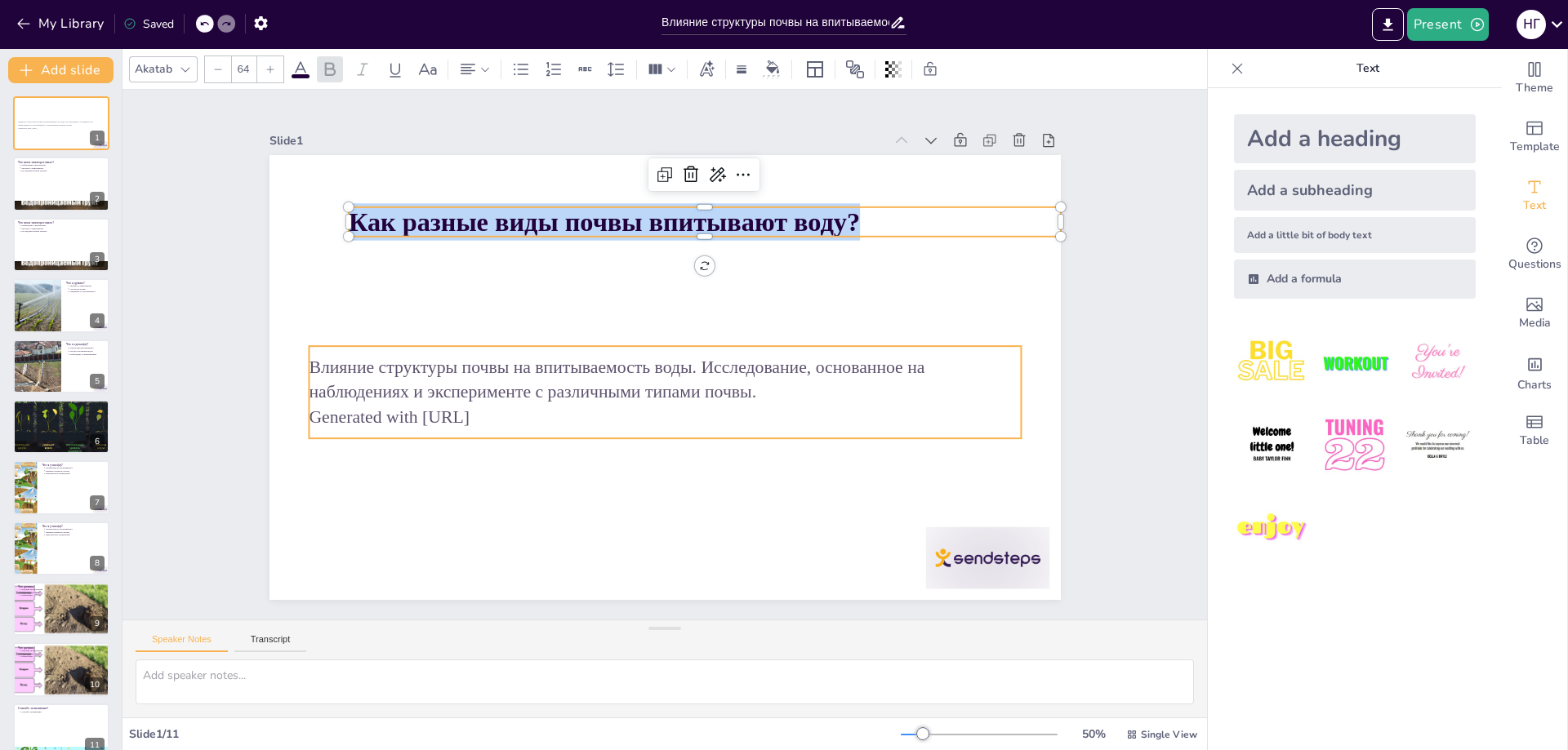
click at [479, 371] on p "Влияние структуры почвы на впитываемость воды. Исследование, основанное на набл…" at bounding box center [662, 379] width 713 height 124
type input "43"
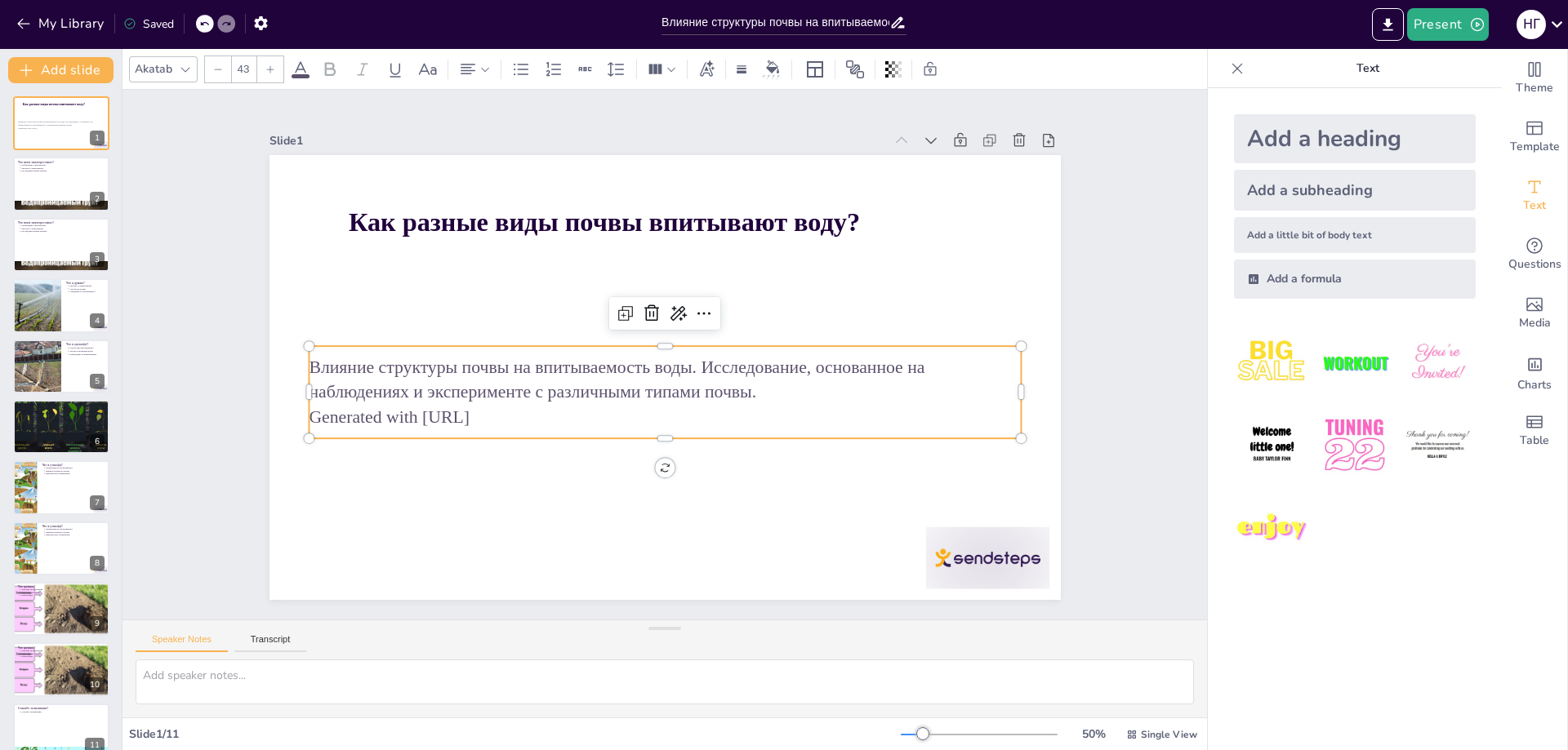
click at [733, 391] on p "Влияние структуры почвы на впитываемость воды. Исследование, основанное на набл…" at bounding box center [662, 379] width 713 height 124
click at [732, 389] on p "Влияние структуры почвы на впитываемость воды. Исследование, основанное на набл…" at bounding box center [662, 379] width 713 height 123
click at [672, 379] on p "Влияние структуры почвы на впитываемость воды. Исследование, основанное на набл…" at bounding box center [664, 378] width 712 height 50
click at [672, 379] on p "Влияние структуры почвы на впитываемость воды. Исследование, основанное на набл…" at bounding box center [659, 377] width 707 height 197
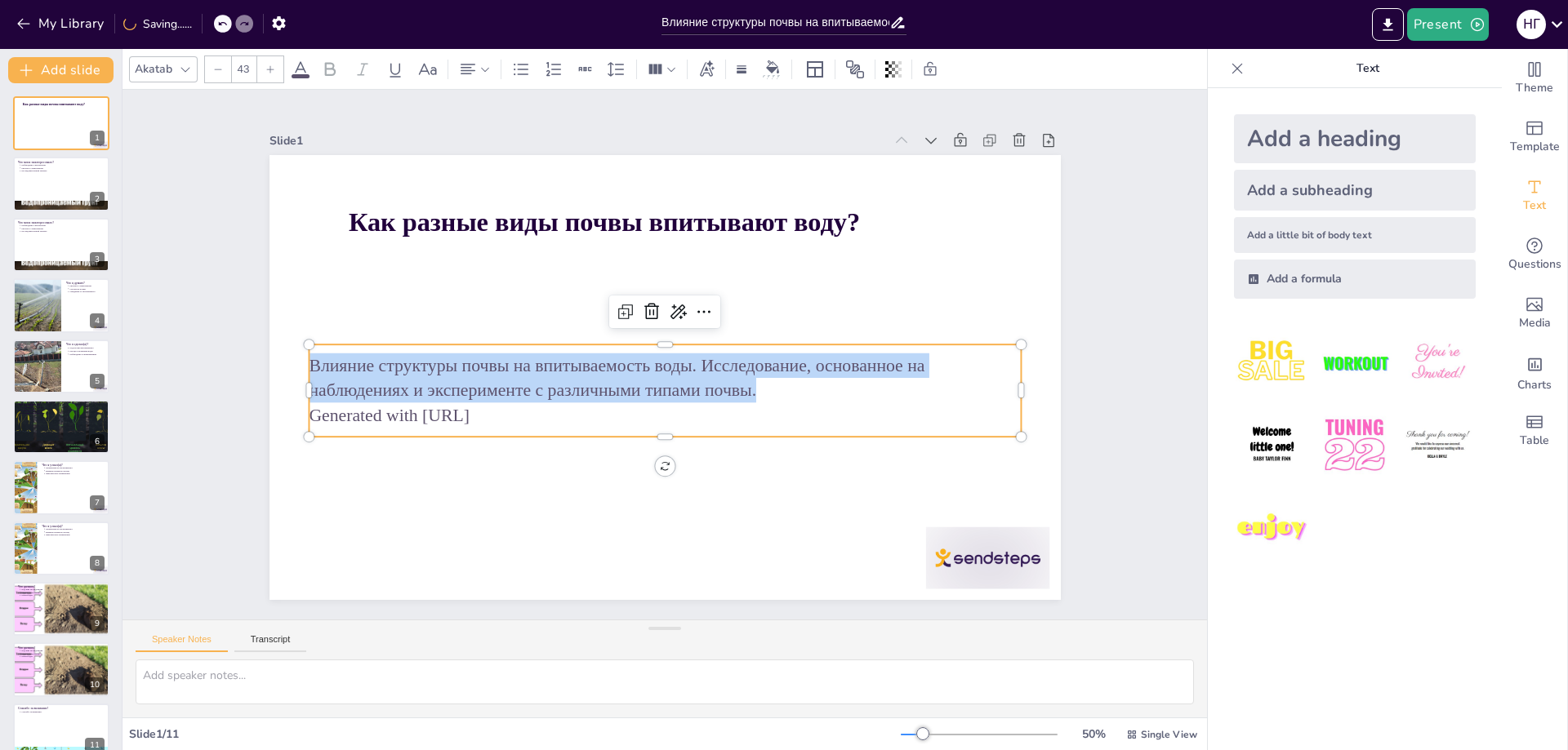
click at [672, 379] on p "Влияние структуры почвы на впитываемость воды. Исследование, основанное на набл…" at bounding box center [657, 376] width 692 height 267
copy p "Влияние структуры почвы на впитываемость воды. Исследование, основанное на набл…"
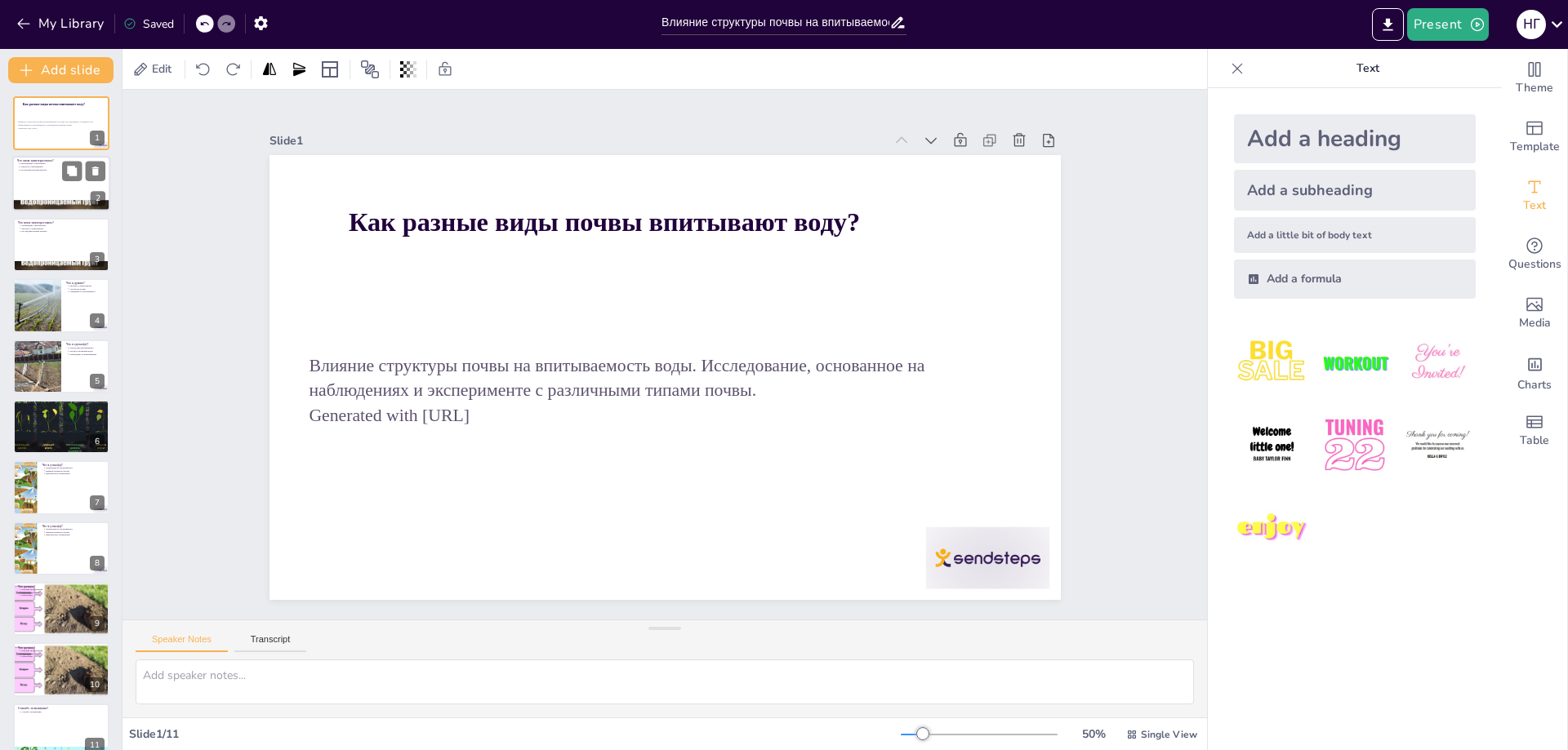
click at [62, 194] on div at bounding box center [61, 184] width 98 height 55
type textarea "Loremips do sitametcon adi, e seddoei(t) incid utlabore e dolorema, a enimadm v…"
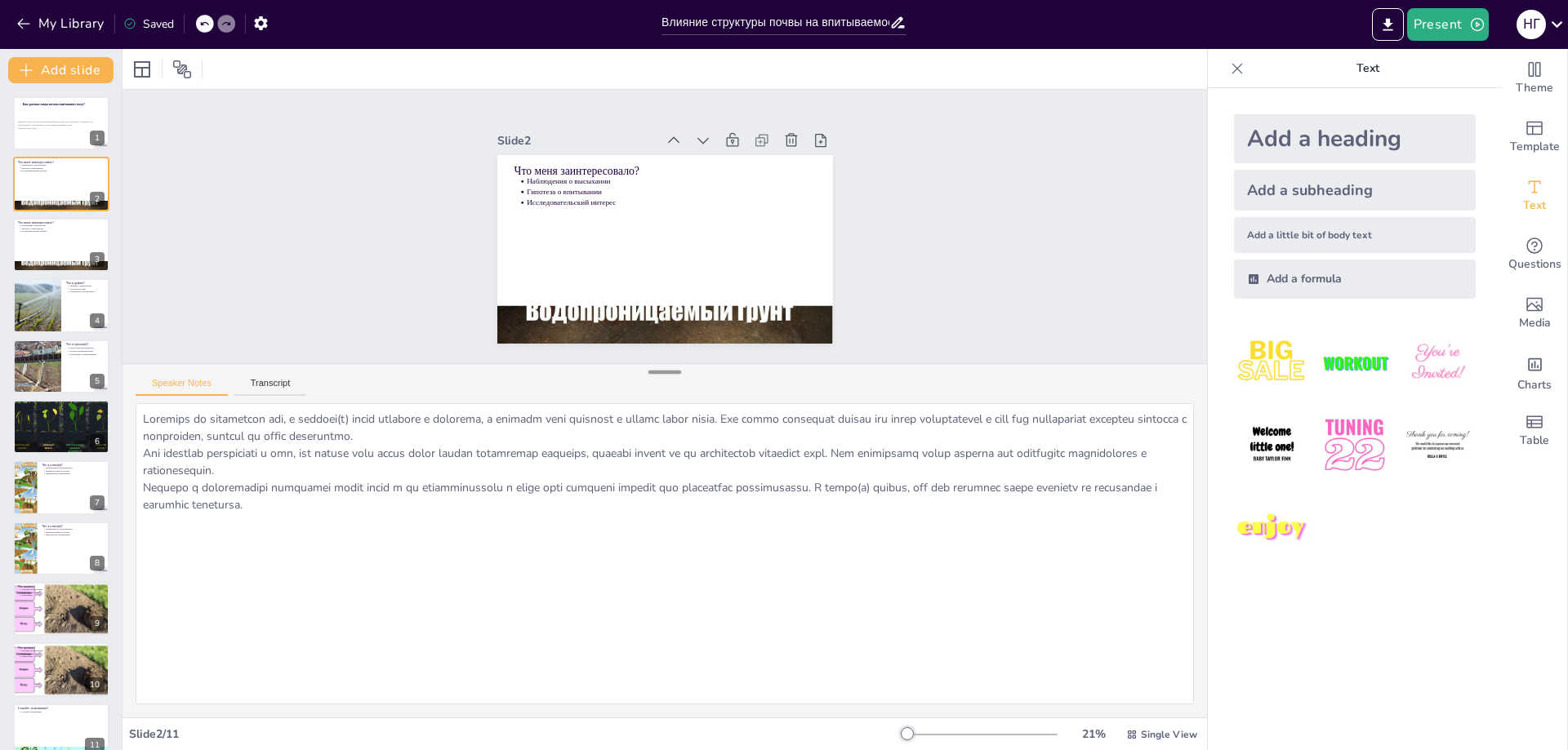
drag, startPoint x: 668, startPoint y: 631, endPoint x: 648, endPoint y: 375, distance: 256.8
click at [648, 375] on div at bounding box center [664, 372] width 33 height 16
drag, startPoint x: 329, startPoint y: 510, endPoint x: 138, endPoint y: 414, distance: 213.8
click at [138, 414] on textarea at bounding box center [664, 554] width 1058 height 301
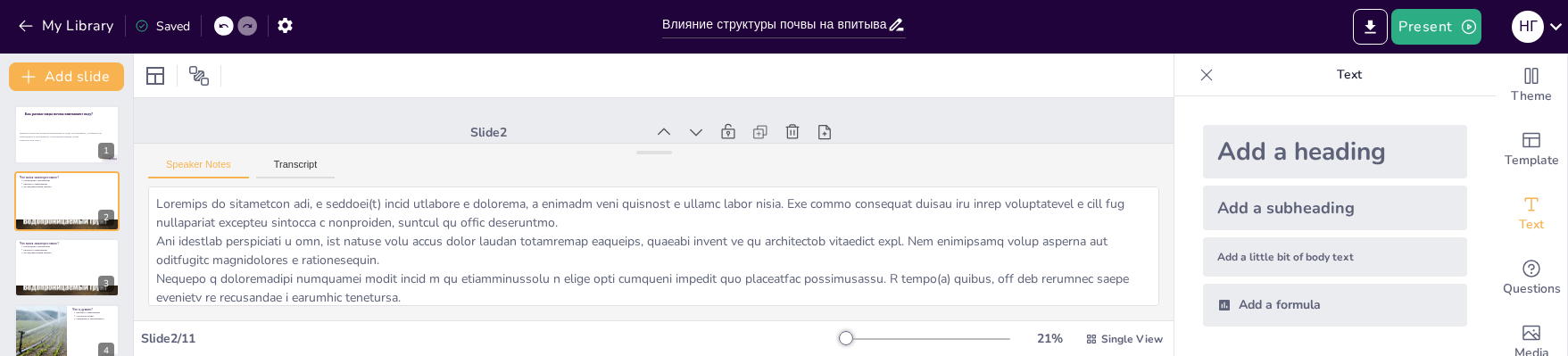
drag, startPoint x: 1090, startPoint y: 29, endPoint x: 1274, endPoint y: 29, distance: 184.0
click at [1274, 29] on div "Present Н Г" at bounding box center [1241, 27] width 654 height 36
